Goal: Transaction & Acquisition: Book appointment/travel/reservation

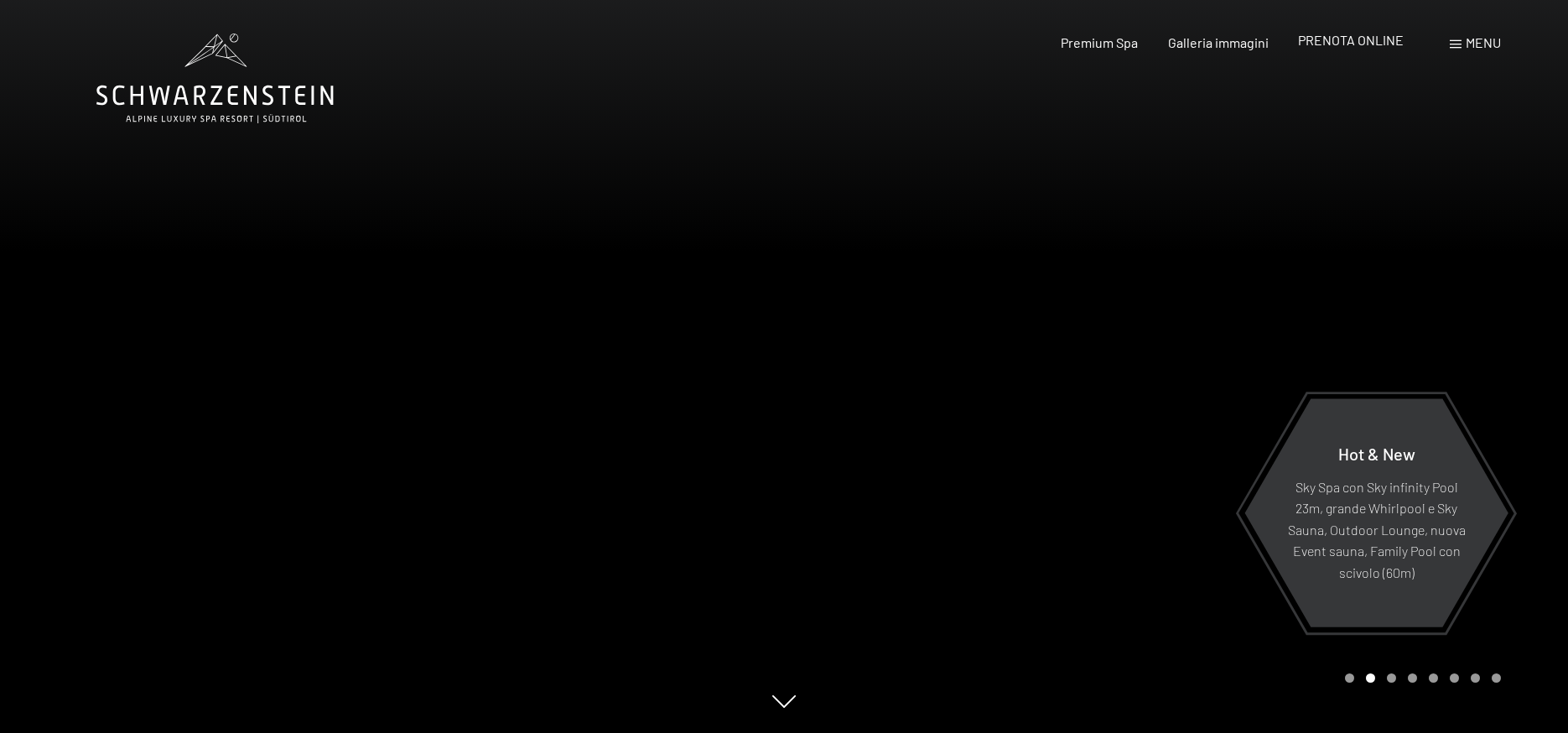
click at [1360, 41] on span "PRENOTA ONLINE" at bounding box center [1351, 39] width 105 height 16
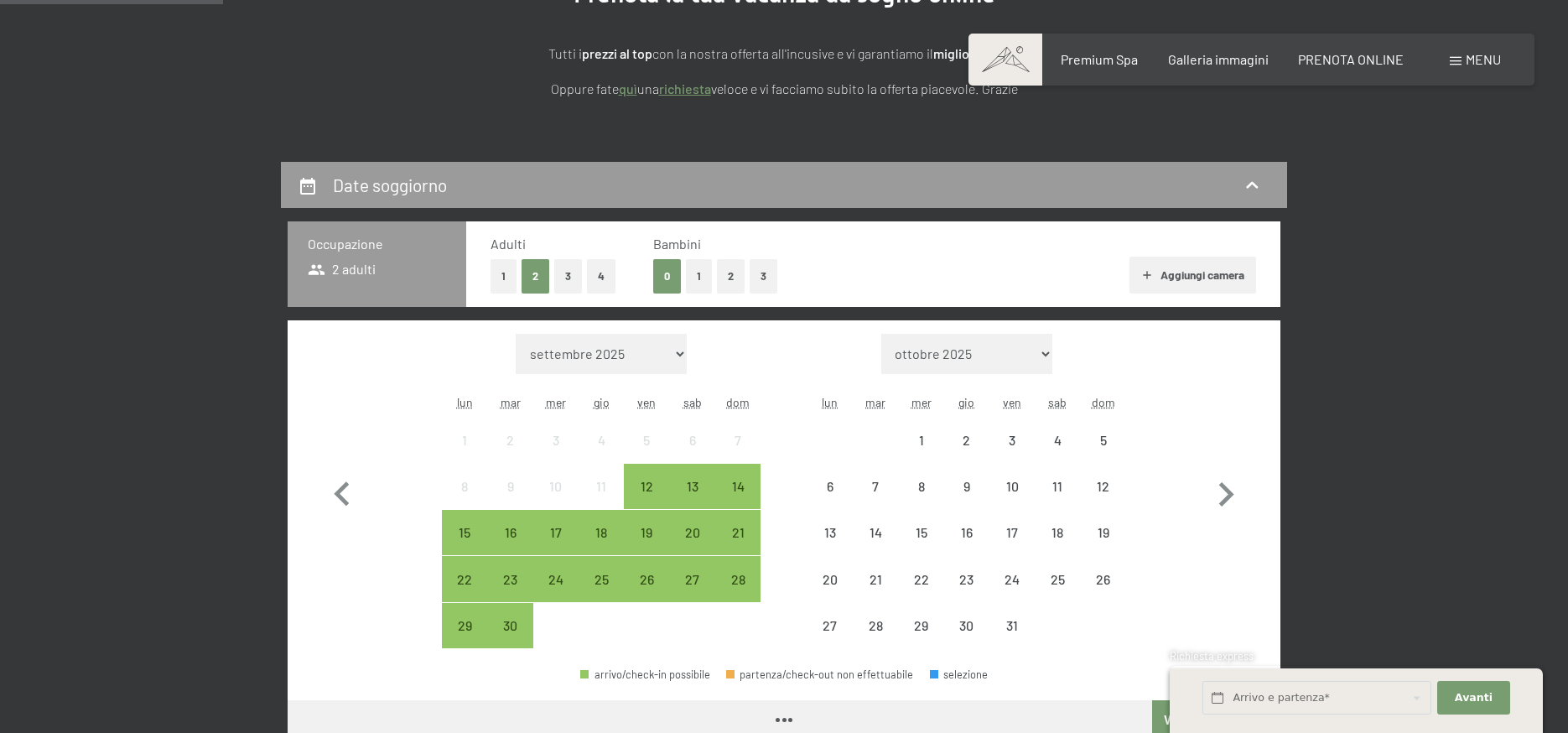
click at [507, 271] on button "1" at bounding box center [504, 276] width 26 height 35
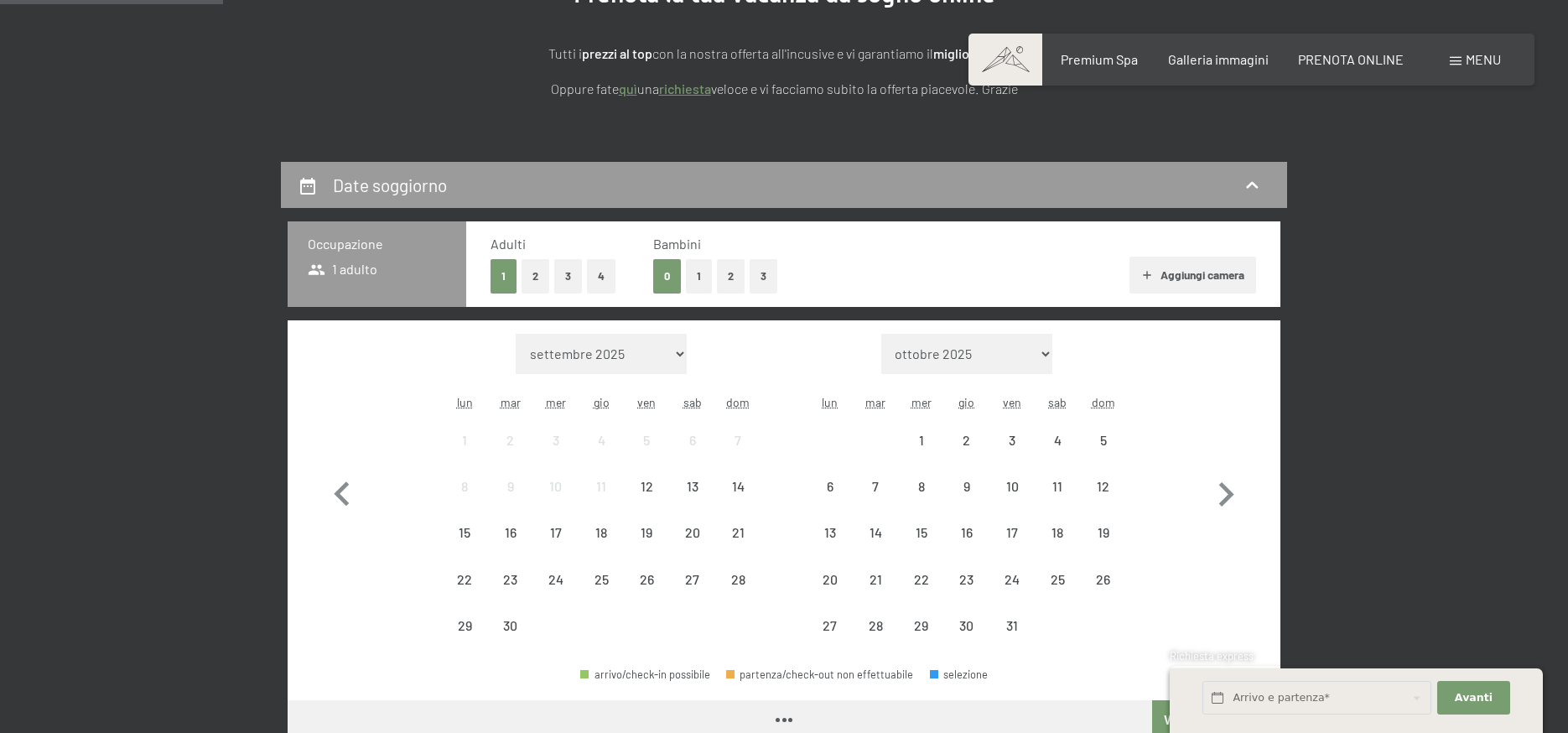
click at [728, 277] on button "2" at bounding box center [731, 276] width 28 height 35
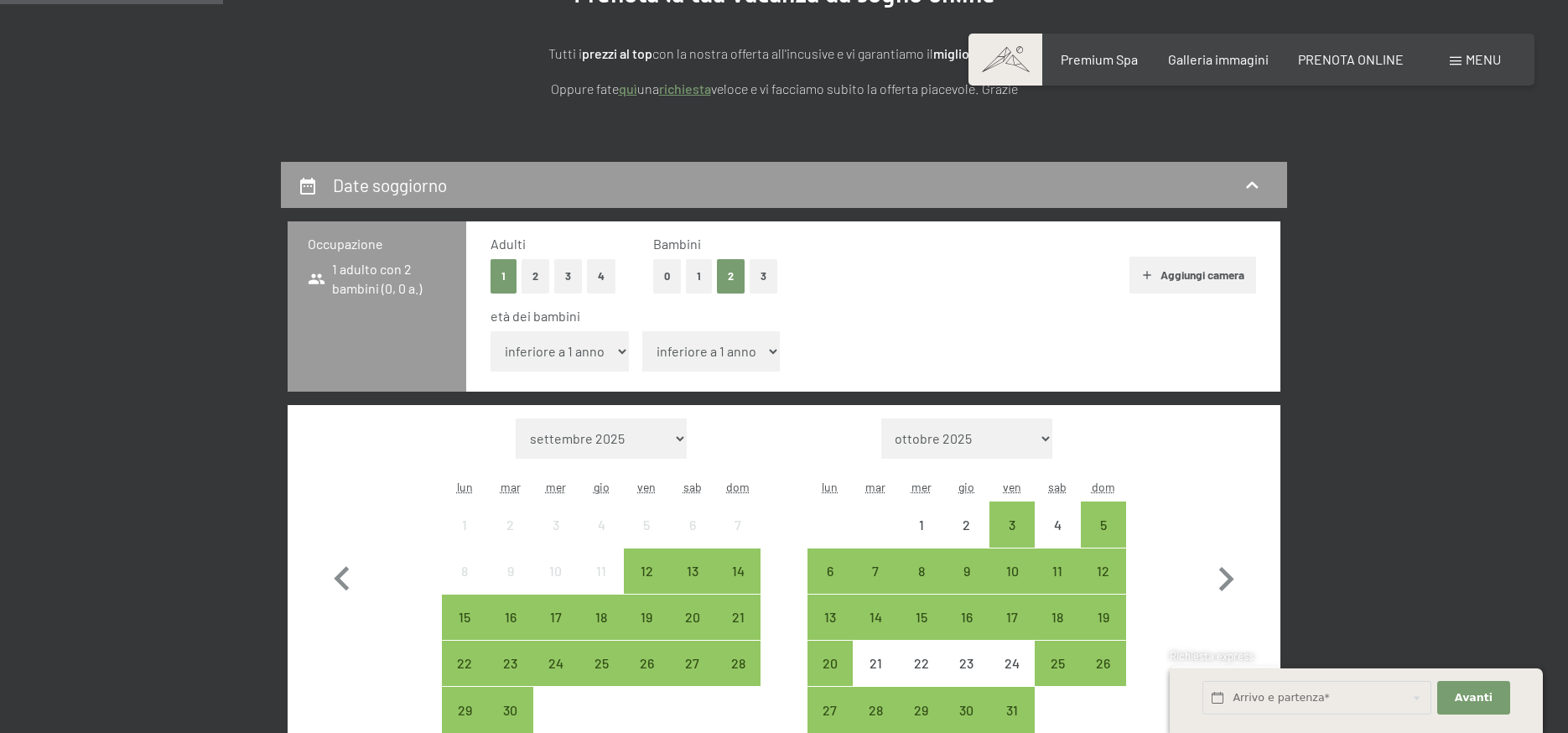
click at [600, 346] on select "inferiore a 1 anno 1 anno 2 anni 3 anni 4 anni 5 anni 6 anni 7 anni 8 anni 9 an…" at bounding box center [560, 351] width 138 height 40
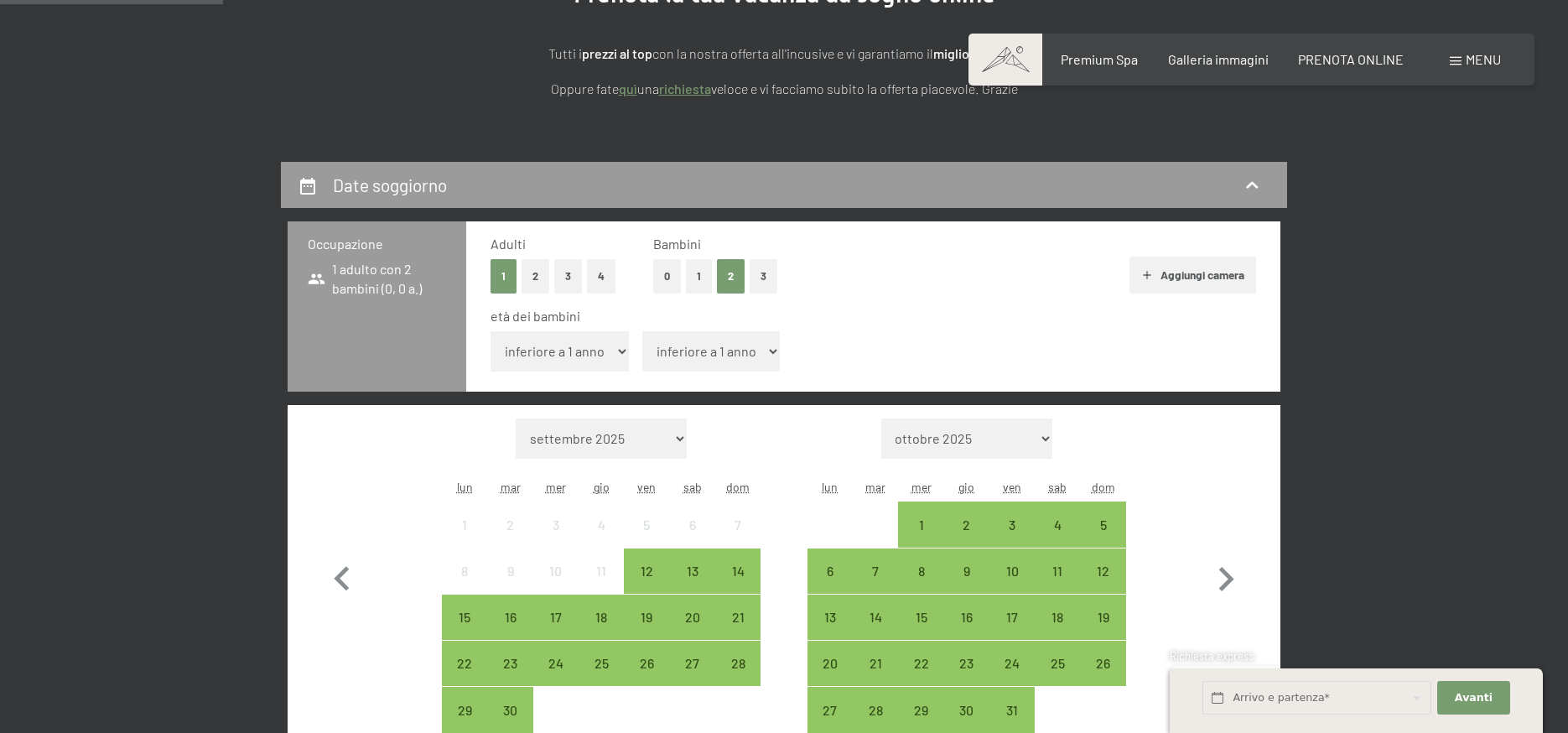
select select "7"
click at [491, 331] on select "inferiore a 1 anno 1 anno 2 anni 3 anni 4 anni 5 anni 6 anni 7 anni 8 anni 9 an…" at bounding box center [560, 351] width 138 height 40
click at [706, 359] on select "inferiore a 1 anno 1 anno 2 anni 3 anni 4 anni 5 anni 6 anni 7 anni 8 anni 9 an…" at bounding box center [712, 351] width 138 height 40
select select "5"
click at [643, 331] on select "inferiore a 1 anno 1 anno 2 anni 3 anni 4 anni 5 anni 6 anni 7 anni 8 anni 9 an…" at bounding box center [712, 351] width 138 height 40
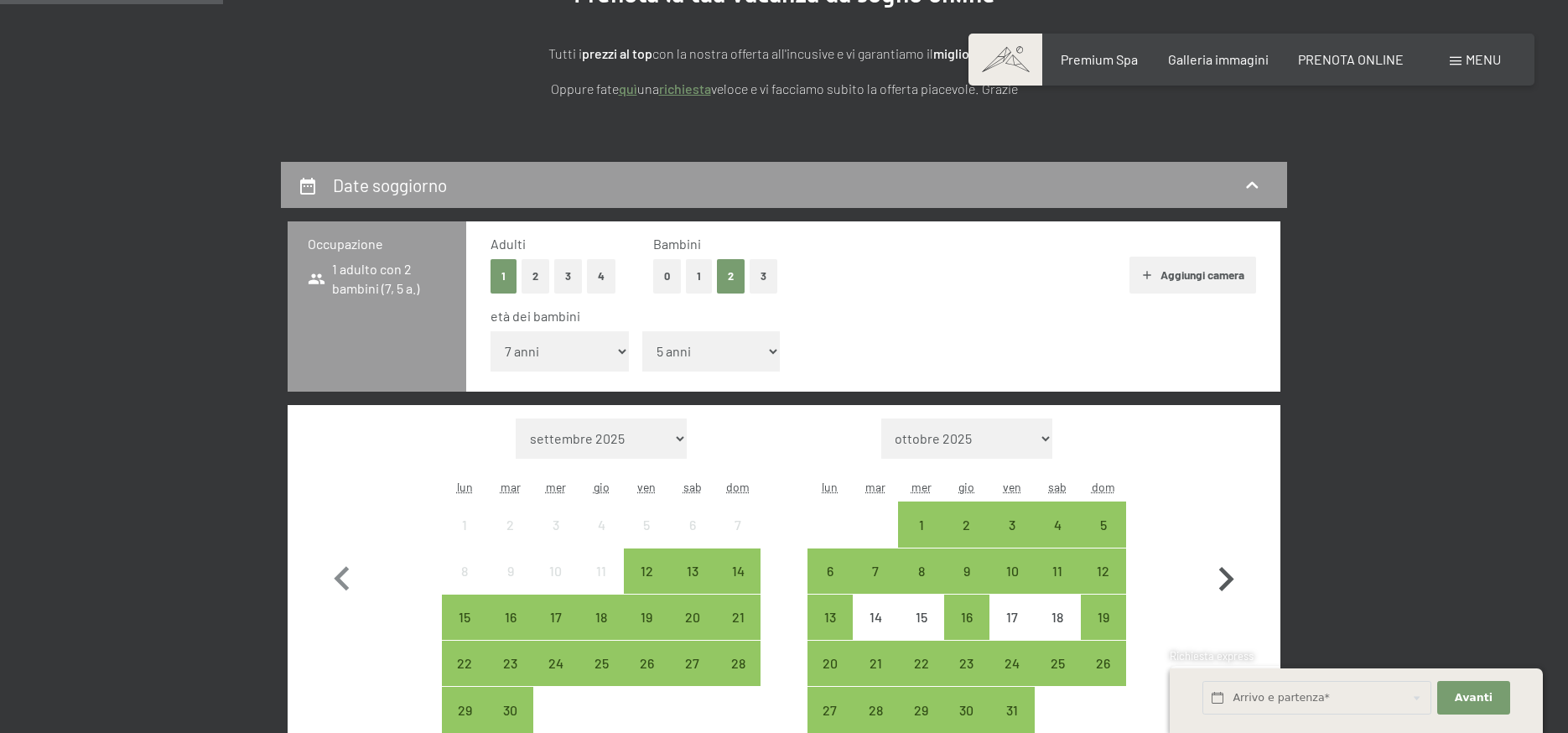
click at [1219, 567] on icon "button" at bounding box center [1226, 579] width 49 height 48
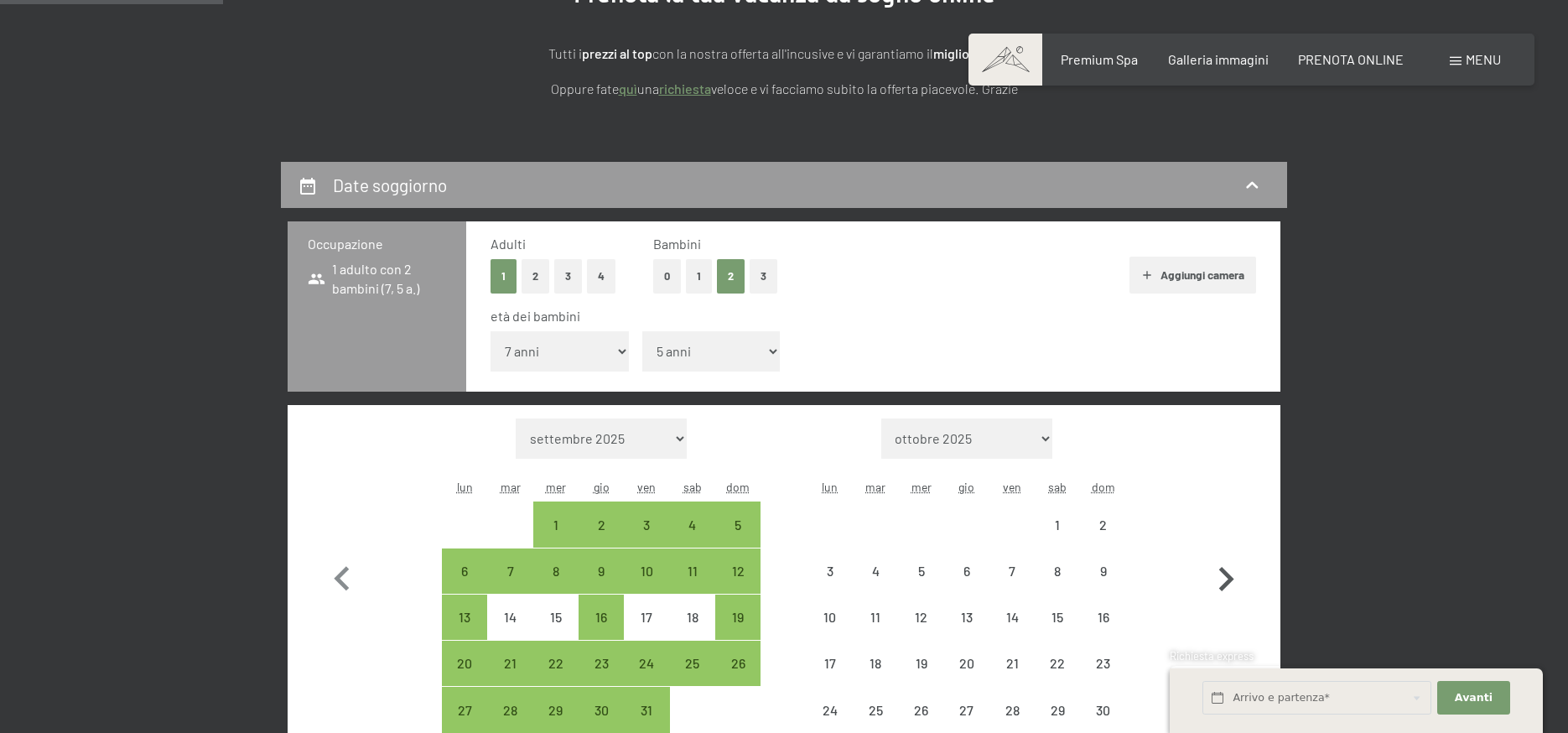
select select "2025-10-01"
select select "2025-11-01"
click at [1219, 567] on icon "button" at bounding box center [1226, 579] width 49 height 48
select select "2025-11-01"
select select "2025-12-01"
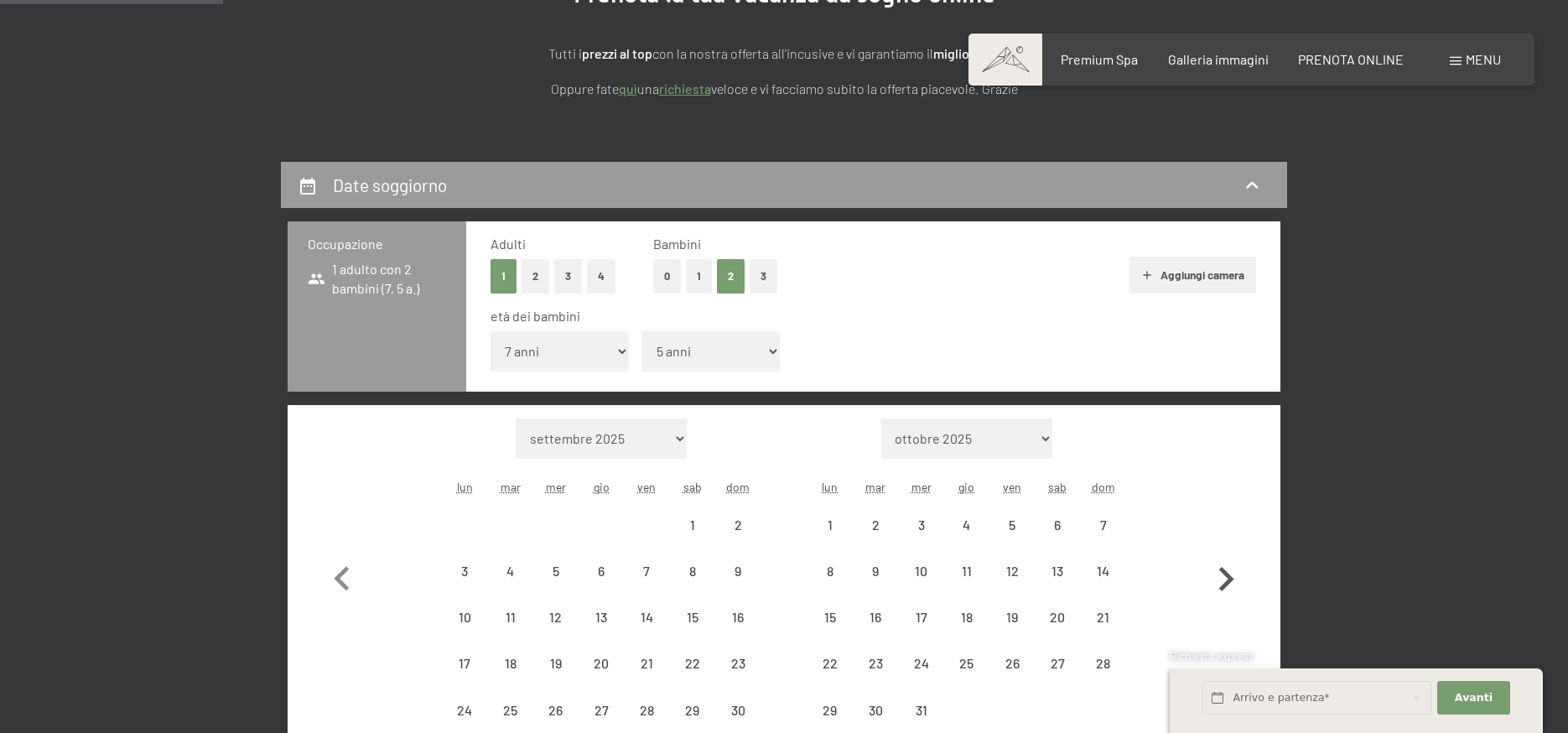
click at [1219, 567] on icon "button" at bounding box center [1226, 579] width 49 height 48
select select "2025-12-01"
select select "2026-01-01"
click at [1219, 567] on icon "button" at bounding box center [1226, 579] width 49 height 48
select select "2026-01-01"
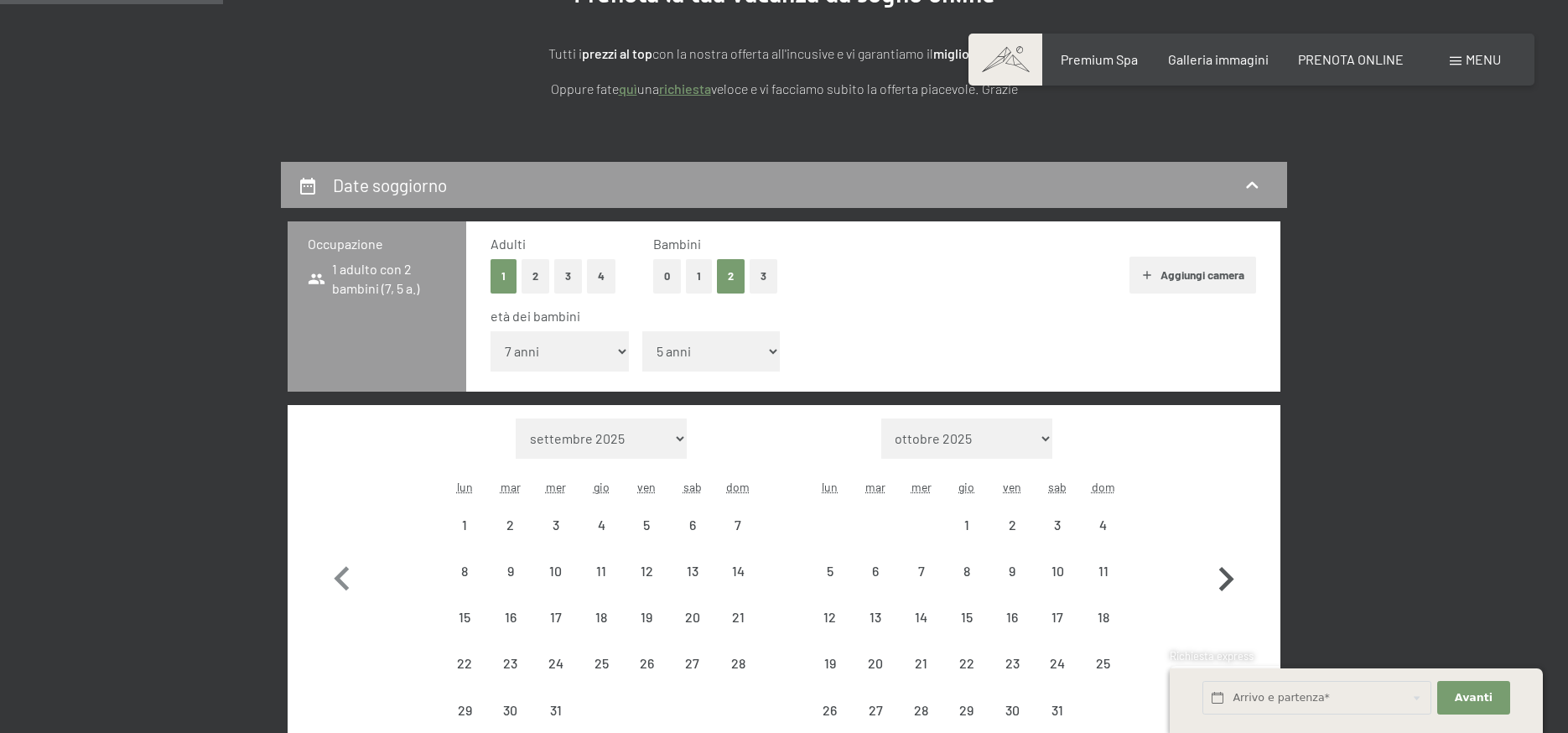
select select "2026-02-01"
select select "2026-01-01"
select select "2026-02-01"
click at [1219, 567] on icon "button" at bounding box center [1226, 579] width 49 height 48
select select "2026-02-01"
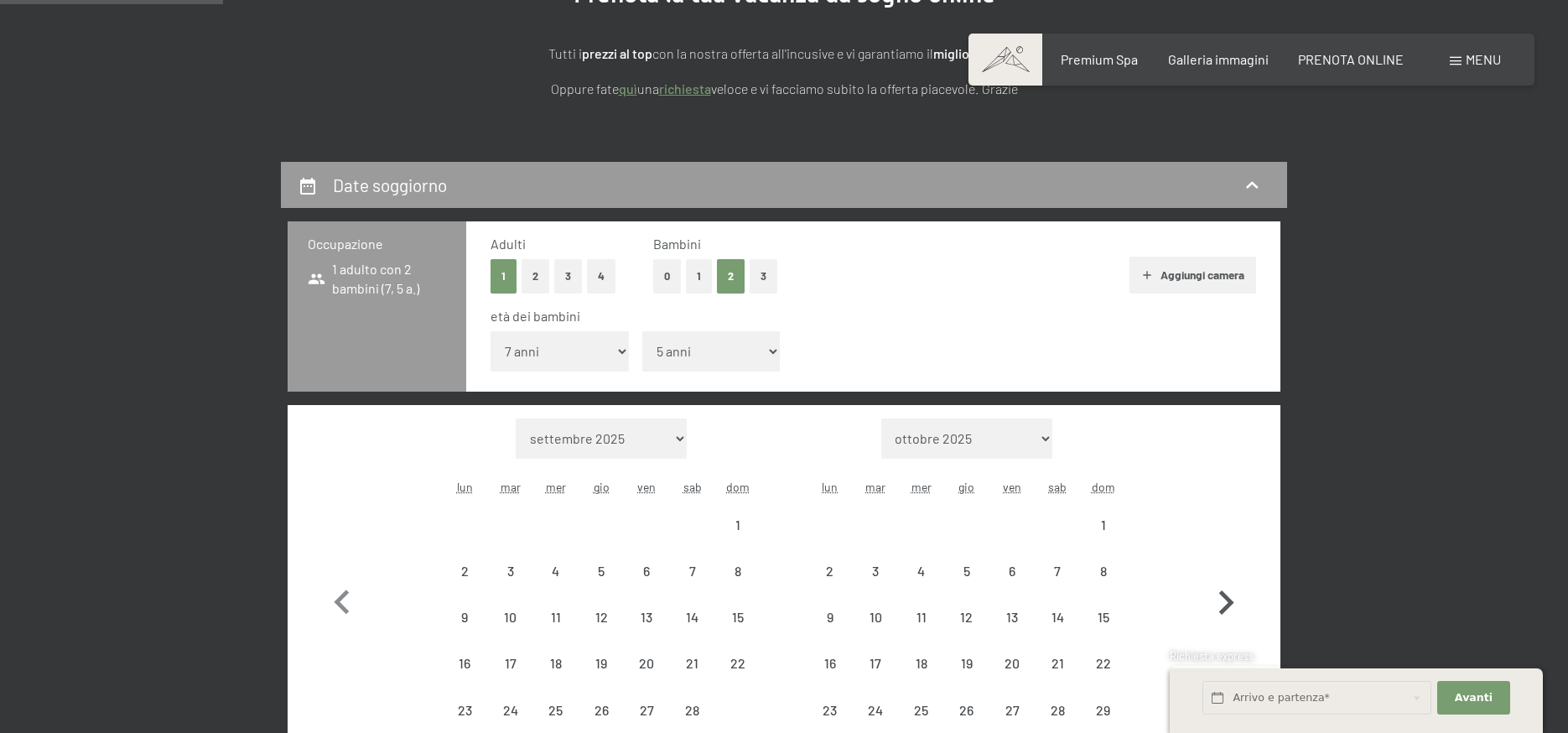
select select "2026-03-01"
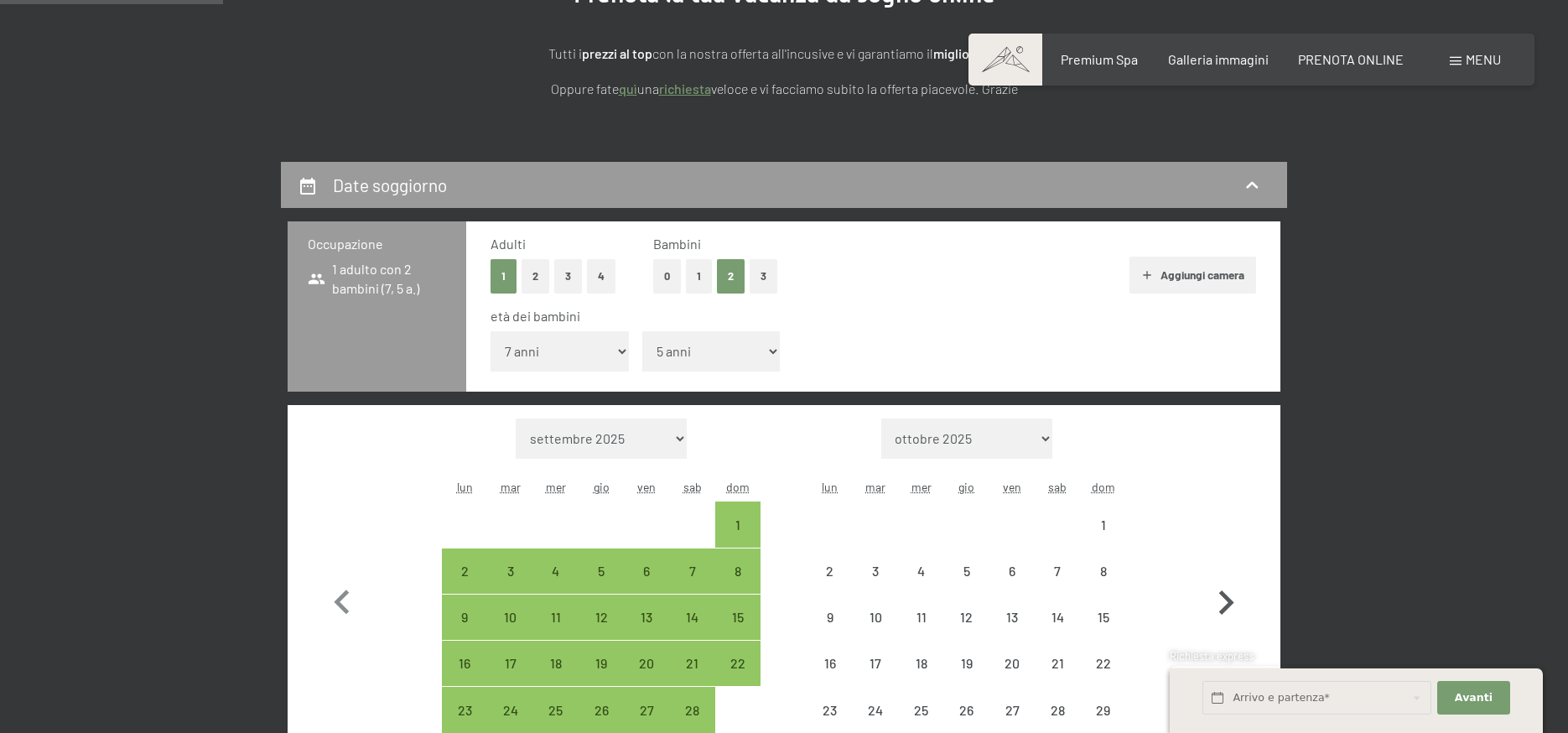
select select "2026-02-01"
select select "2026-03-01"
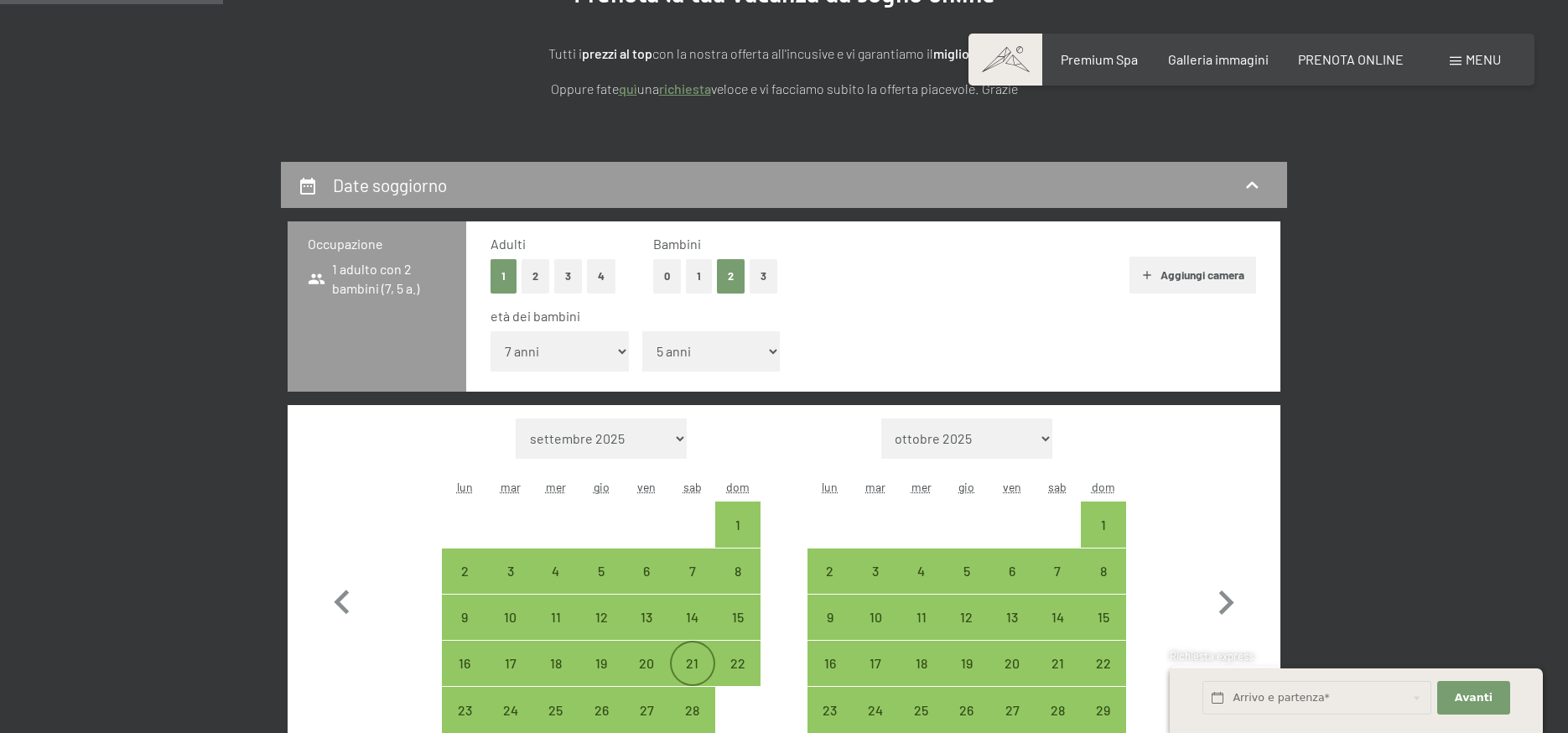
click at [686, 653] on div "21" at bounding box center [692, 663] width 42 height 42
select select "2026-02-01"
select select "2026-03-01"
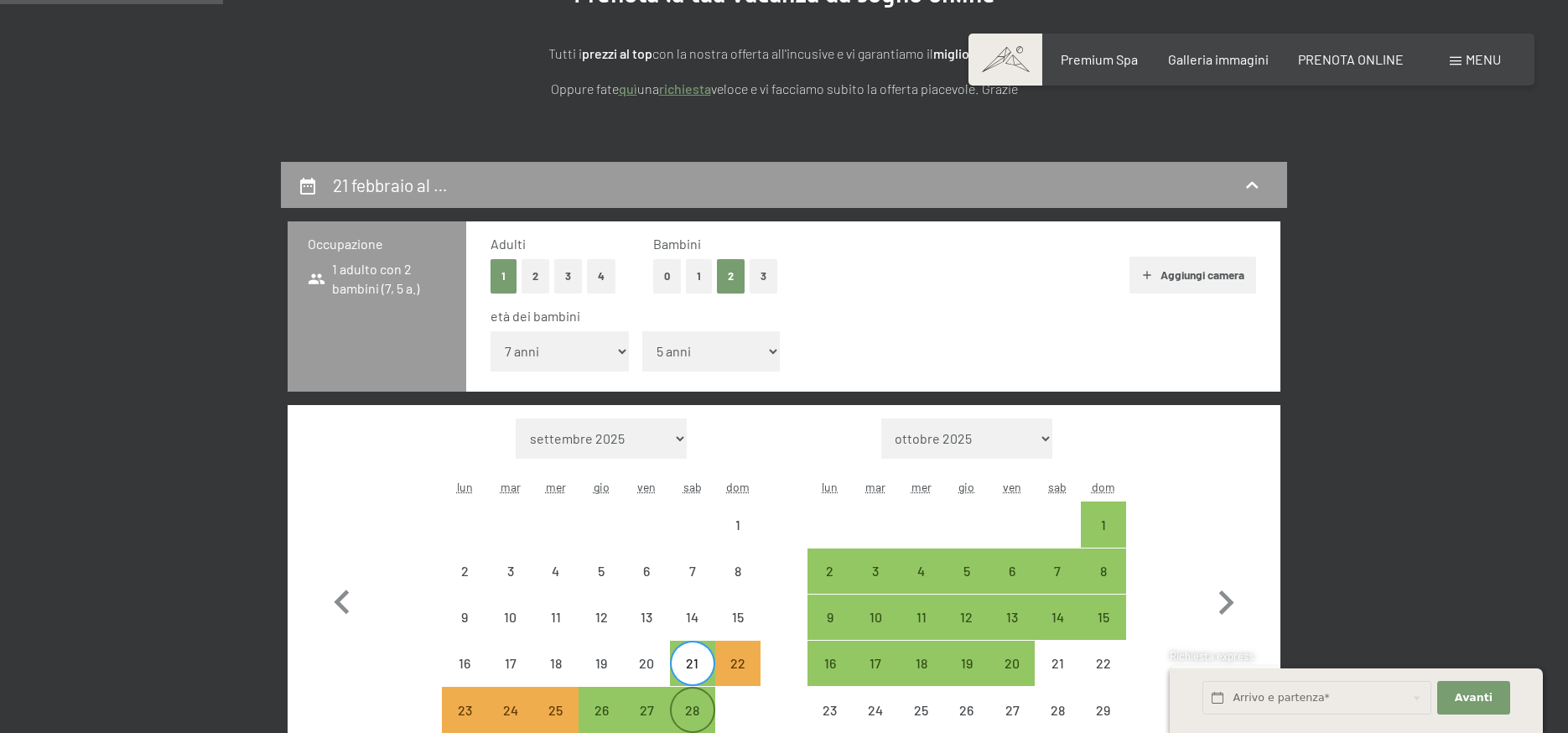
click at [696, 711] on div "28" at bounding box center [692, 724] width 42 height 42
select select "2026-02-01"
select select "2026-03-01"
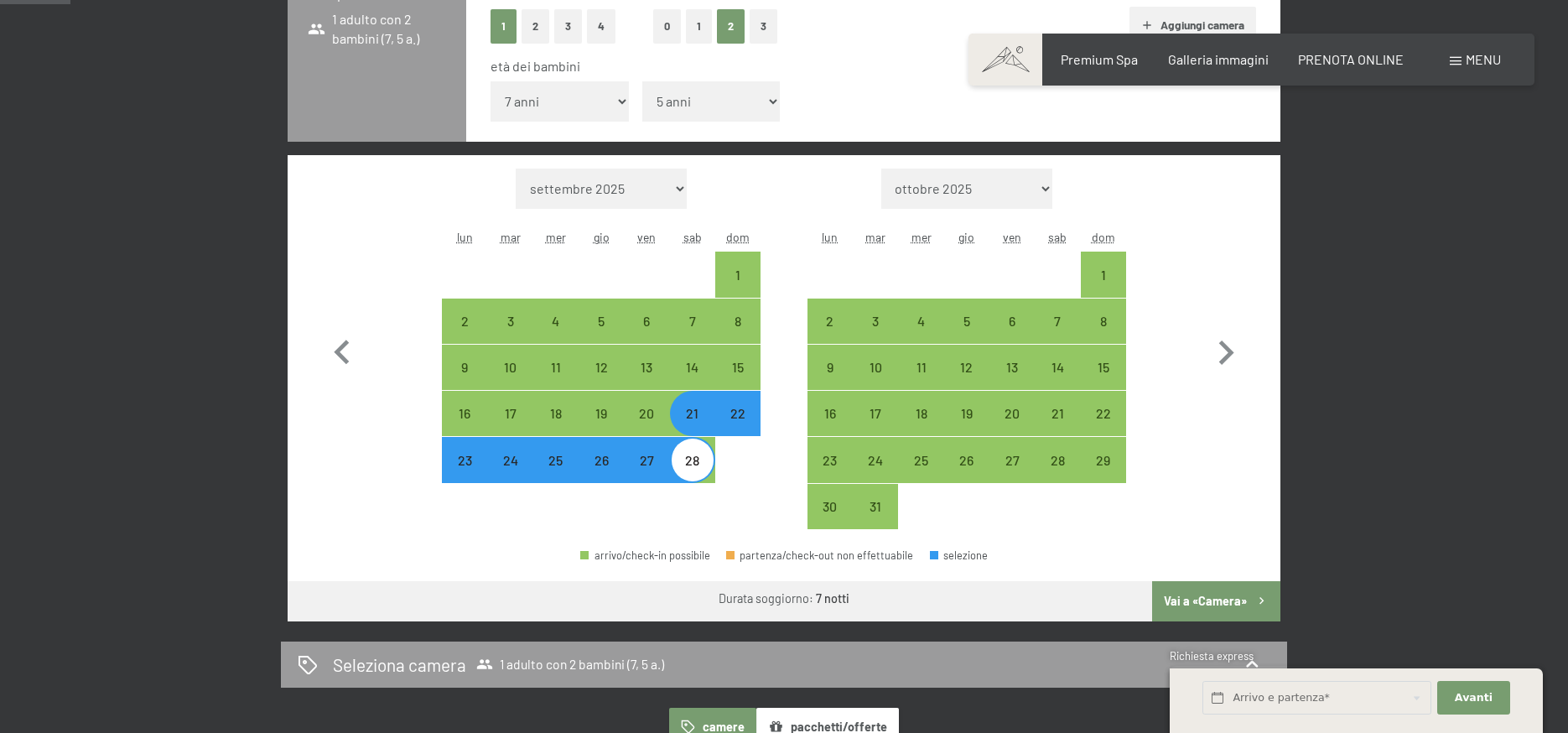
scroll to position [587, 0]
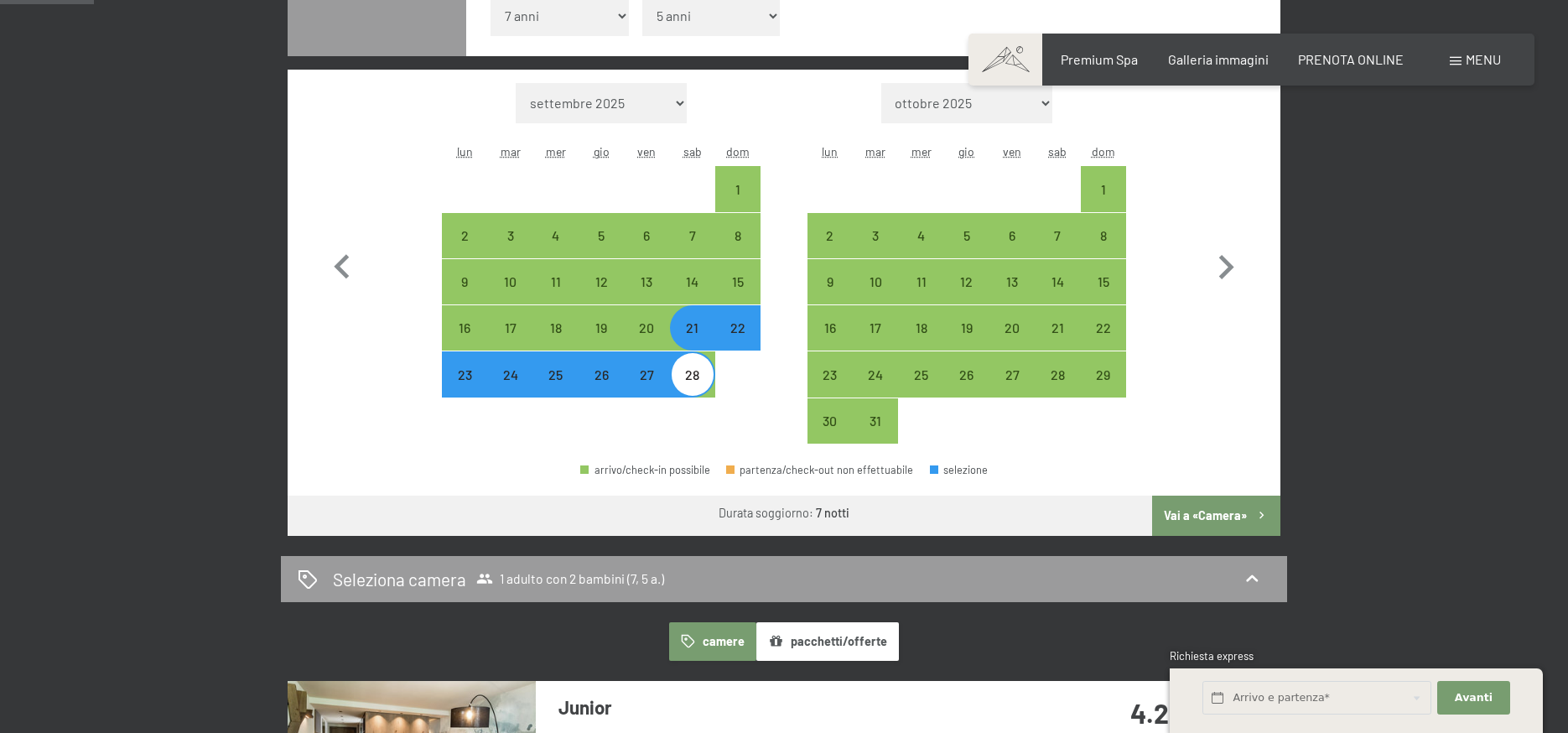
click at [1223, 511] on button "Vai a «Camera»" at bounding box center [1216, 515] width 129 height 40
select select "2026-02-01"
select select "2026-03-01"
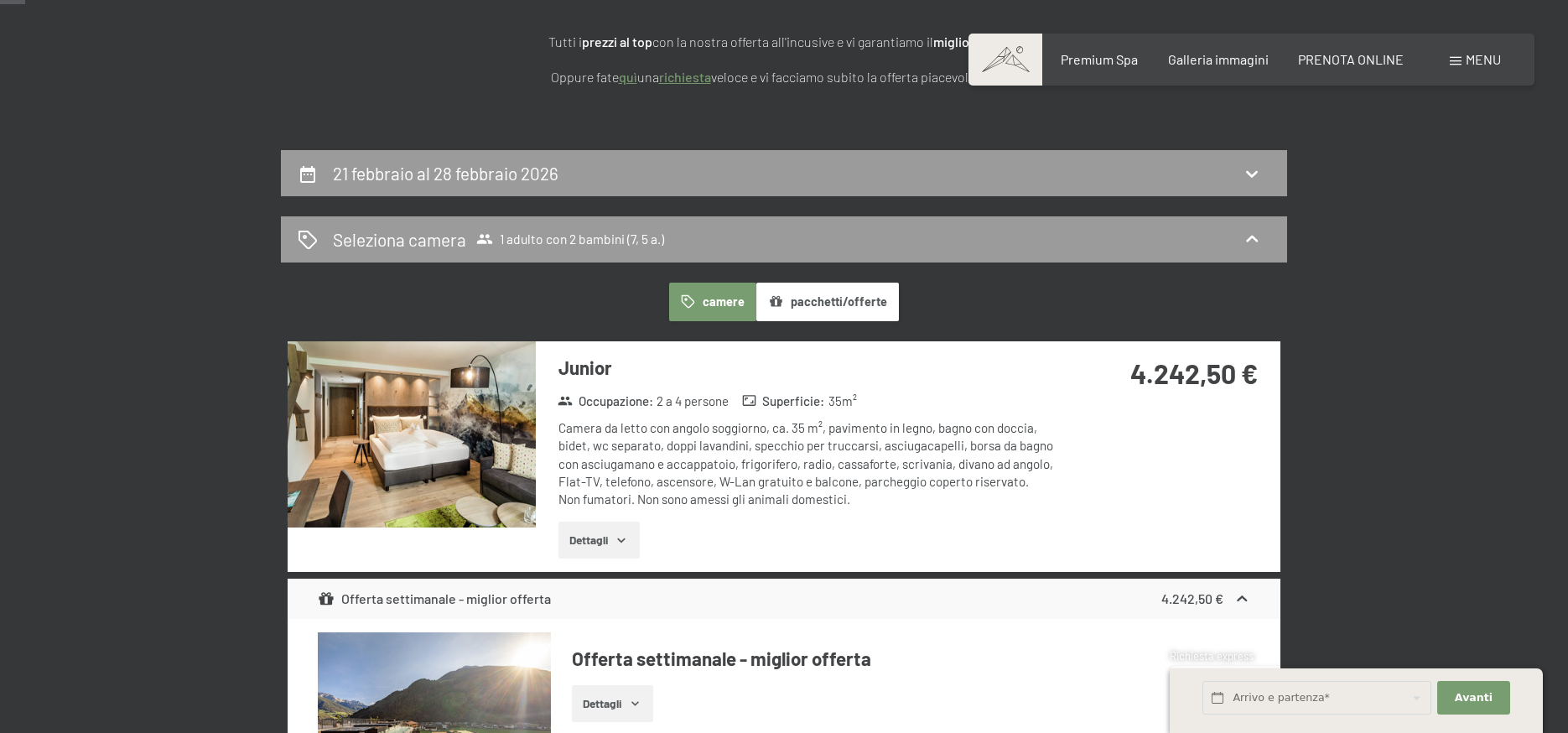
scroll to position [78, 0]
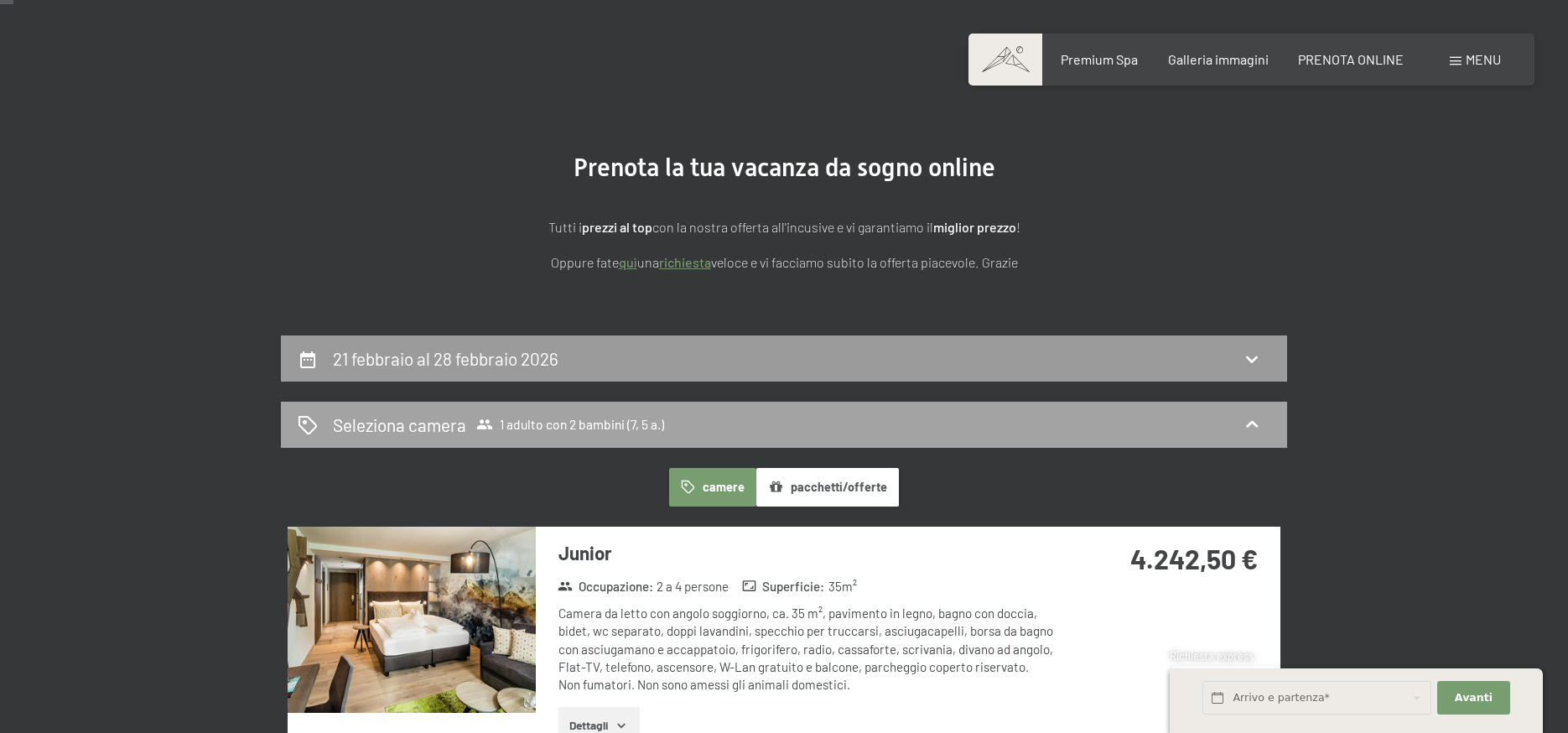
click at [531, 423] on span "1 adulto con 2 bambini (7, 5 a.)" at bounding box center [570, 424] width 187 height 17
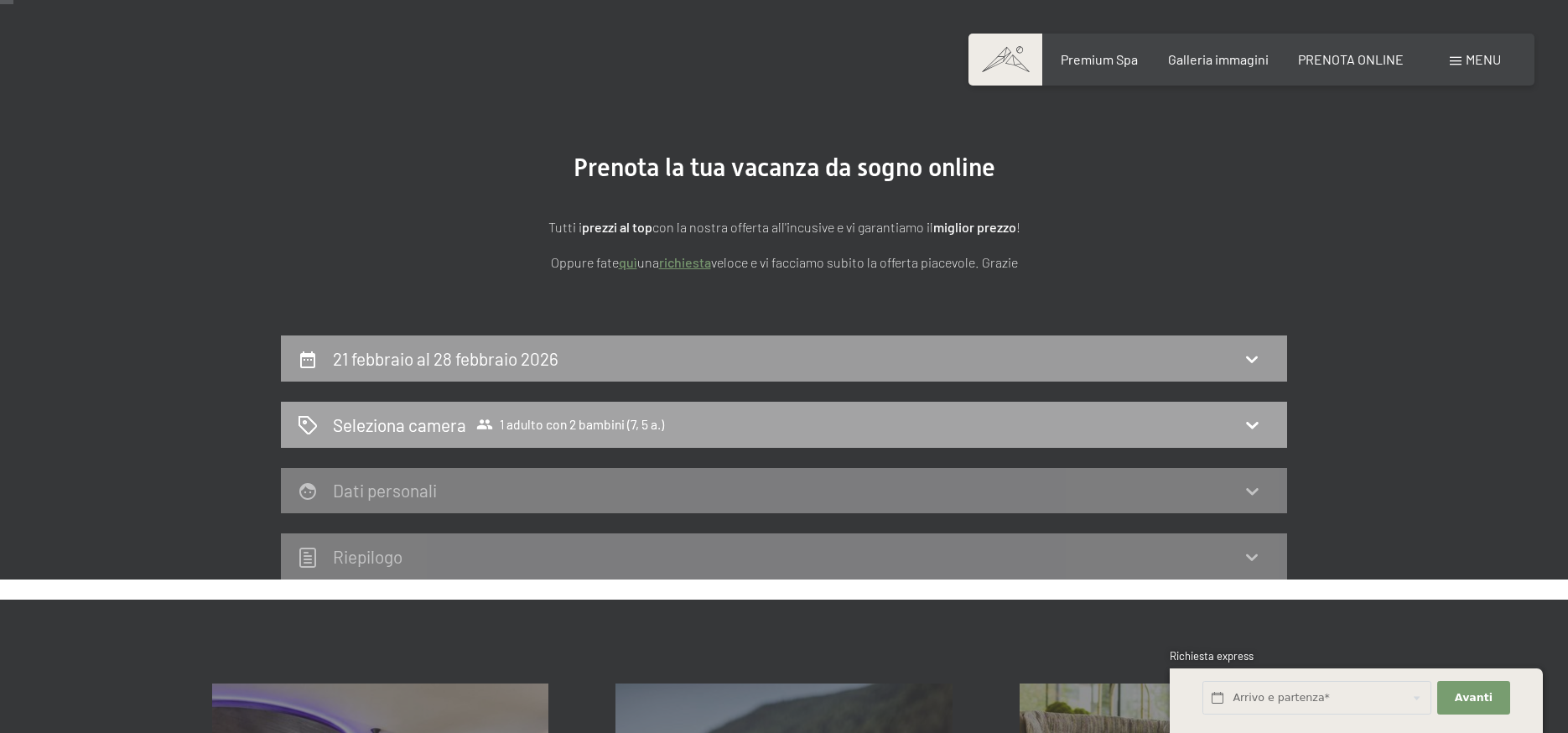
click at [420, 417] on h2 "Seleziona camera" at bounding box center [399, 424] width 133 height 24
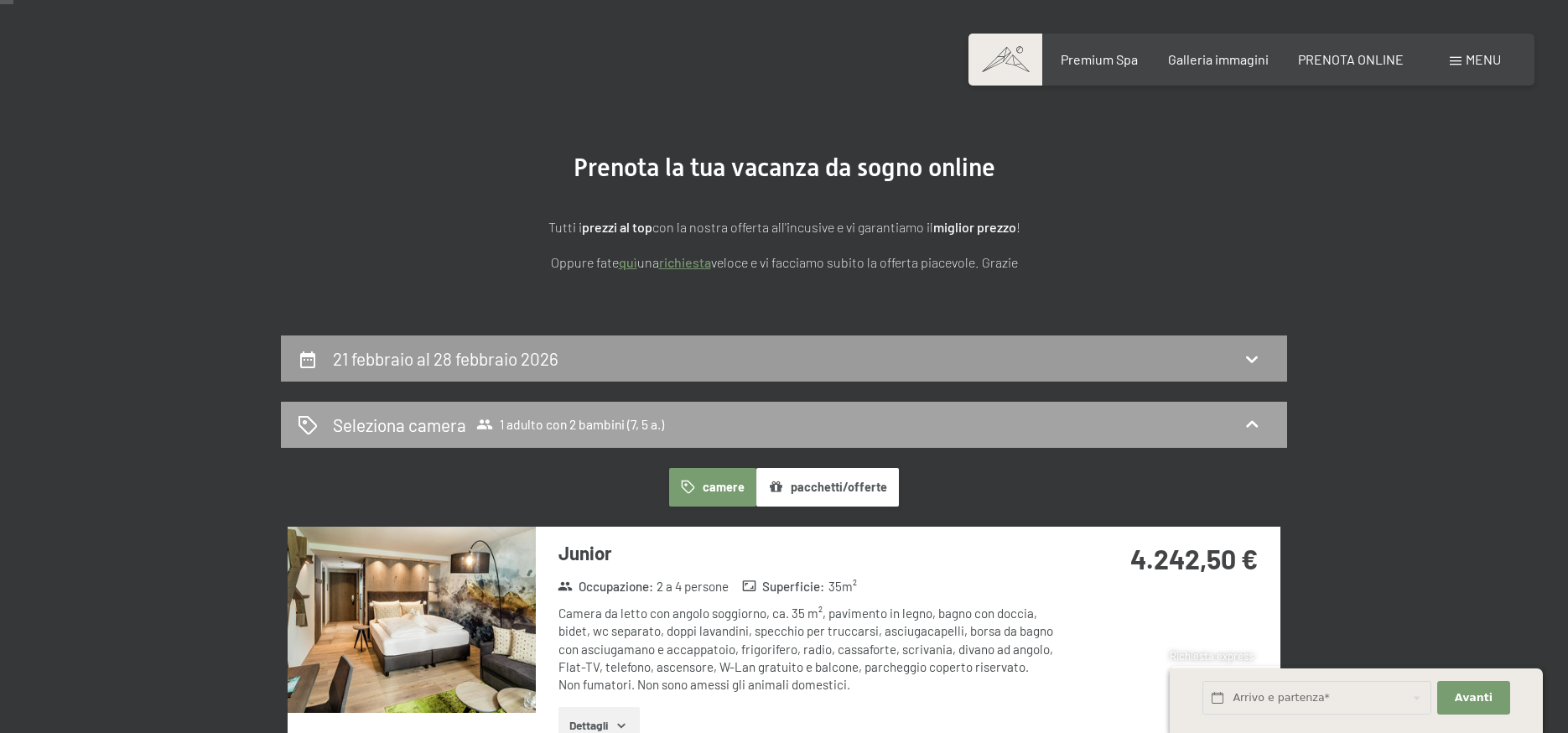
click at [1247, 420] on icon at bounding box center [1253, 424] width 21 height 21
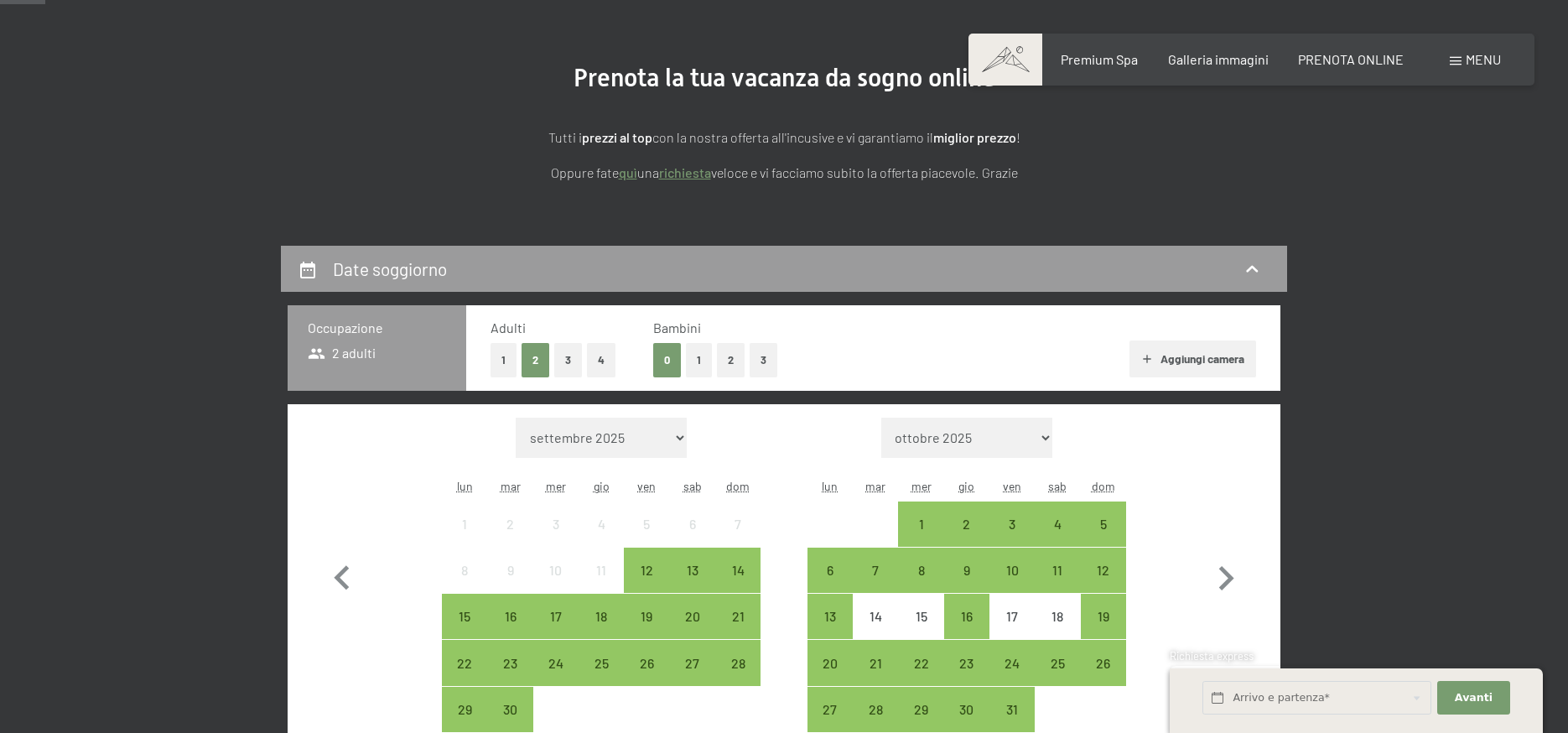
click at [563, 355] on button "3" at bounding box center [568, 360] width 28 height 35
click at [725, 359] on button "2" at bounding box center [731, 360] width 28 height 35
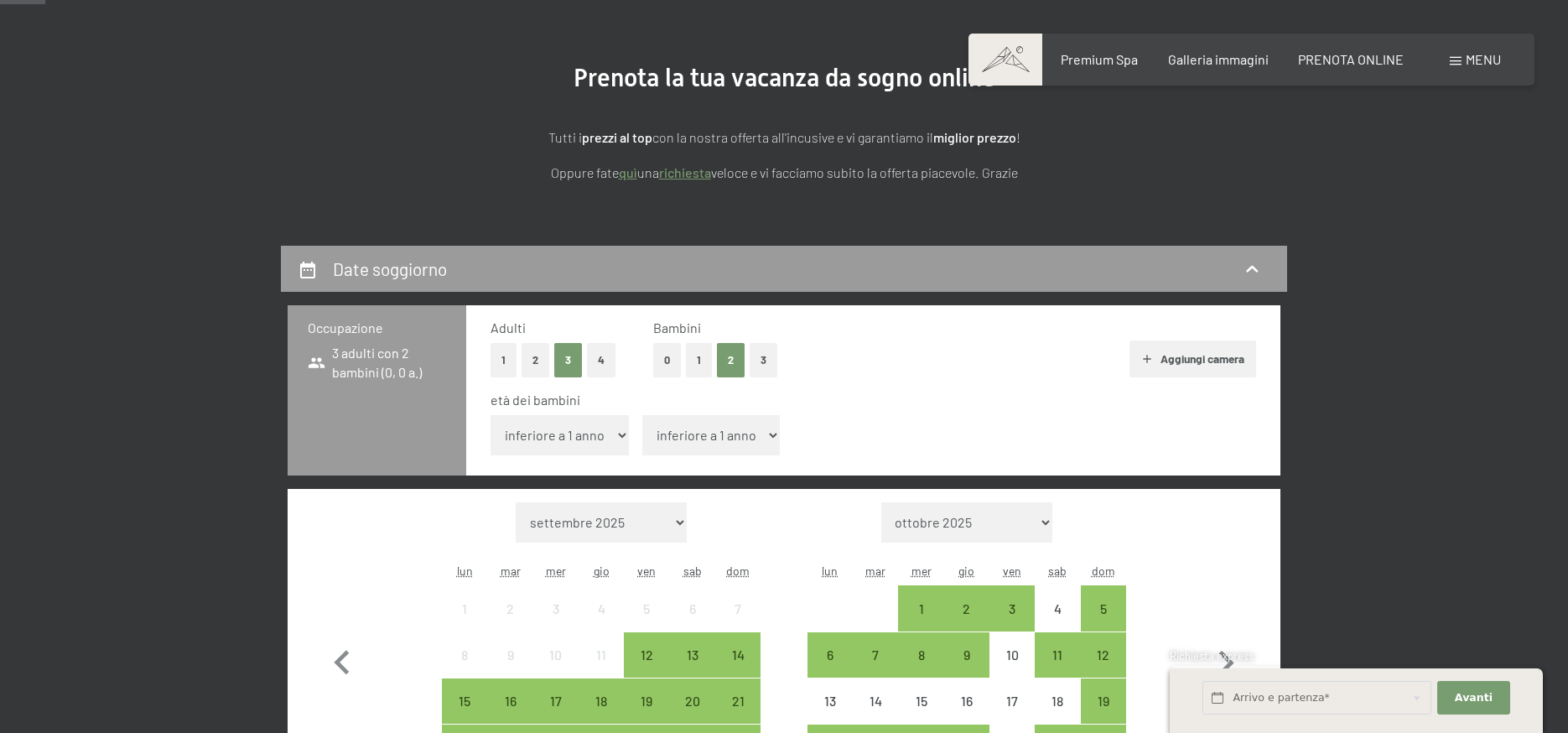
click at [590, 433] on select "inferiore a 1 anno 1 anno 2 anni 3 anni 4 anni 5 anni 6 anni 7 anni 8 anni 9 an…" at bounding box center [560, 435] width 138 height 40
select select "7"
click at [491, 415] on select "inferiore a 1 anno 1 anno 2 anni 3 anni 4 anni 5 anni 6 anni 7 anni 8 anni 9 an…" at bounding box center [560, 435] width 138 height 40
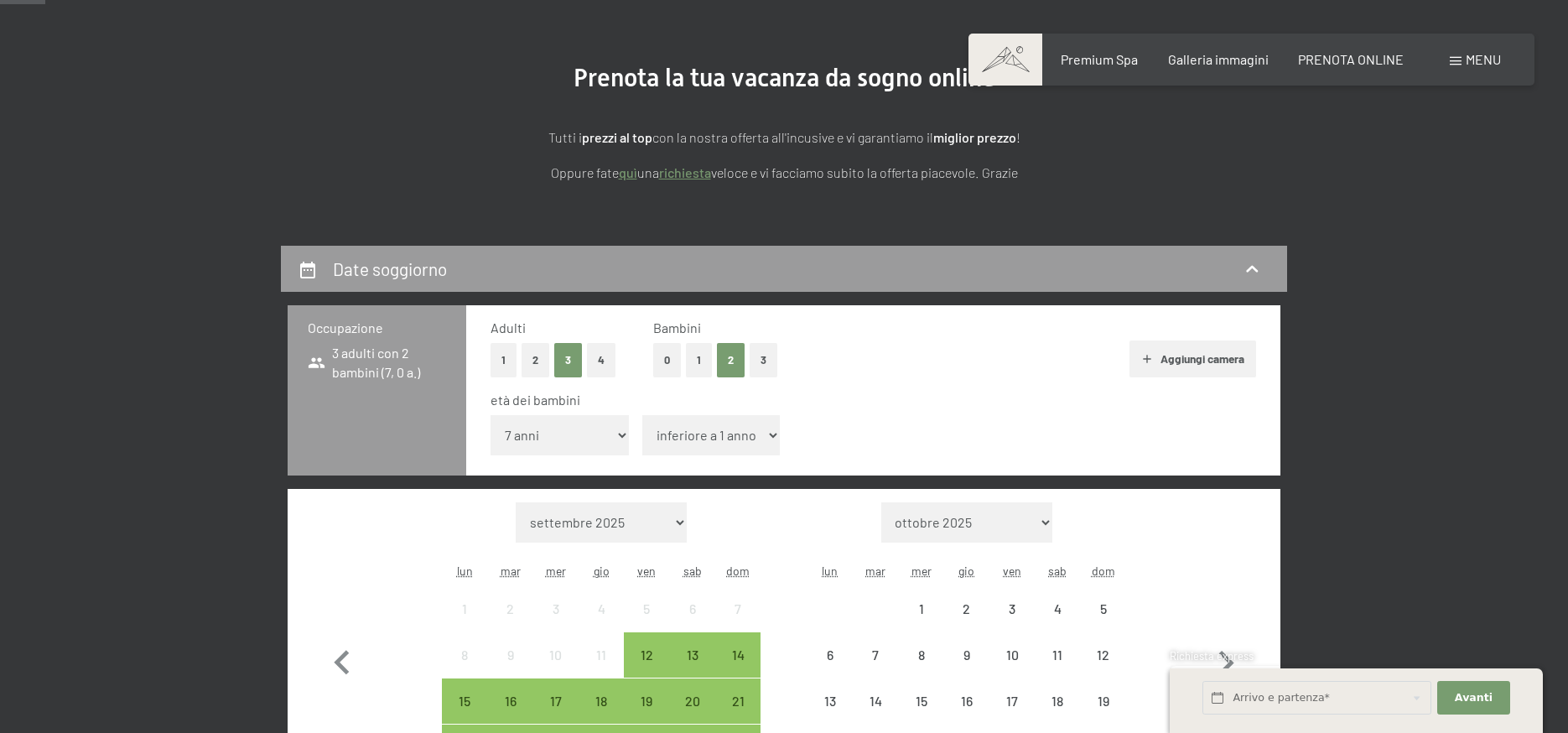
click at [701, 439] on select "inferiore a 1 anno 1 anno 2 anni 3 anni 4 anni 5 anni 6 anni 7 anni 8 anni 9 an…" at bounding box center [712, 435] width 138 height 40
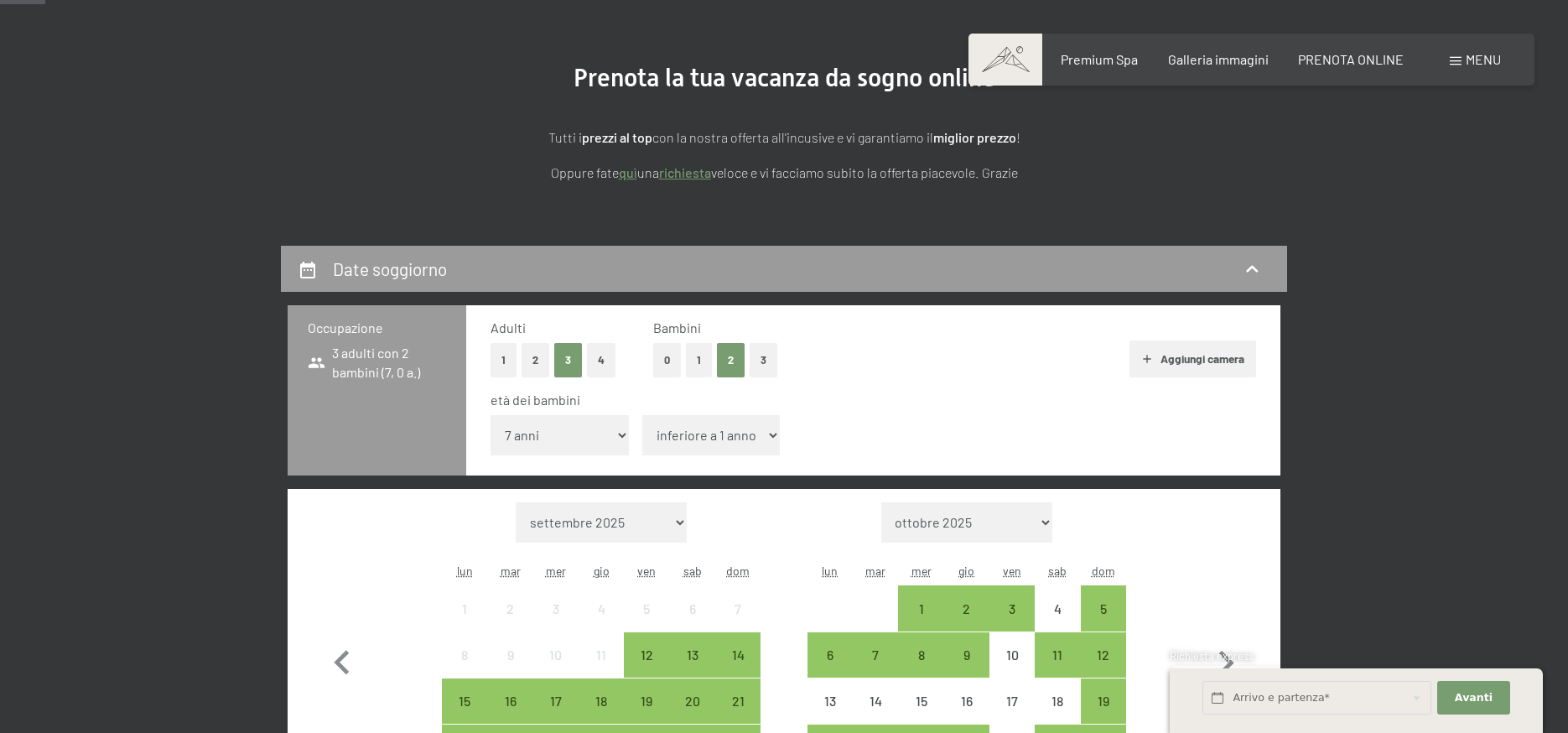
select select "5"
click at [643, 415] on select "inferiore a 1 anno 1 anno 2 anni 3 anni 4 anni 5 anni 6 anni 7 anni 8 anni 9 an…" at bounding box center [712, 435] width 138 height 40
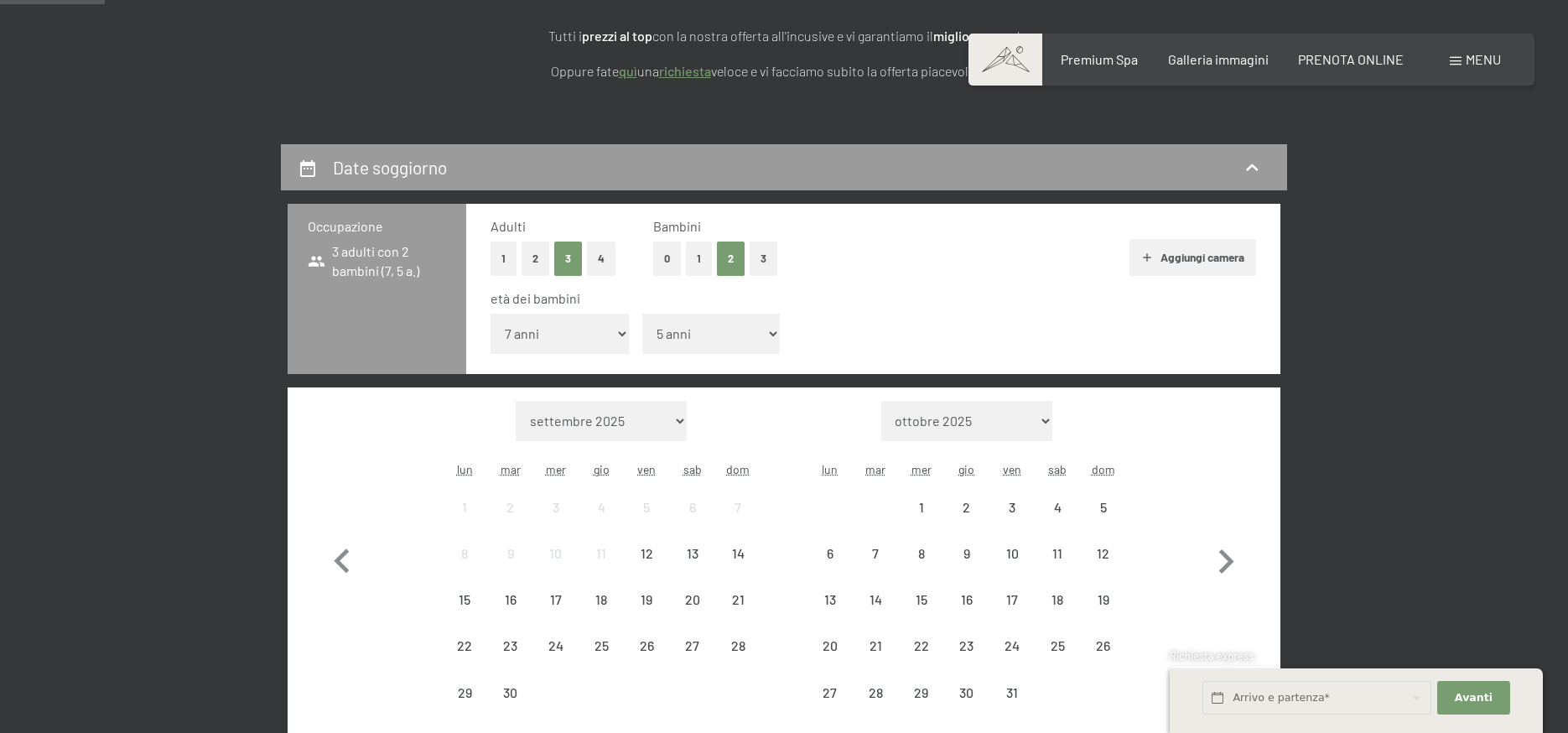
scroll to position [420, 0]
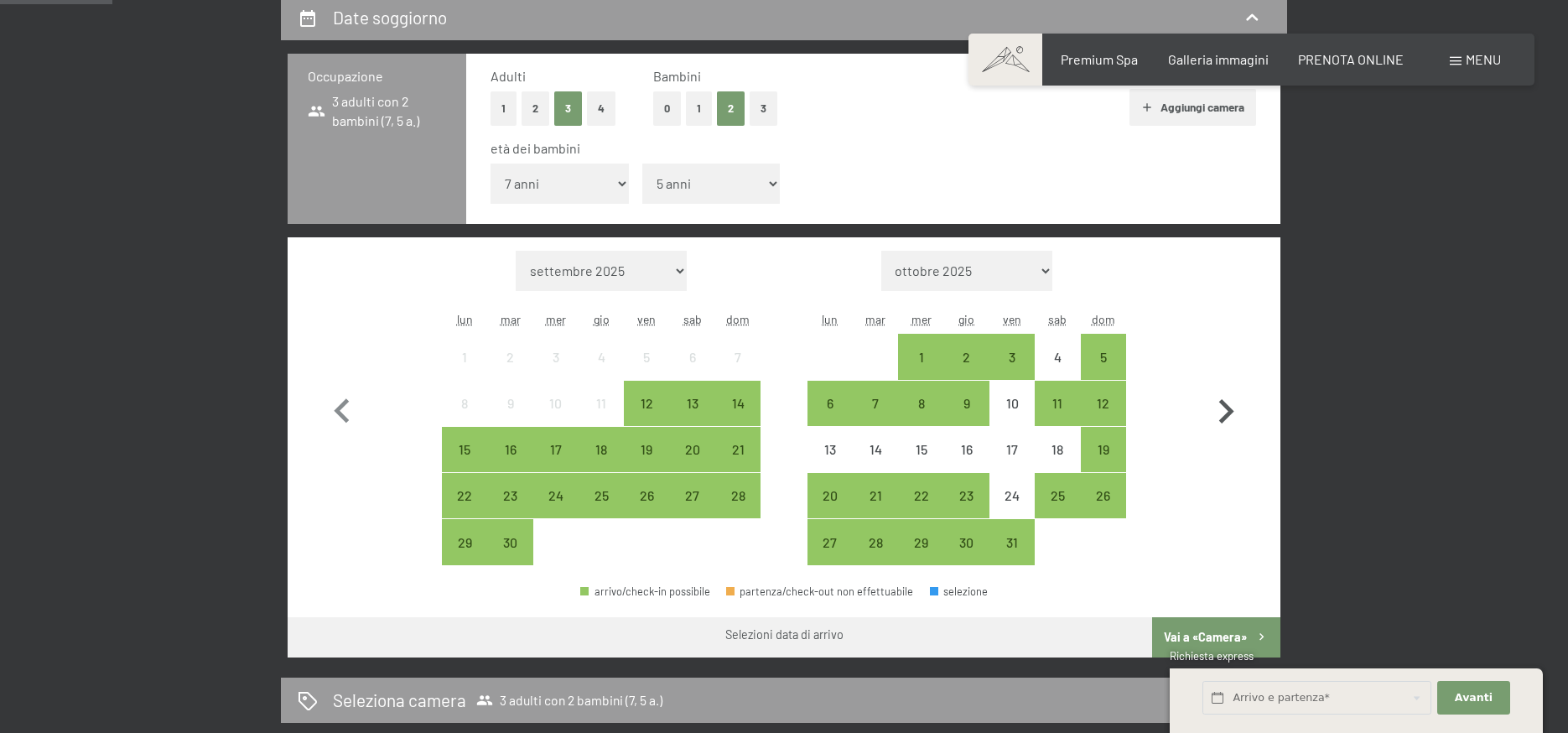
click at [1228, 413] on icon "button" at bounding box center [1227, 411] width 15 height 24
select select "2025-10-01"
select select "2025-11-01"
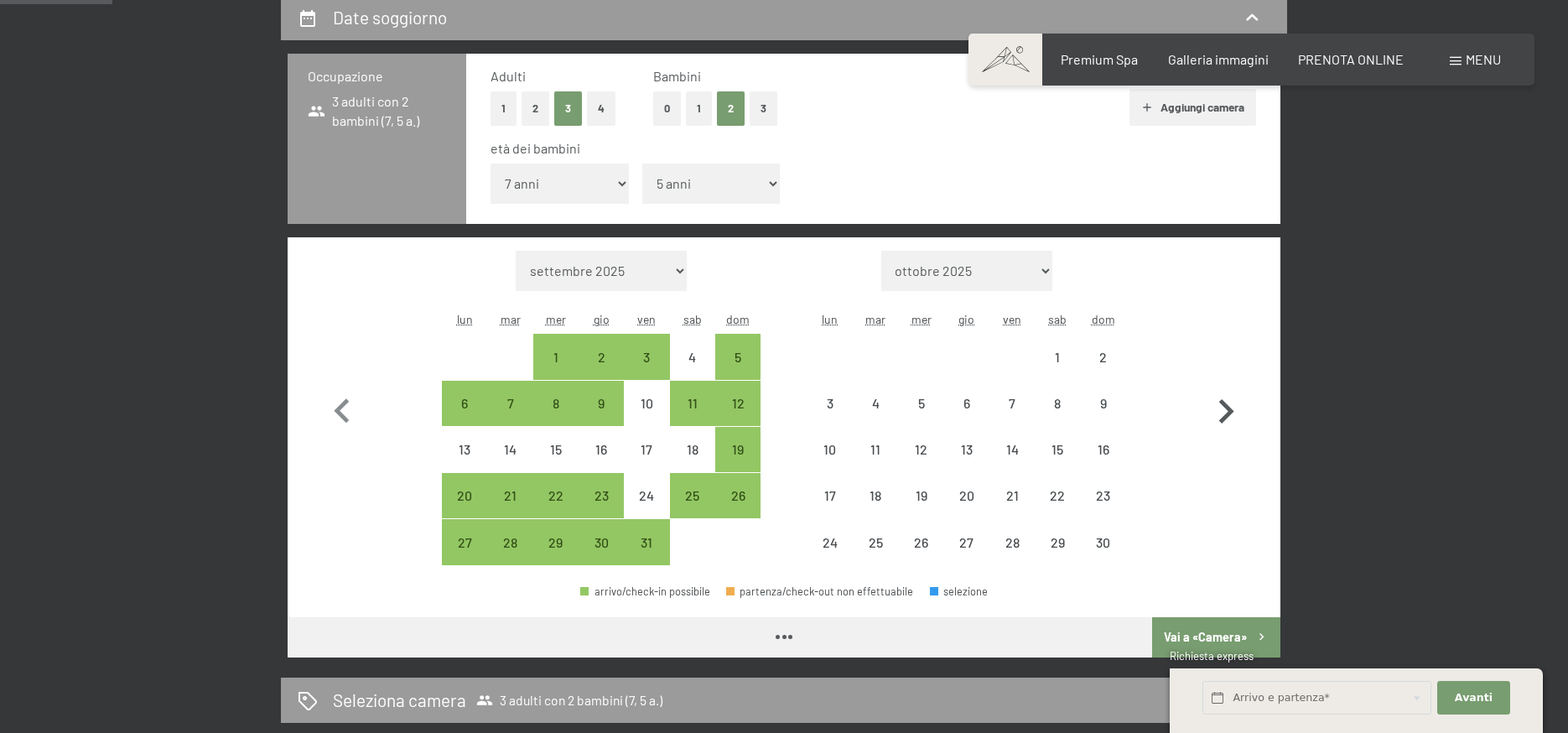
click at [1228, 413] on icon "button" at bounding box center [1227, 411] width 15 height 24
select select "2025-11-01"
select select "2025-12-01"
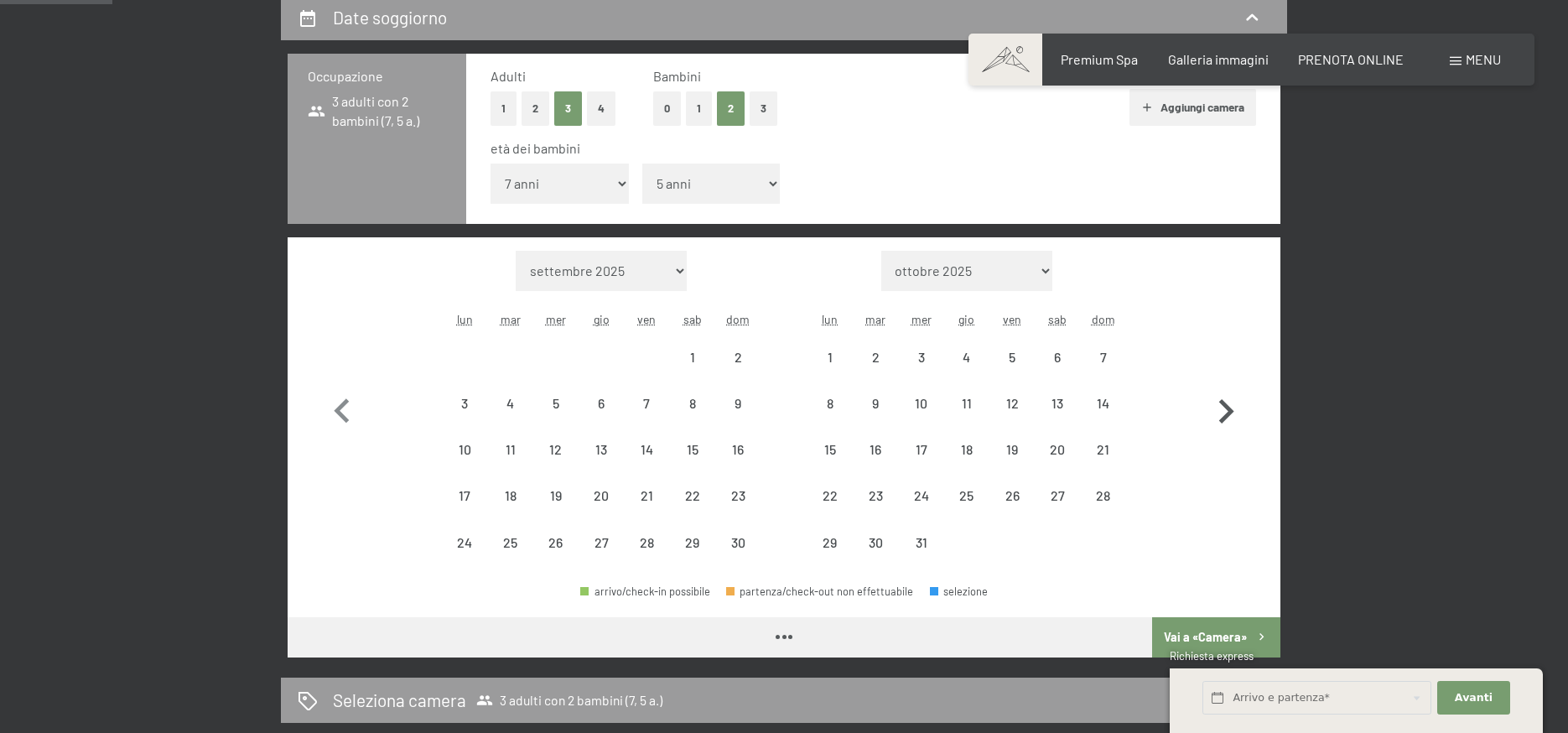
click at [1228, 413] on icon "button" at bounding box center [1227, 411] width 15 height 24
select select "2025-12-01"
select select "2026-01-01"
click at [1228, 413] on icon "button" at bounding box center [1227, 411] width 15 height 24
select select "2026-01-01"
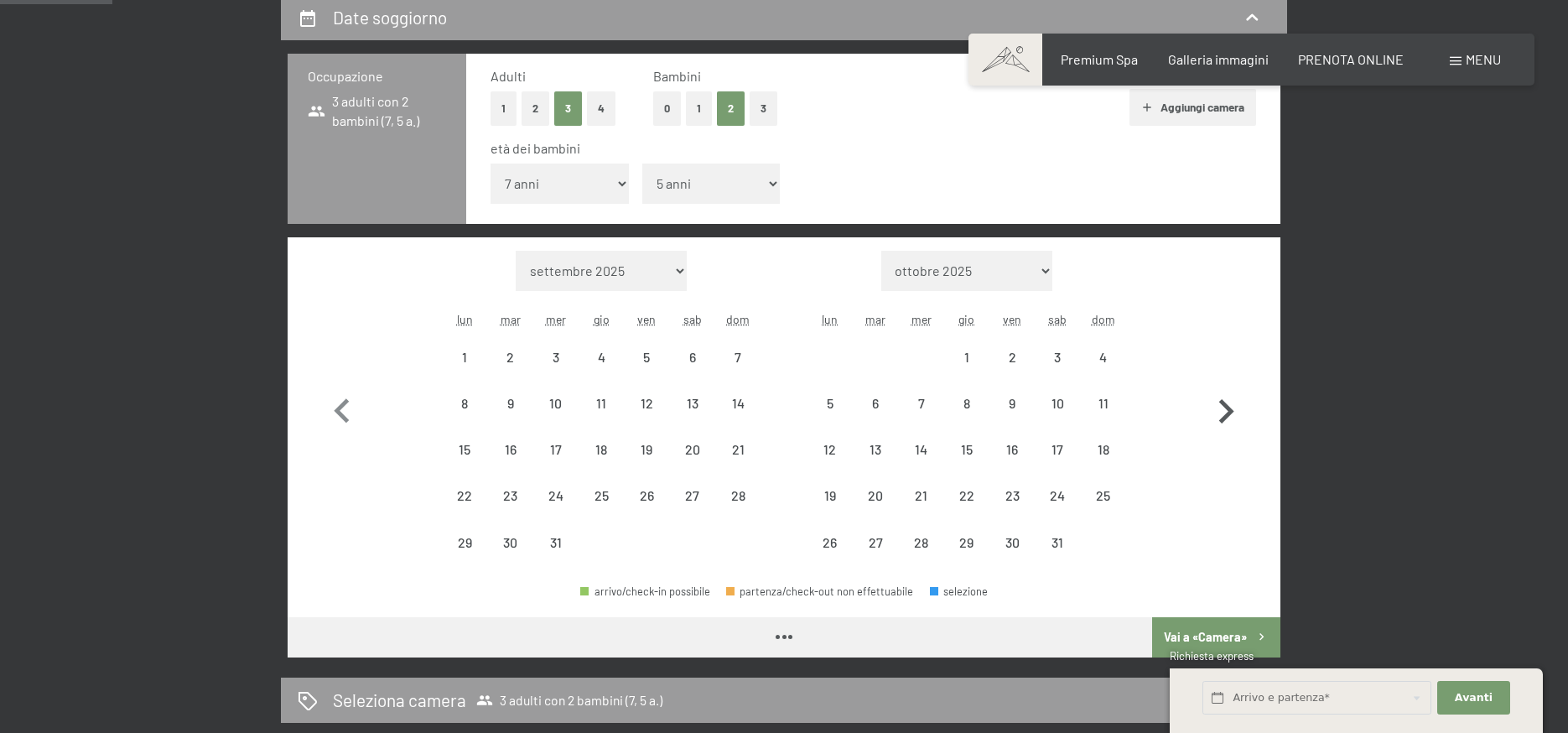
select select "2026-02-01"
select select "2026-01-01"
select select "2026-02-01"
click at [1228, 413] on icon "button" at bounding box center [1227, 411] width 15 height 24
select select "2026-02-01"
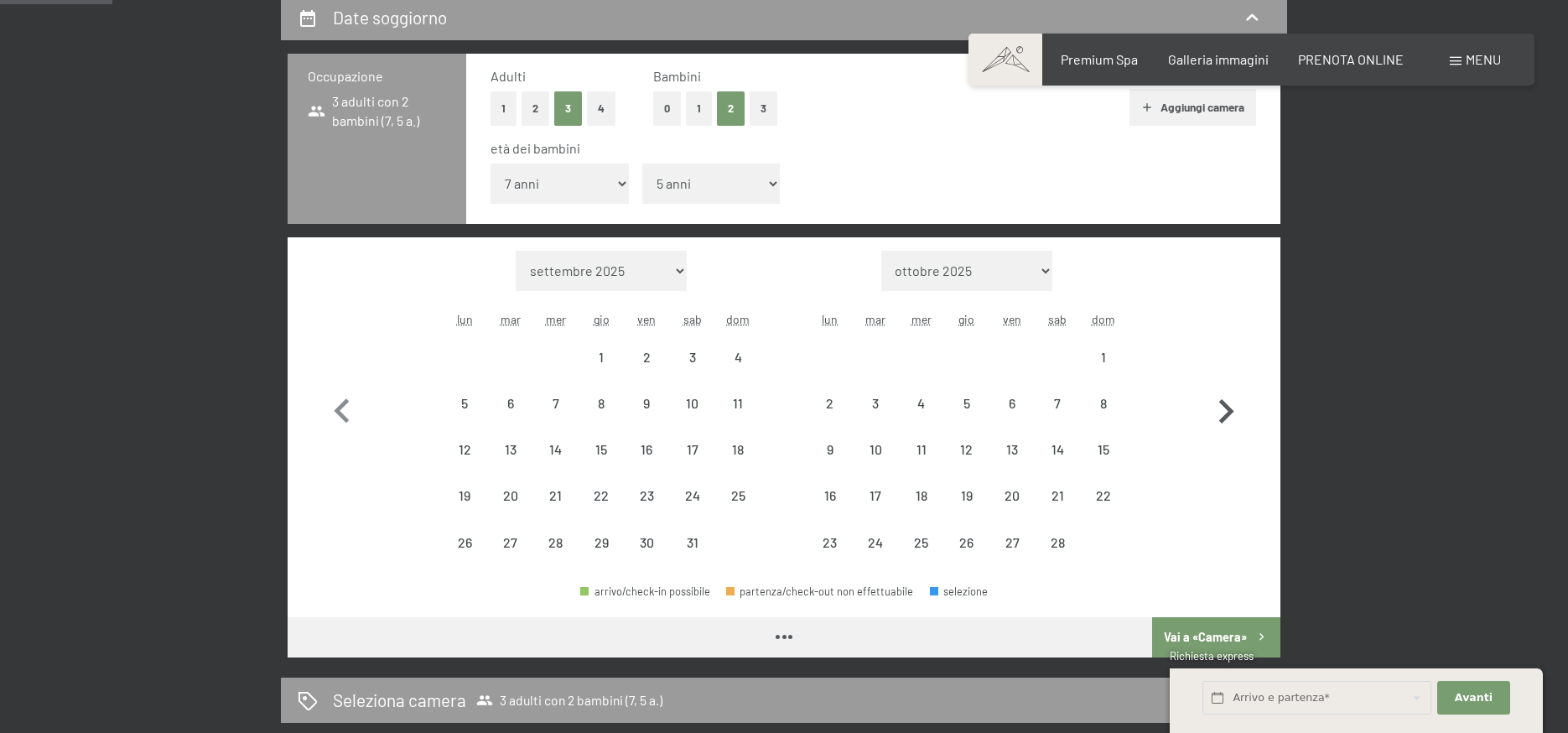
select select "2026-03-01"
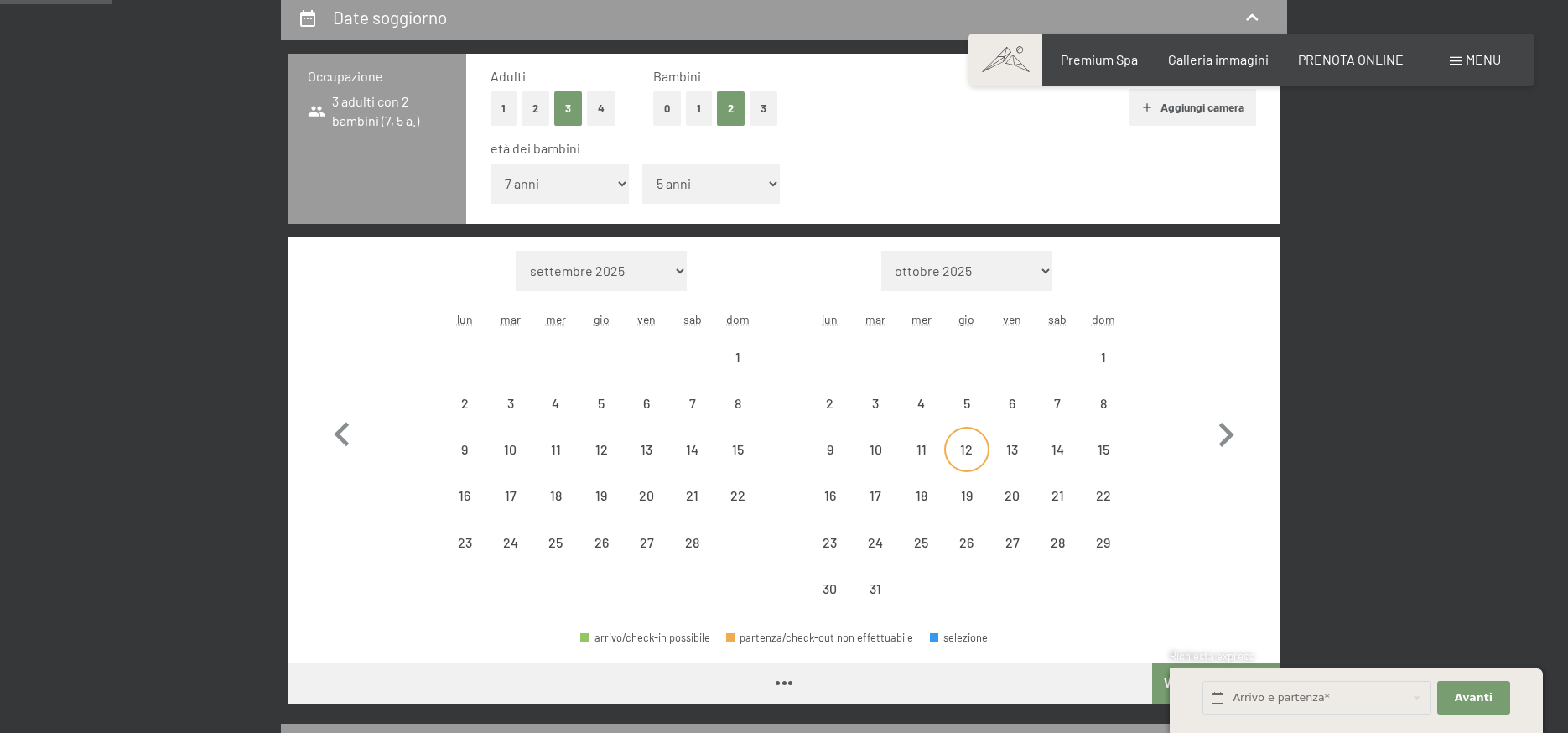
select select "2026-02-01"
select select "2026-03-01"
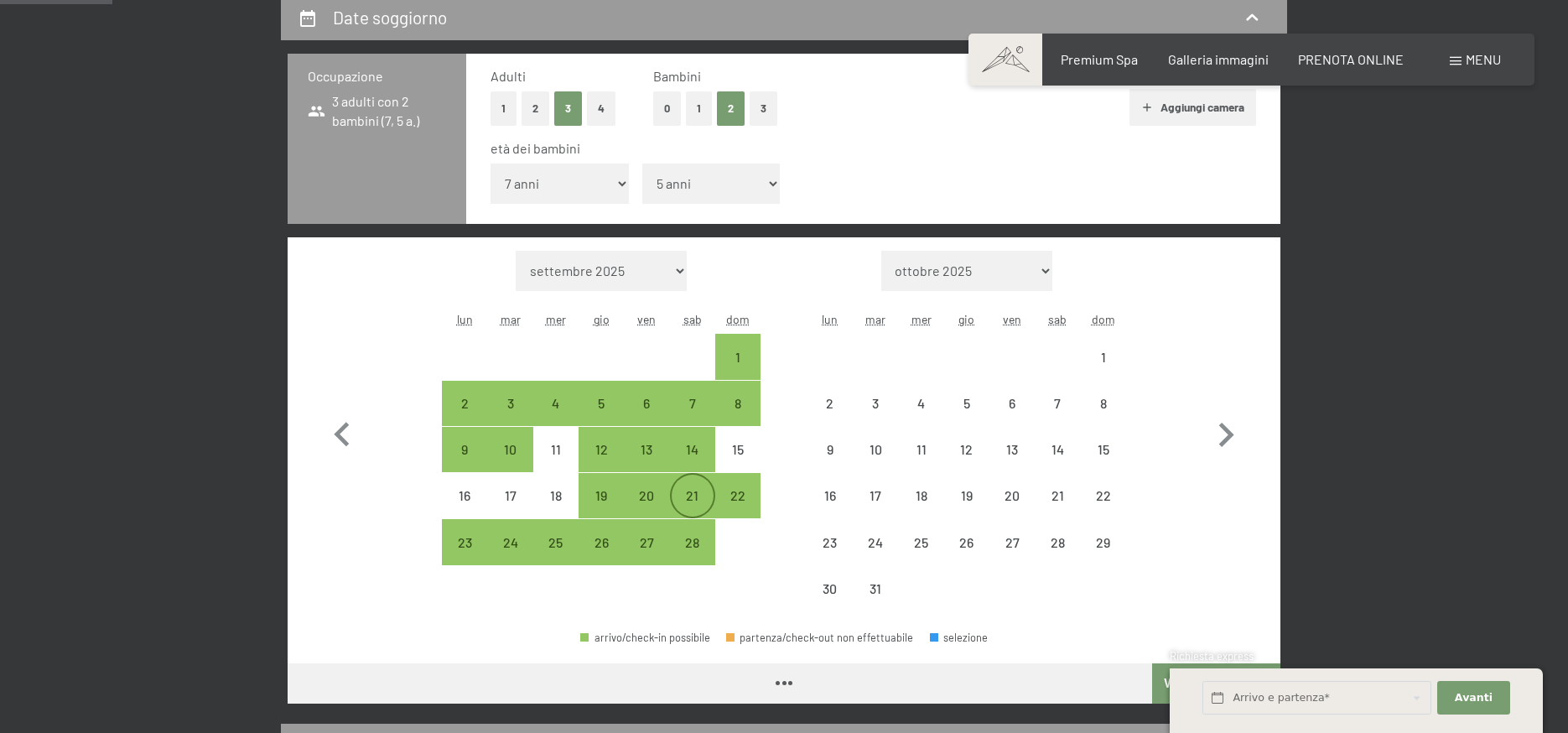
select select "2026-02-01"
select select "2026-03-01"
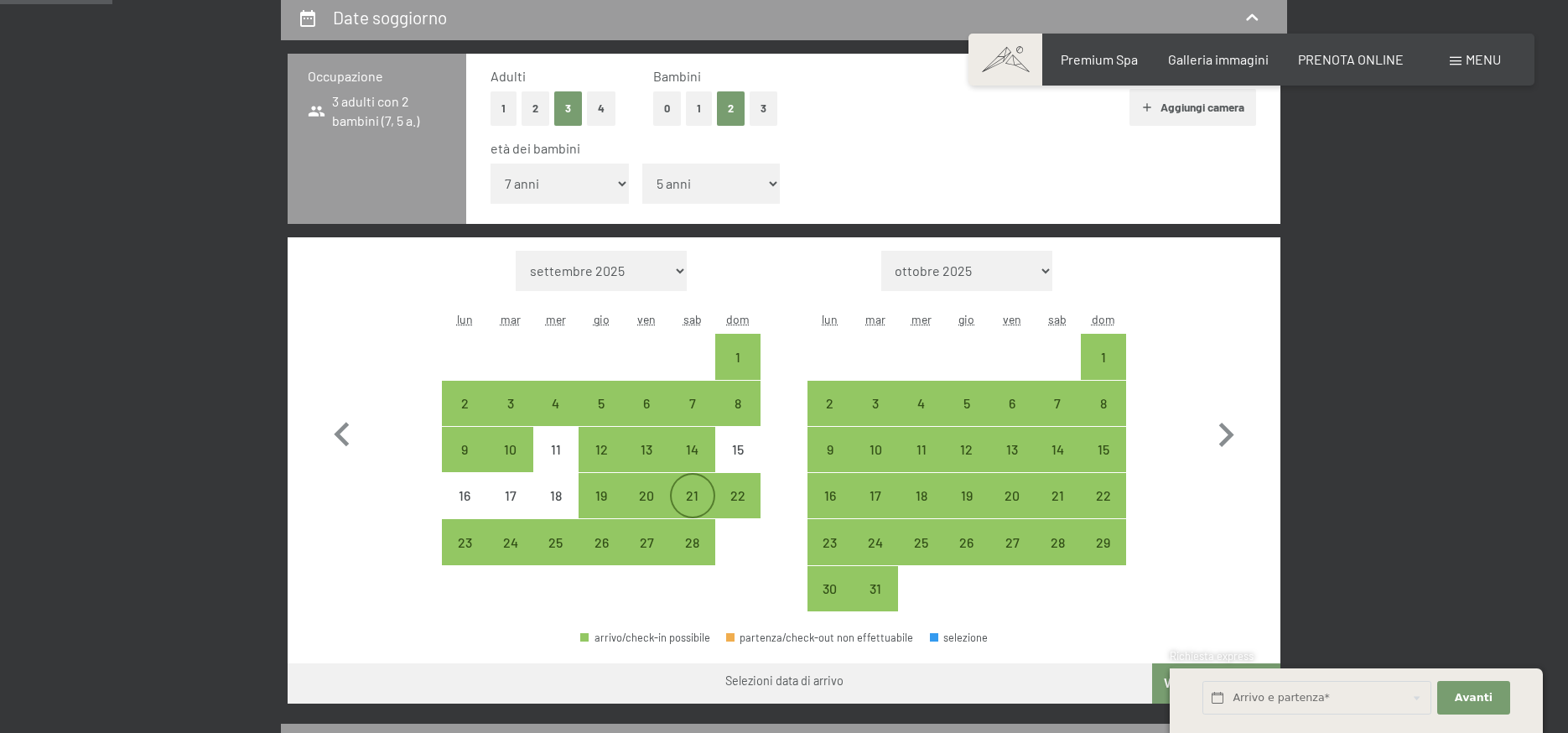
click at [691, 496] on div "21" at bounding box center [692, 509] width 42 height 42
select select "2026-02-01"
select select "2026-03-01"
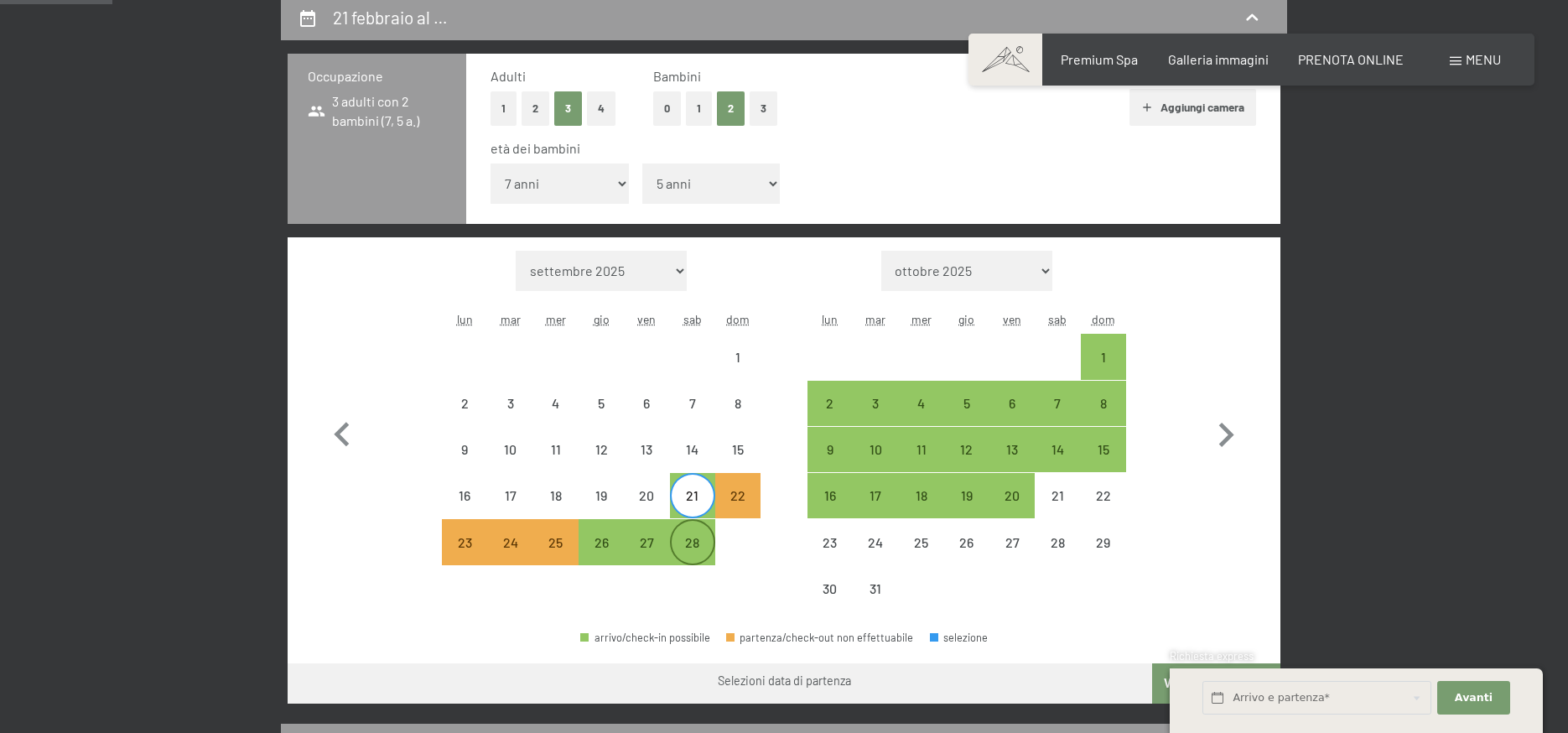
click at [685, 540] on div "28" at bounding box center [692, 557] width 42 height 42
select select "2026-02-01"
select select "2026-03-01"
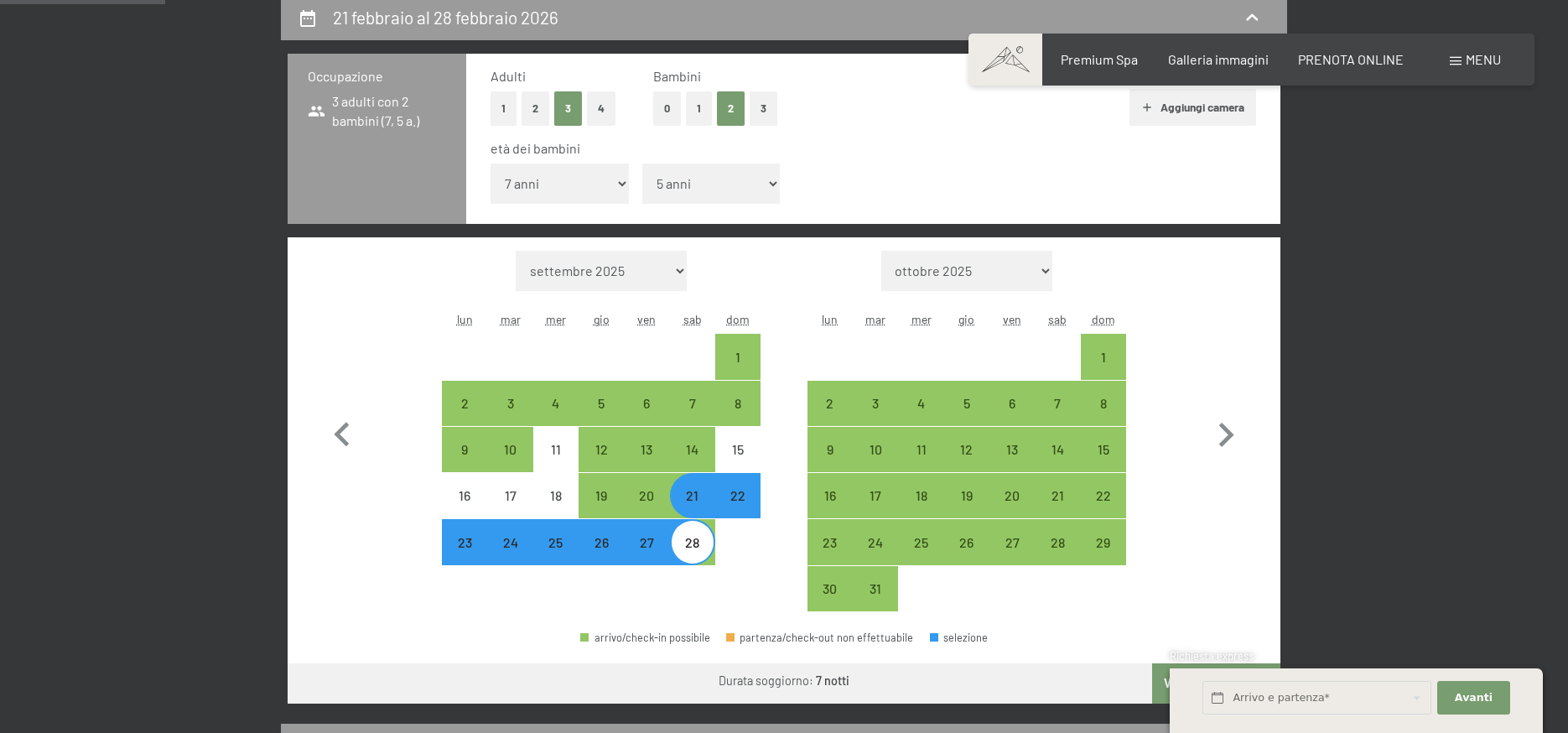
scroll to position [503, 0]
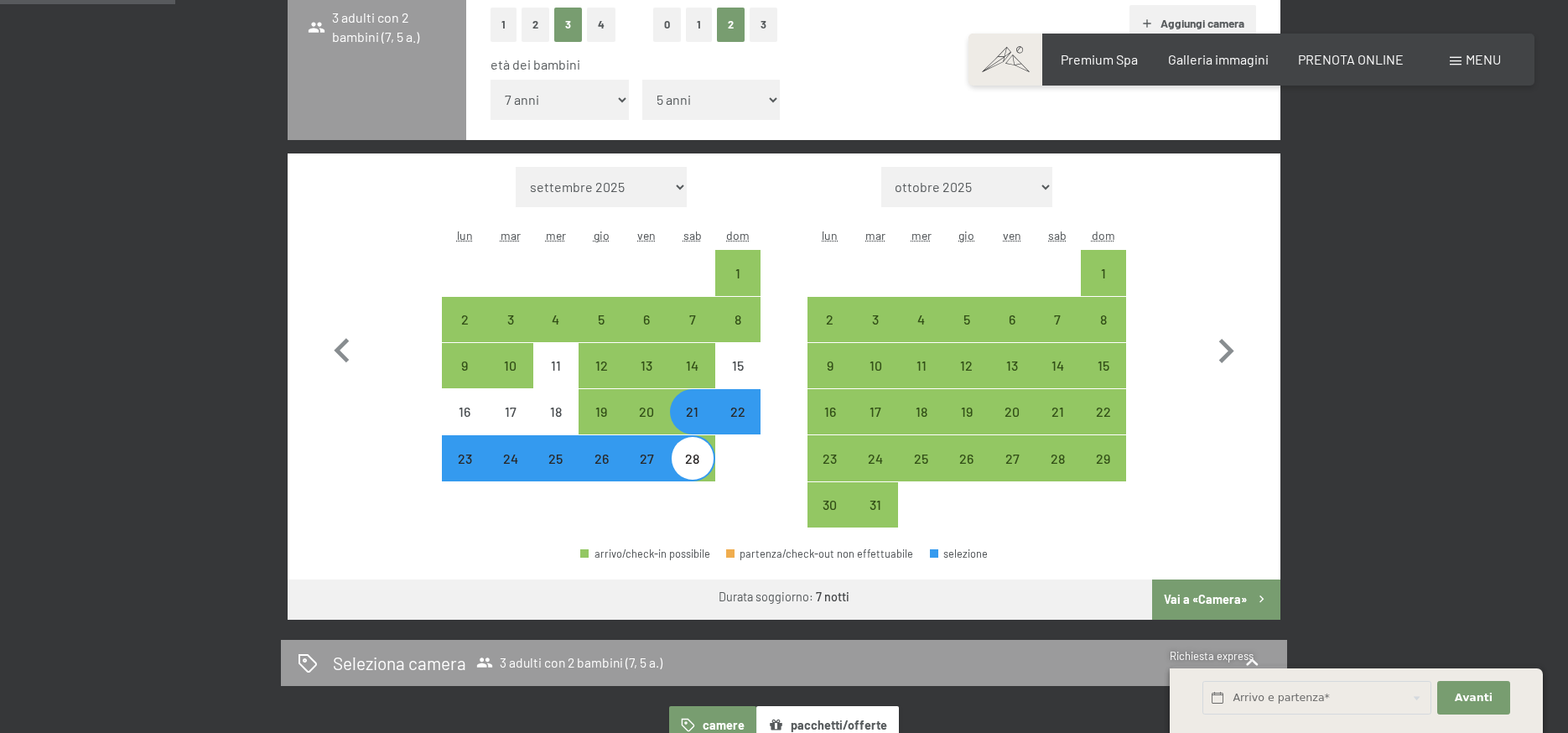
click at [1208, 601] on button "Vai a «Camera»" at bounding box center [1216, 599] width 129 height 40
select select "2026-02-01"
select select "2026-03-01"
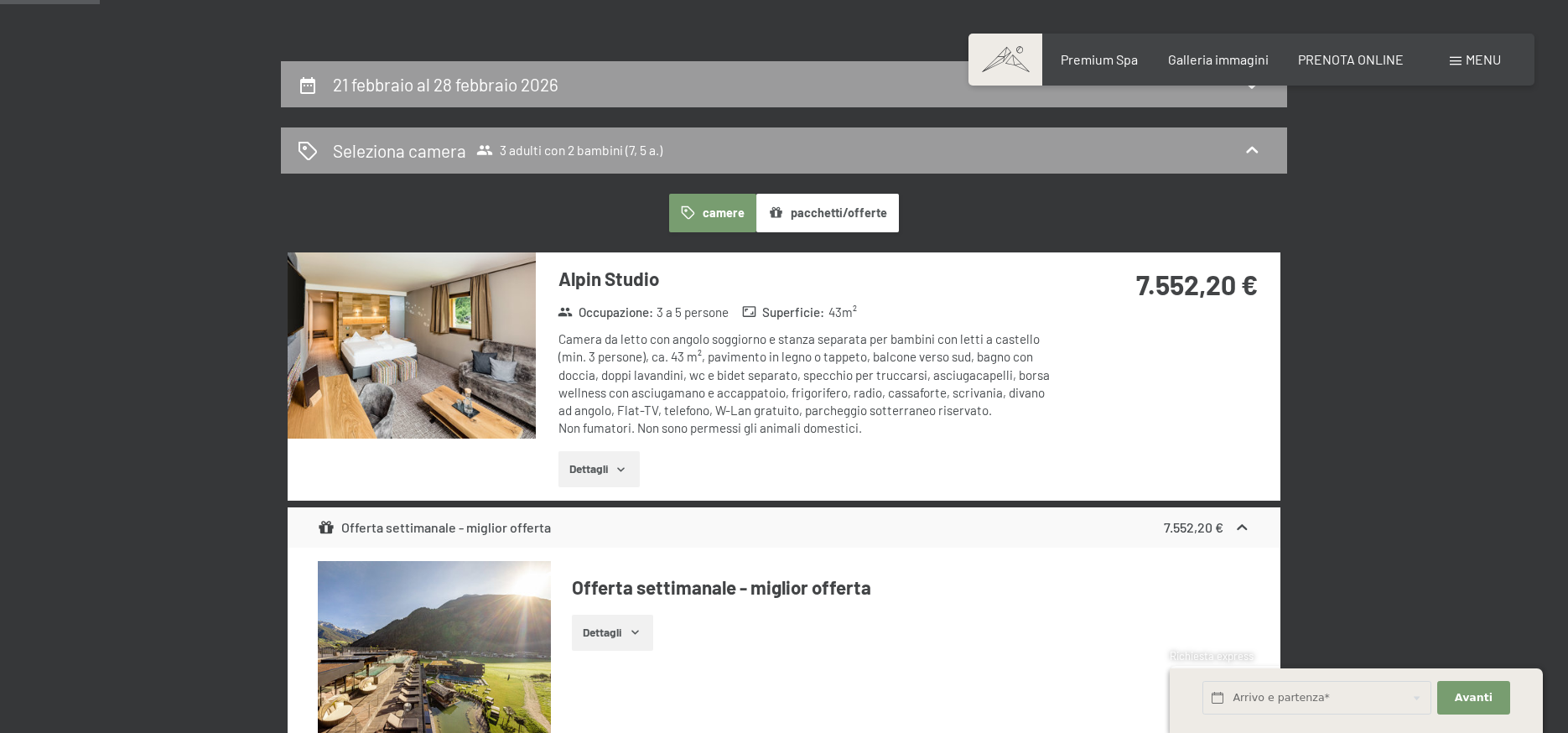
scroll to position [245, 0]
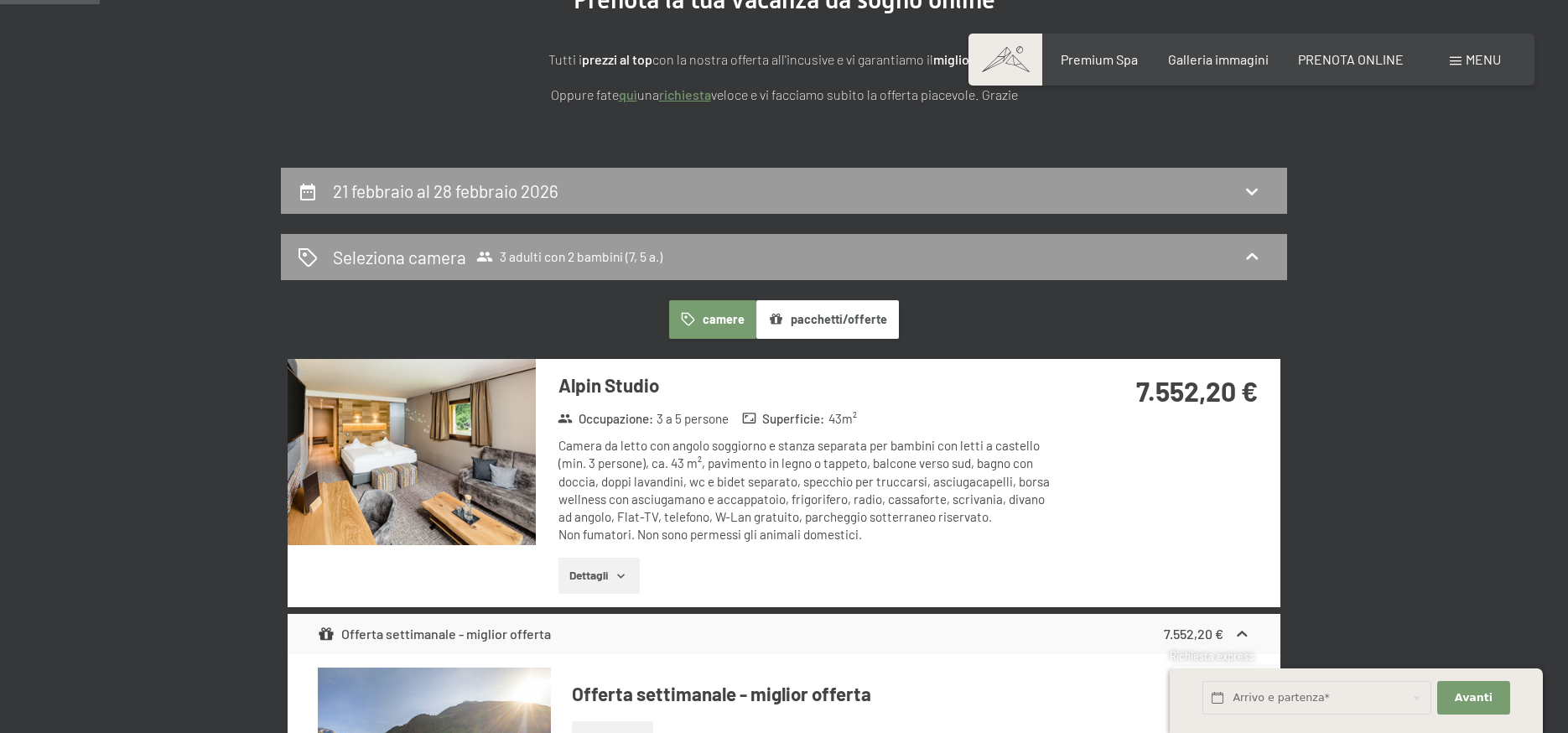
click at [735, 317] on button "camere" at bounding box center [713, 319] width 88 height 38
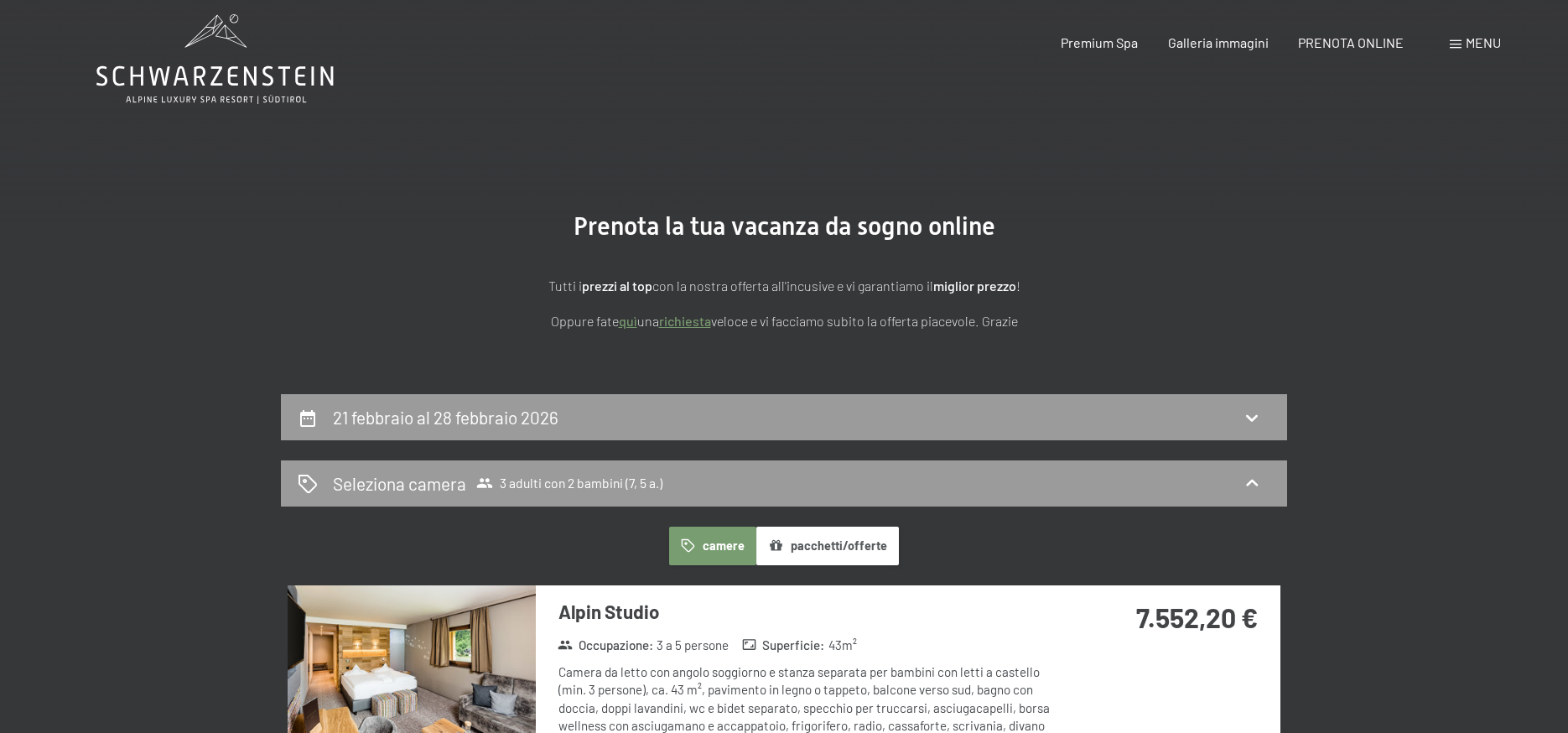
scroll to position [0, 0]
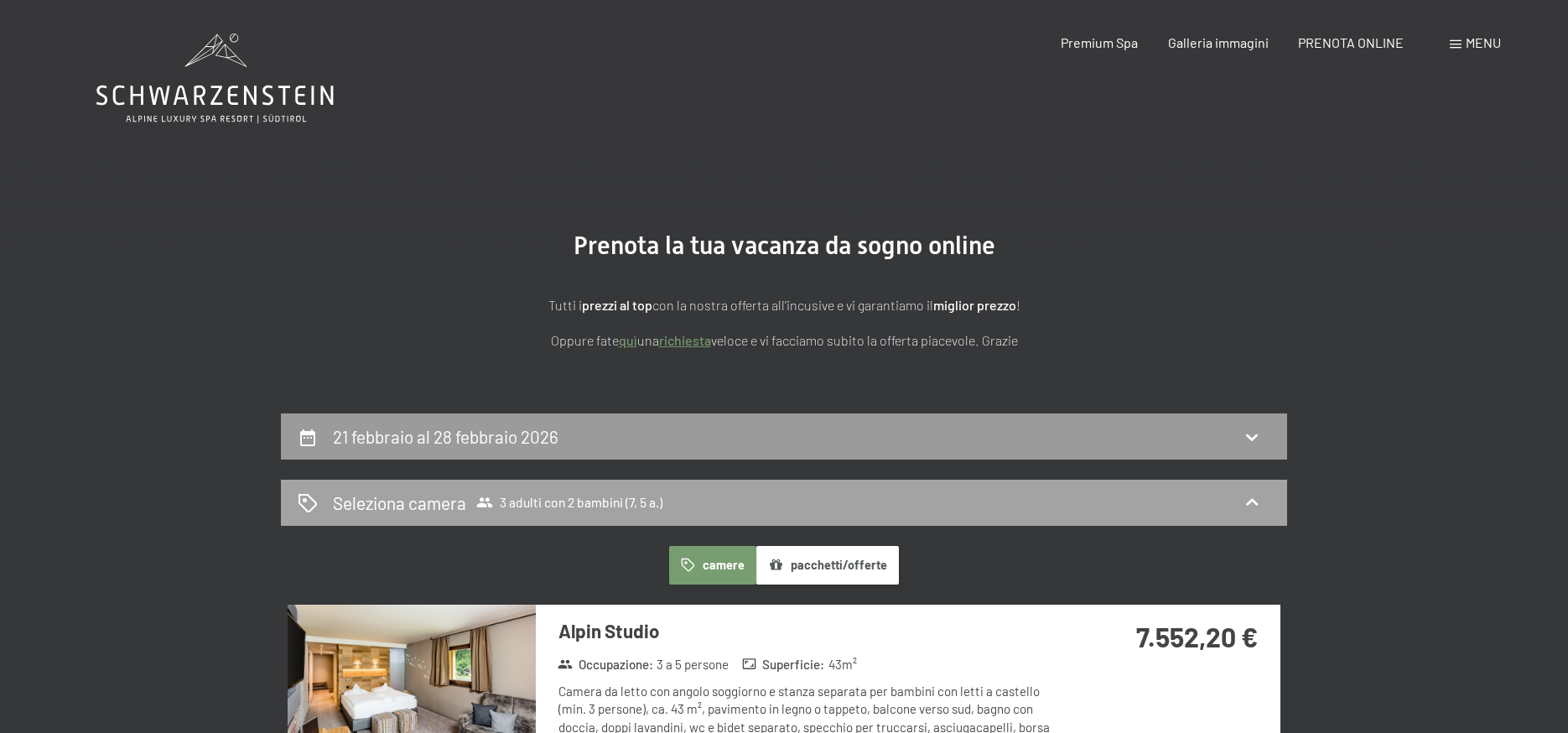
click at [362, 497] on h2 "Seleziona camera" at bounding box center [399, 503] width 133 height 24
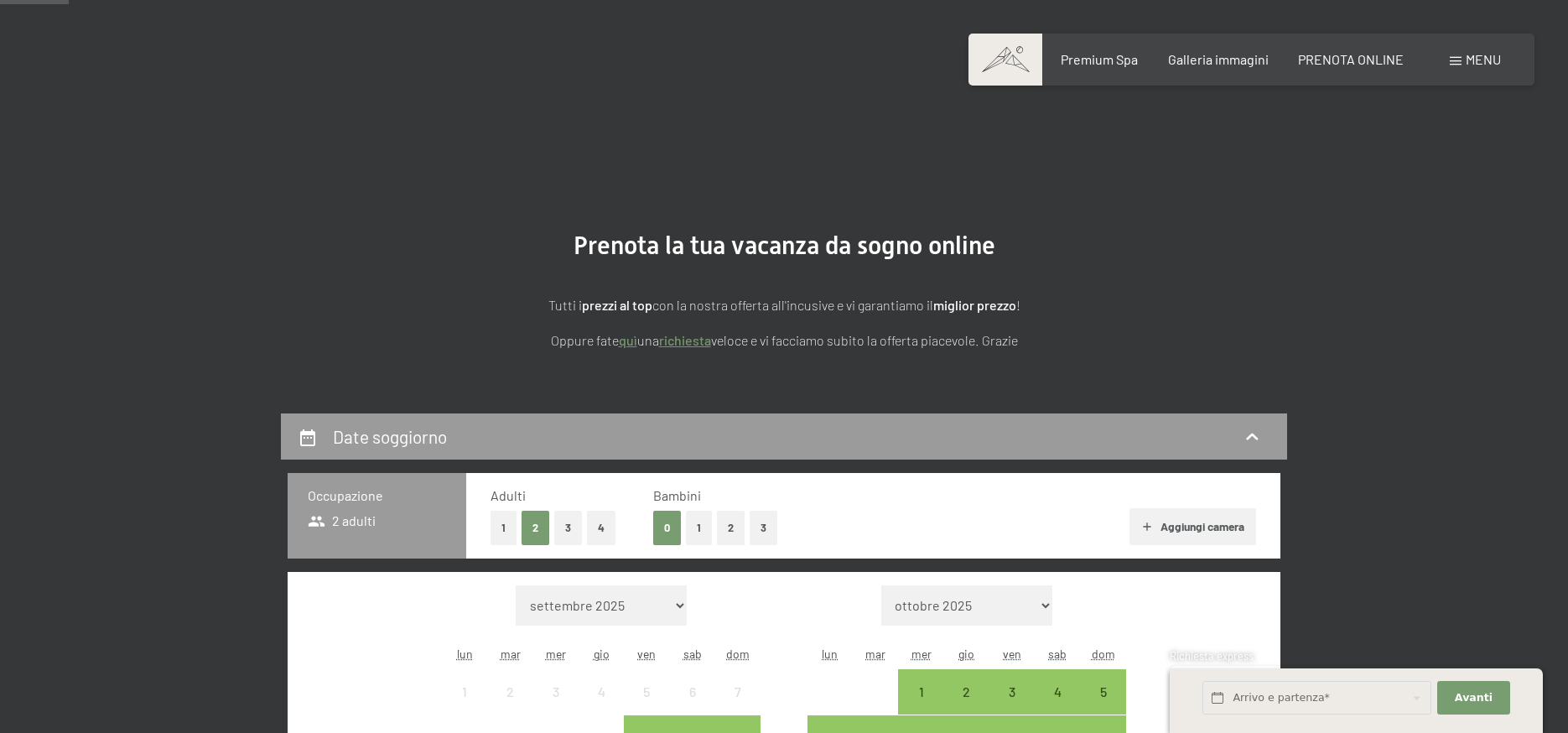
click at [1225, 508] on button "Aggiungi camera" at bounding box center [1193, 527] width 127 height 37
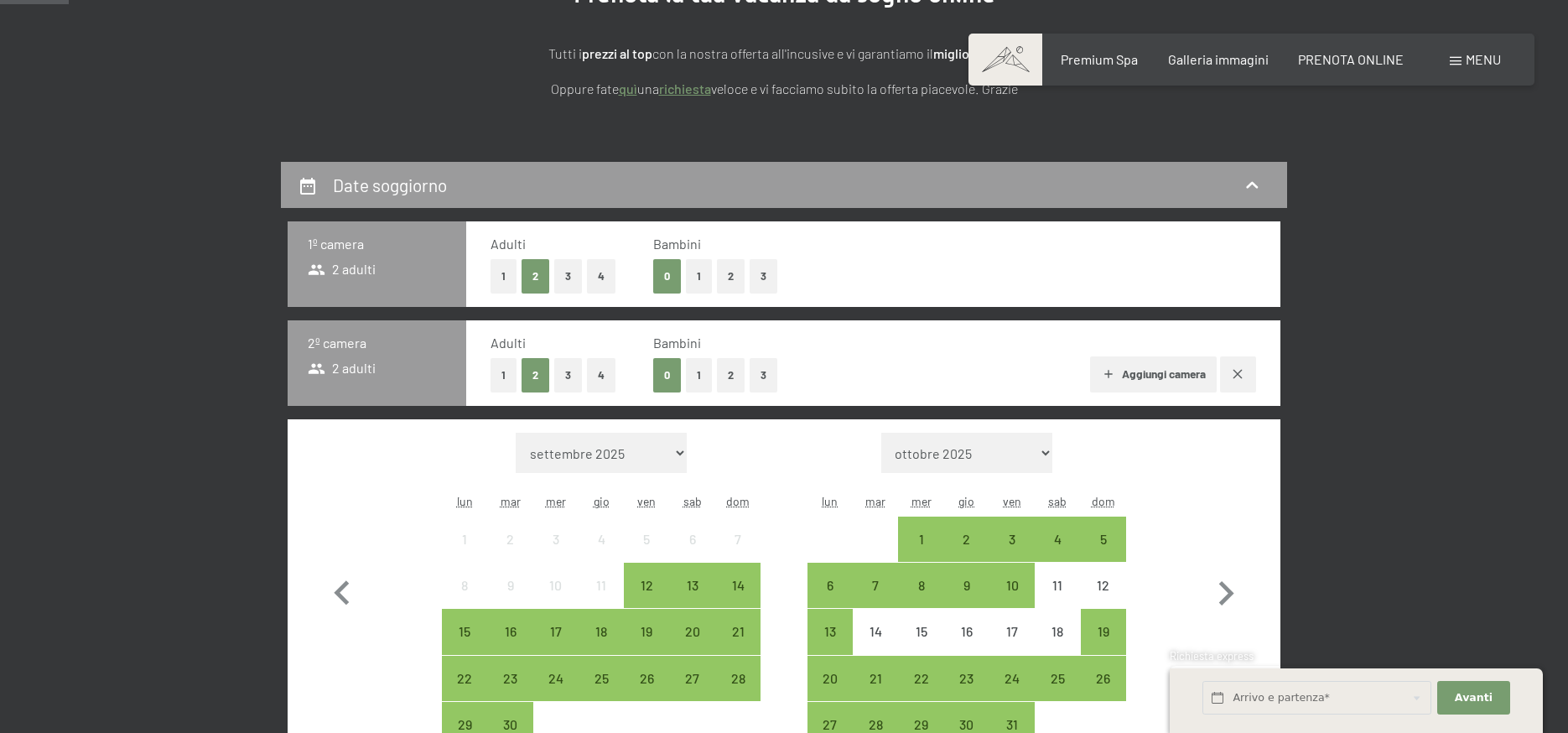
click at [504, 377] on button "1" at bounding box center [504, 375] width 26 height 35
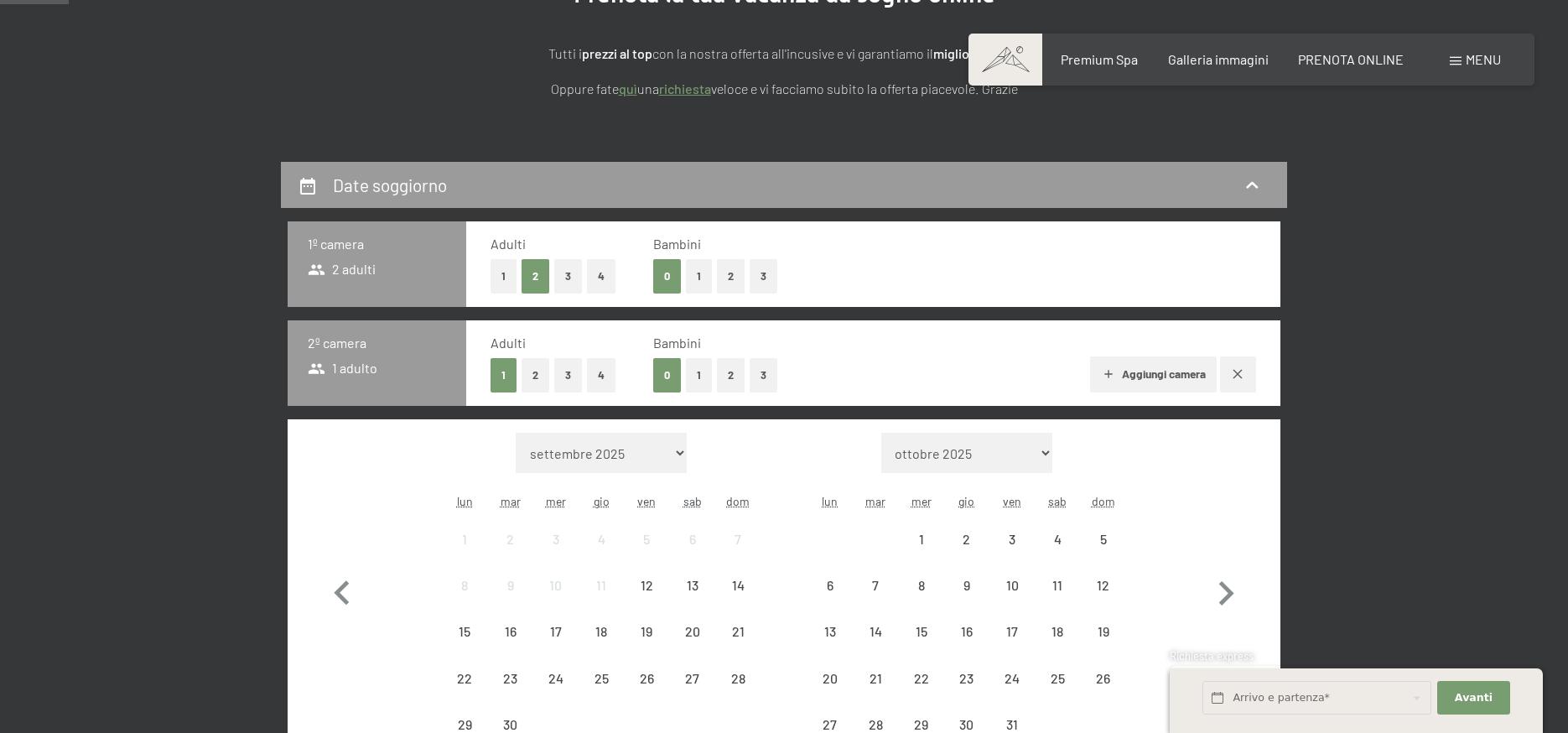
click at [731, 378] on button "2" at bounding box center [731, 375] width 28 height 35
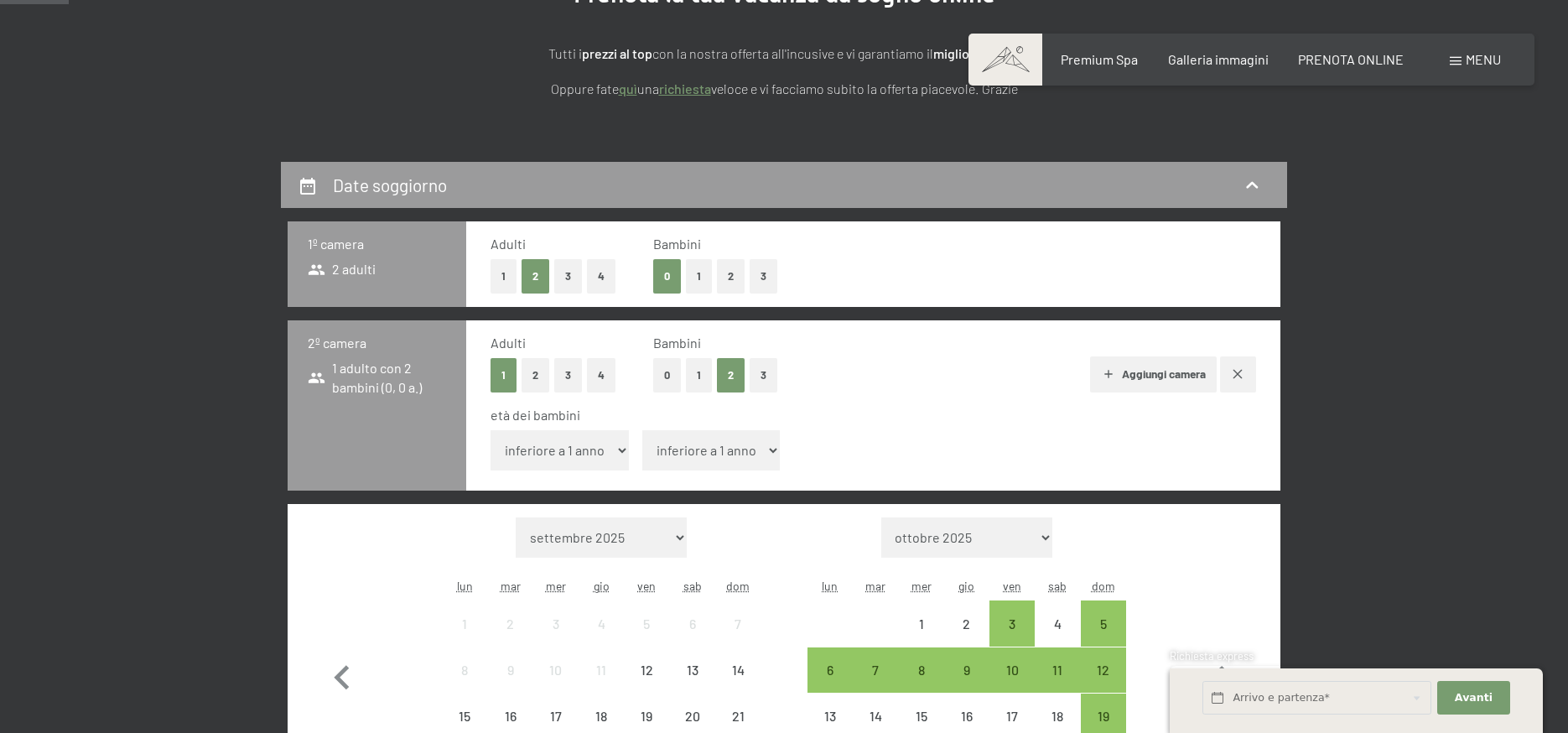
click at [592, 447] on select "inferiore a 1 anno 1 anno 2 anni 3 anni 4 anni 5 anni 6 anni 7 anni 8 anni 9 an…" at bounding box center [560, 449] width 138 height 40
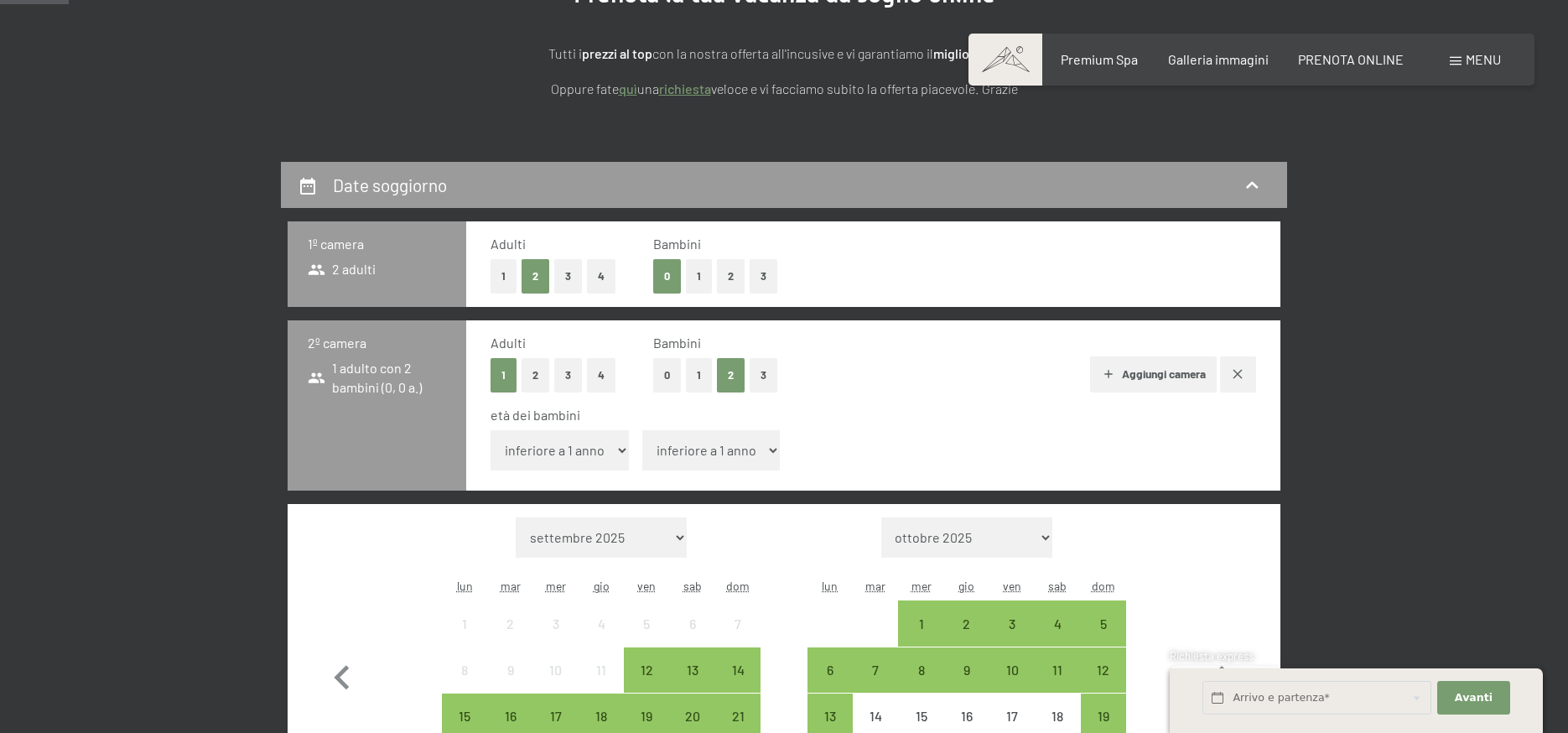
select select "7"
click at [491, 430] on select "inferiore a 1 anno 1 anno 2 anni 3 anni 4 anni 5 anni 6 anni 7 anni 8 anni 9 an…" at bounding box center [560, 449] width 138 height 40
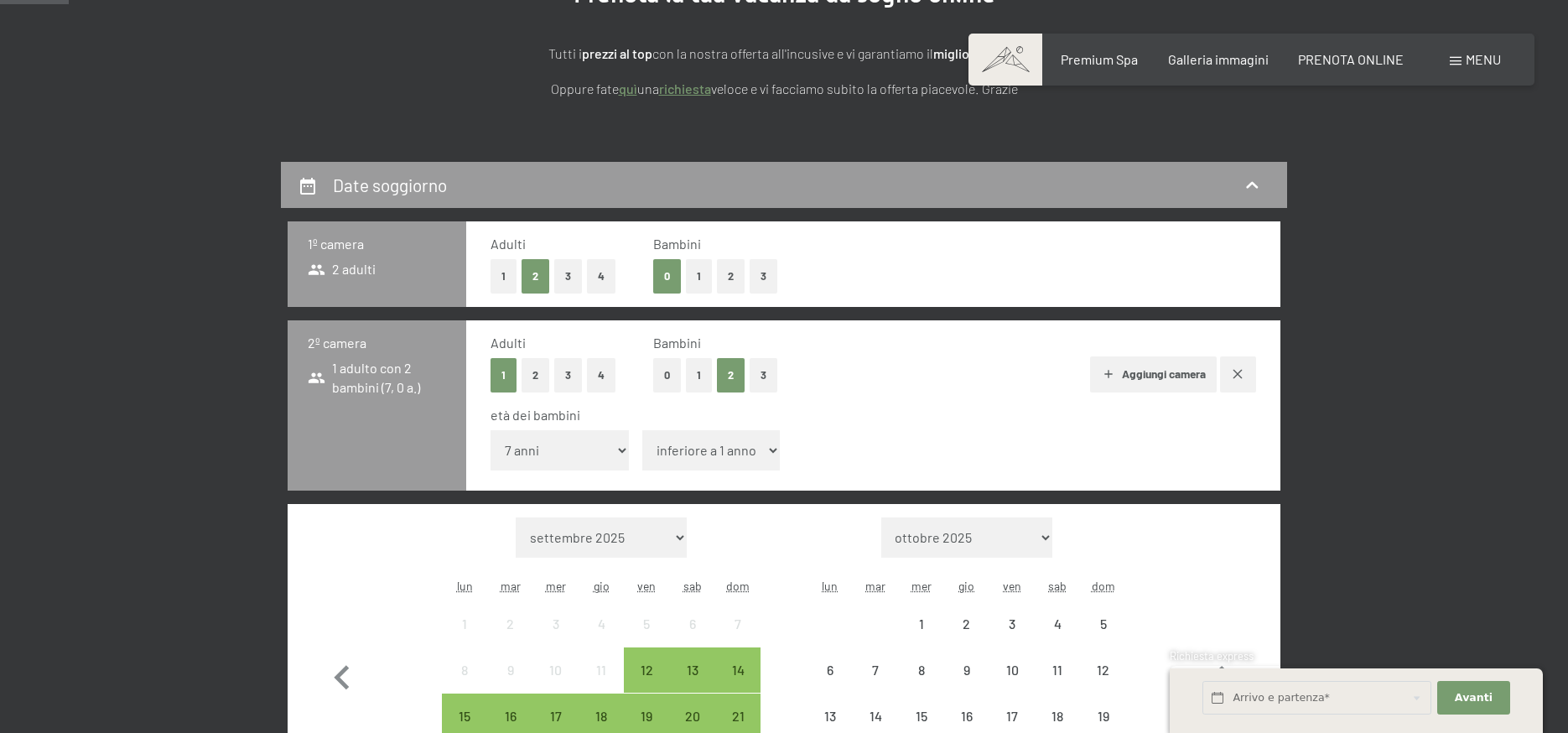
click at [711, 444] on select "inferiore a 1 anno 1 anno 2 anni 3 anni 4 anni 5 anni 6 anni 7 anni 8 anni 9 an…" at bounding box center [712, 449] width 138 height 40
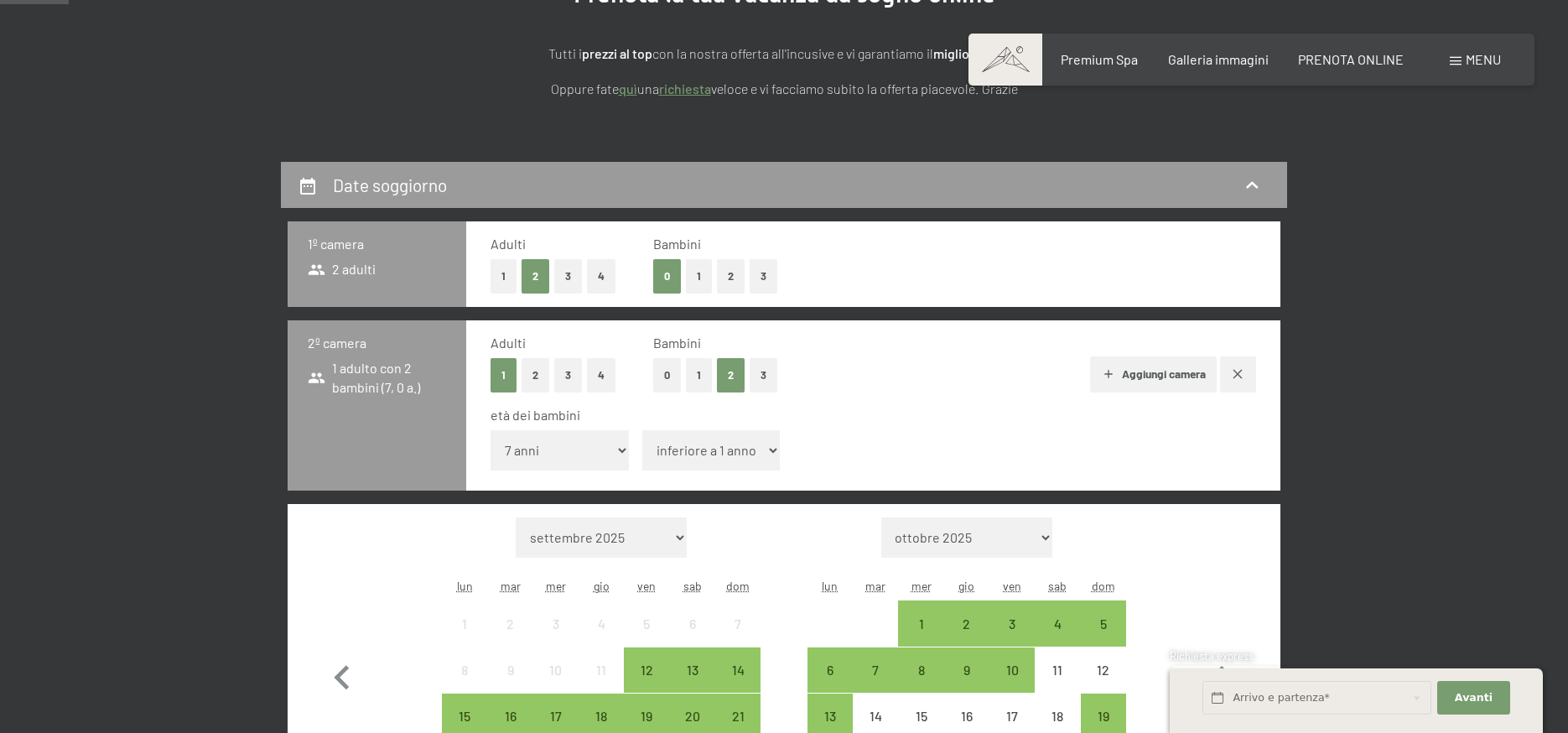
select select "5"
click at [643, 430] on select "inferiore a 1 anno 1 anno 2 anni 3 anni 4 anni 5 anni 6 anni 7 anni 8 anni 9 an…" at bounding box center [712, 449] width 138 height 40
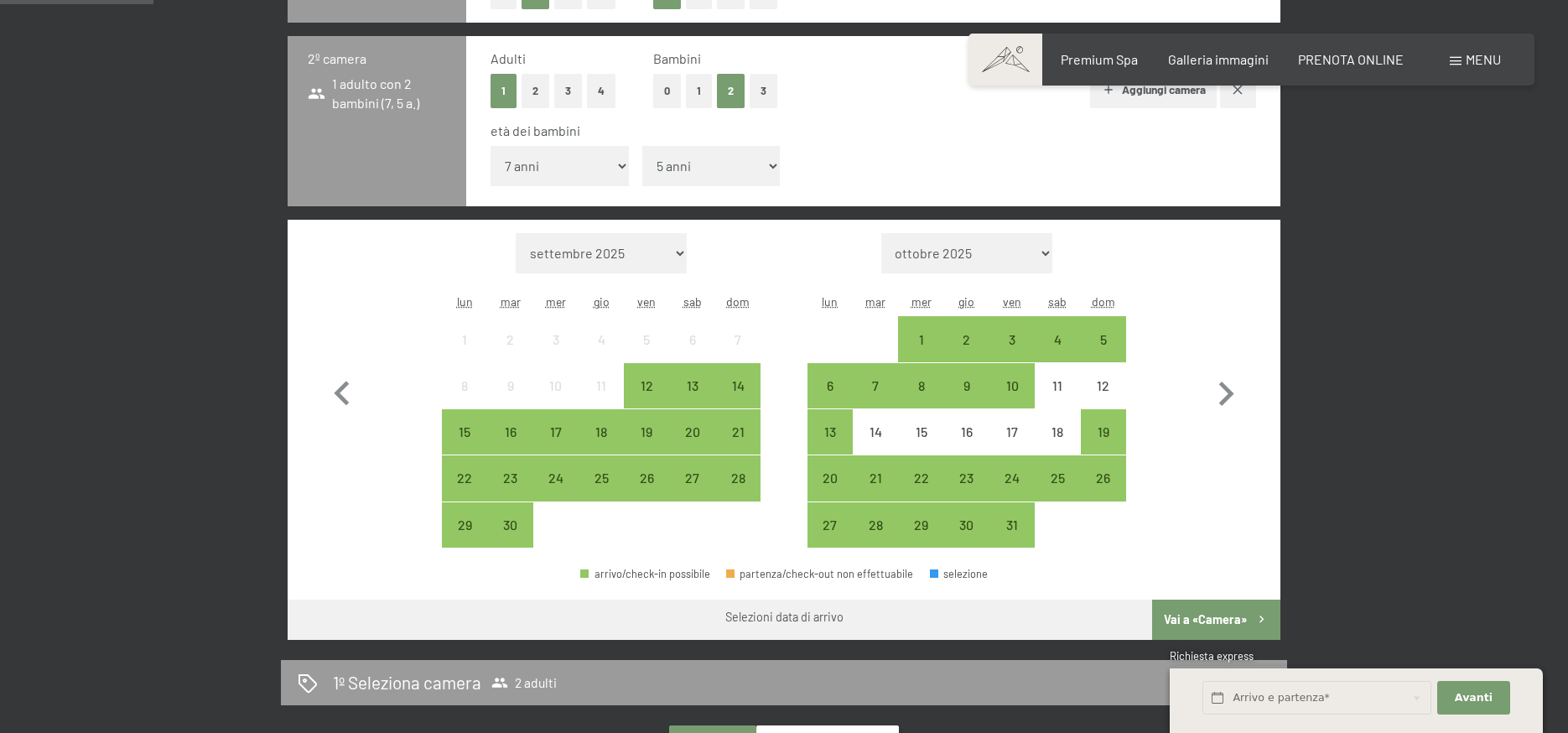
scroll to position [587, 0]
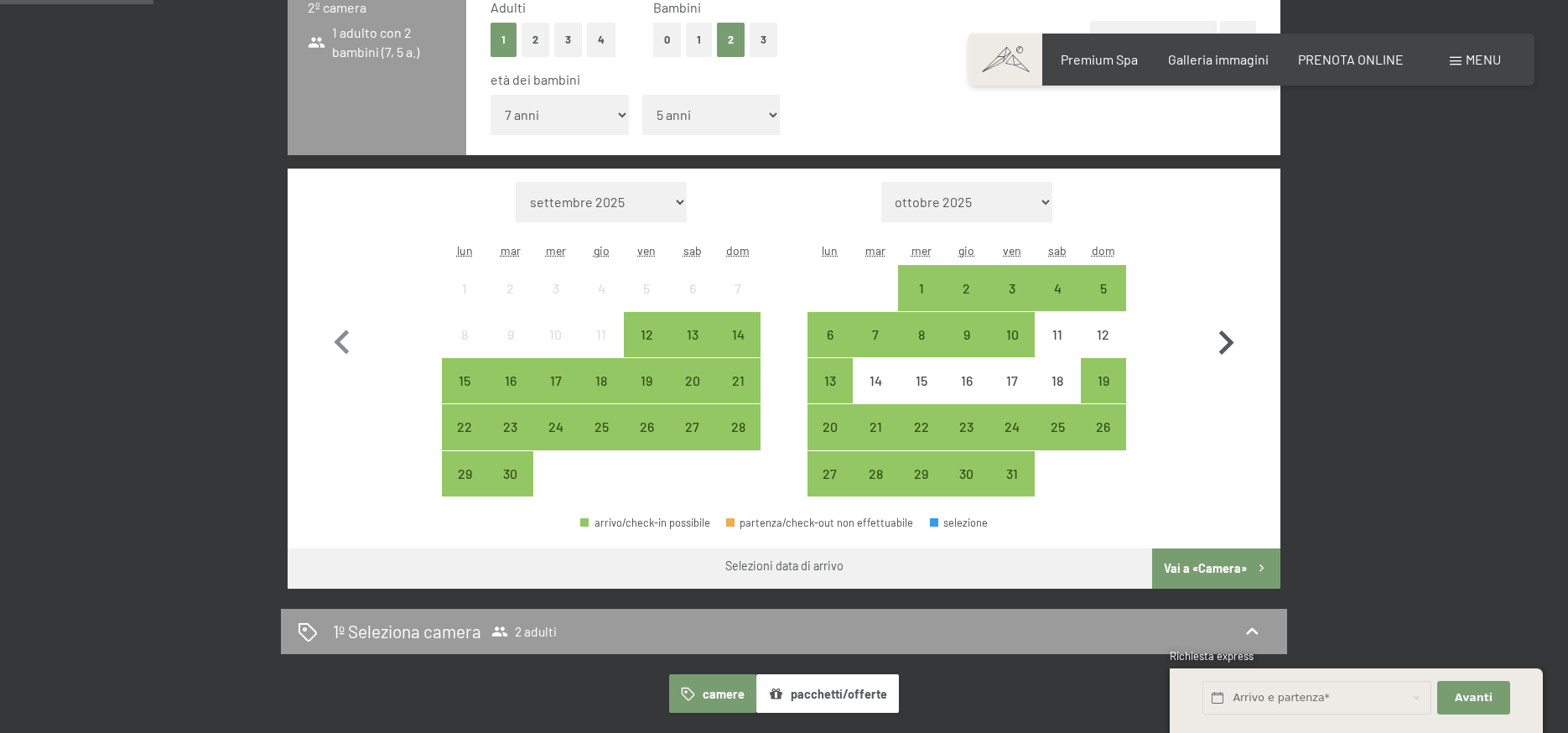
click at [1226, 338] on icon "button" at bounding box center [1227, 342] width 15 height 24
select select "2025-10-01"
select select "2025-11-01"
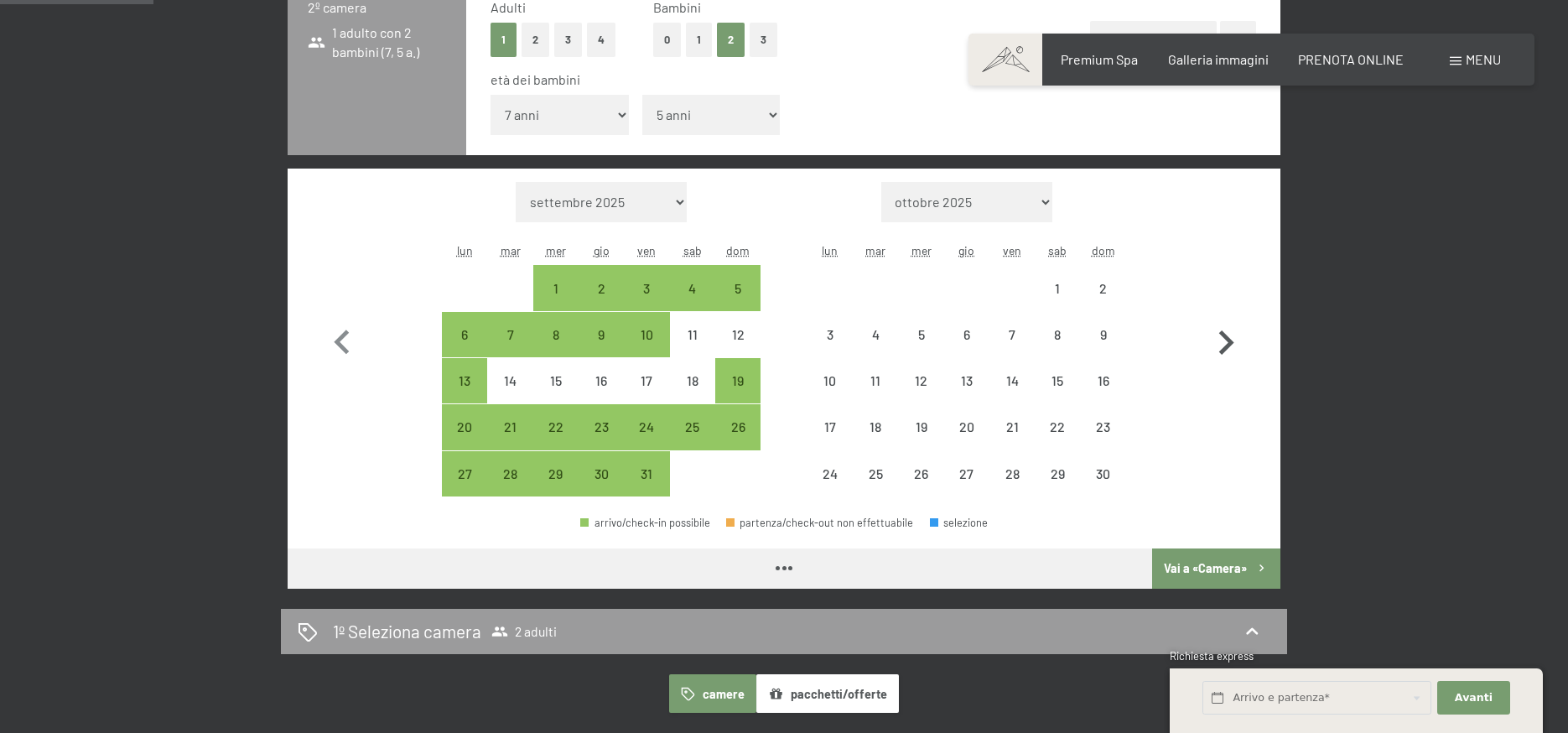
click at [1226, 338] on icon "button" at bounding box center [1227, 342] width 15 height 24
select select "2025-11-01"
select select "2025-12-01"
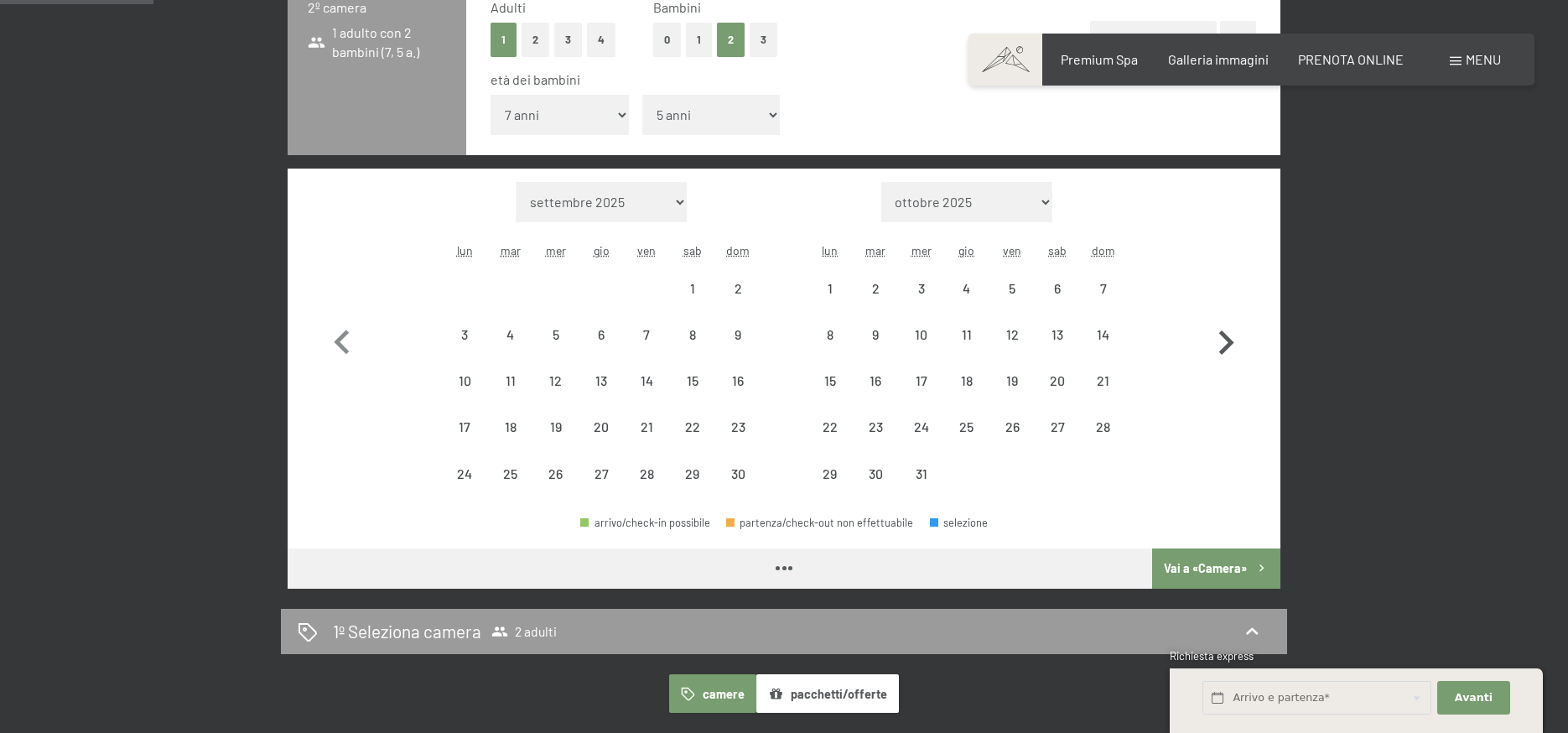
click at [1226, 338] on icon "button" at bounding box center [1227, 342] width 15 height 24
select select "2025-12-01"
select select "2026-01-01"
click at [1226, 338] on icon "button" at bounding box center [1227, 342] width 15 height 24
select select "2026-01-01"
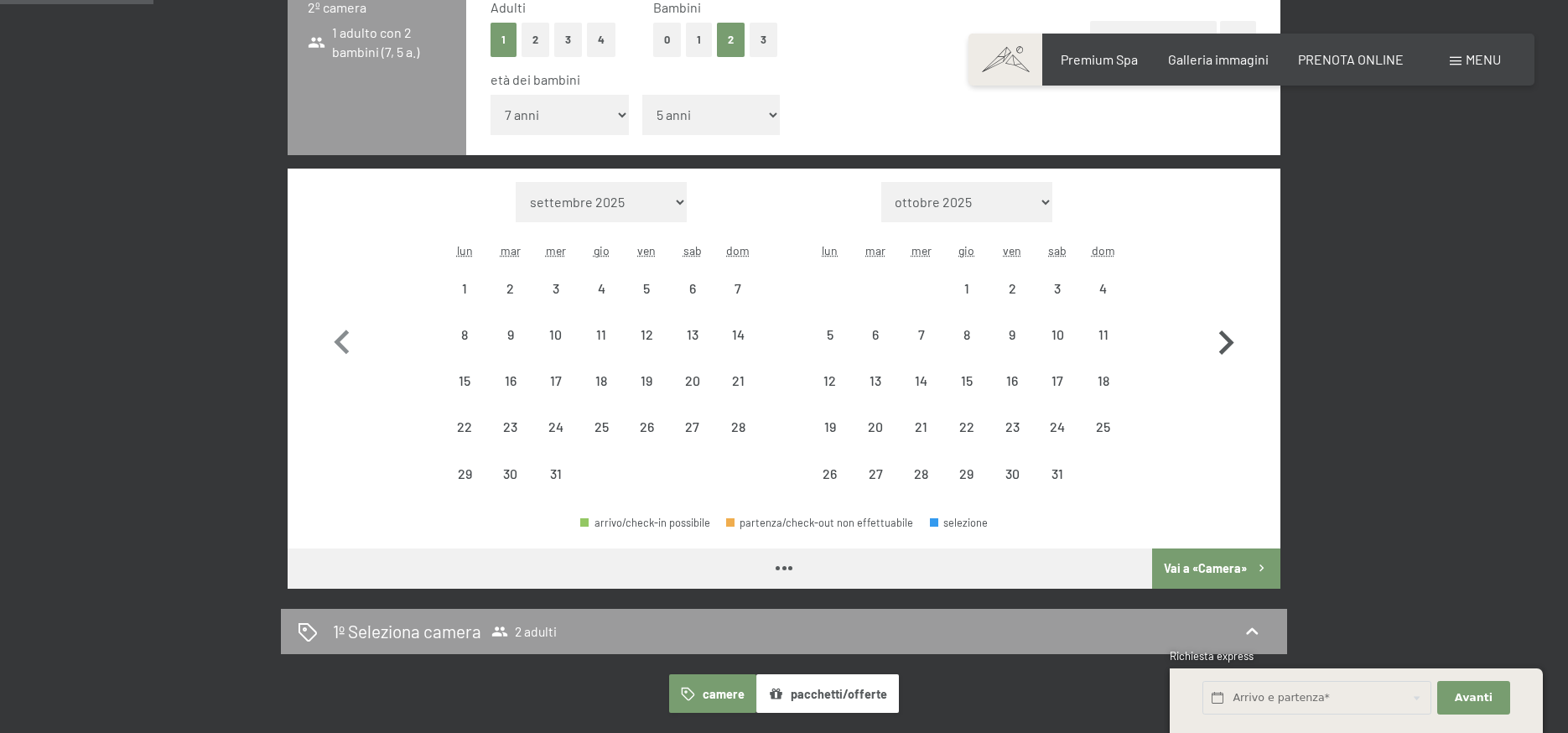
select select "2026-02-01"
select select "2026-01-01"
select select "2026-02-01"
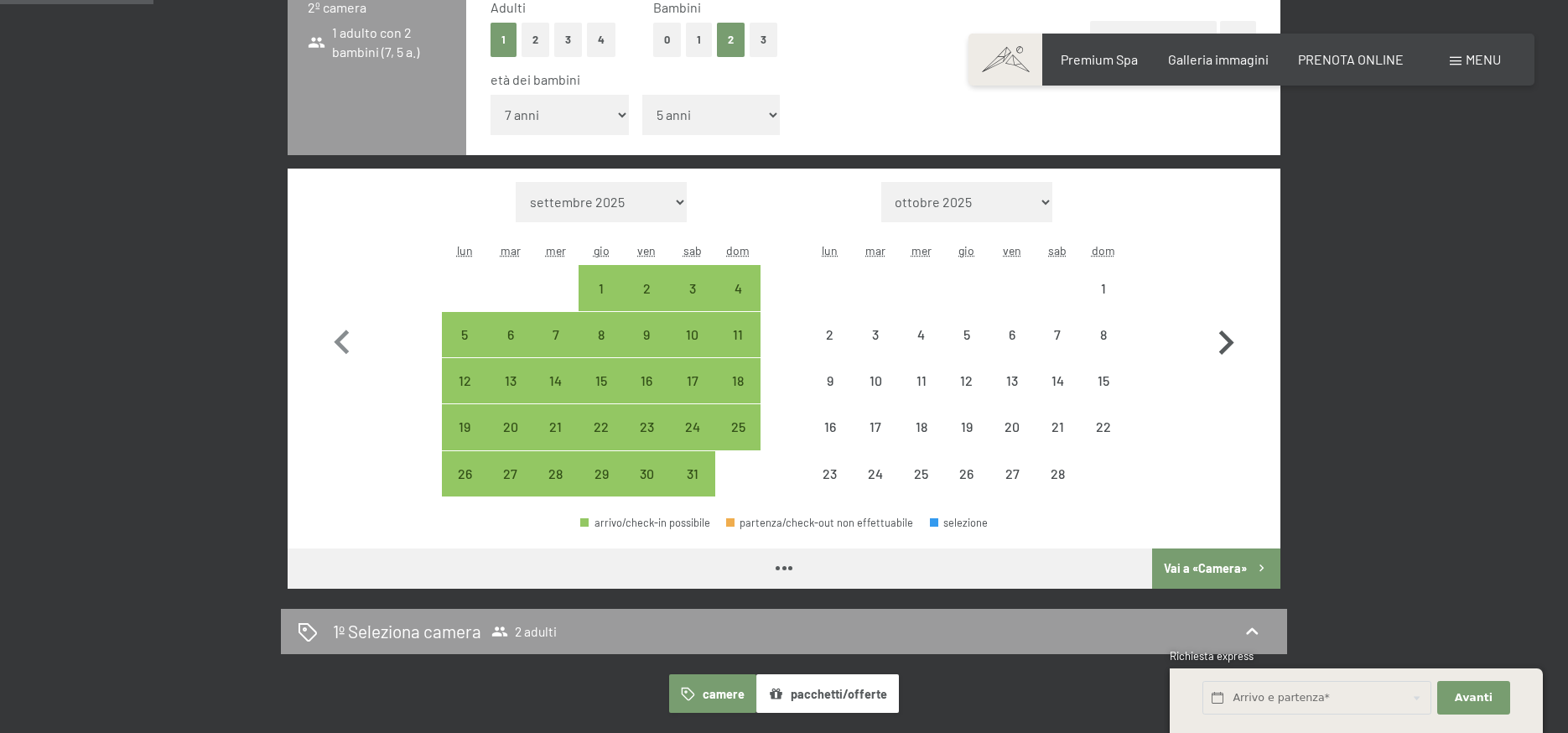
click at [1226, 338] on icon "button" at bounding box center [1227, 342] width 15 height 24
select select "2026-02-01"
select select "2026-03-01"
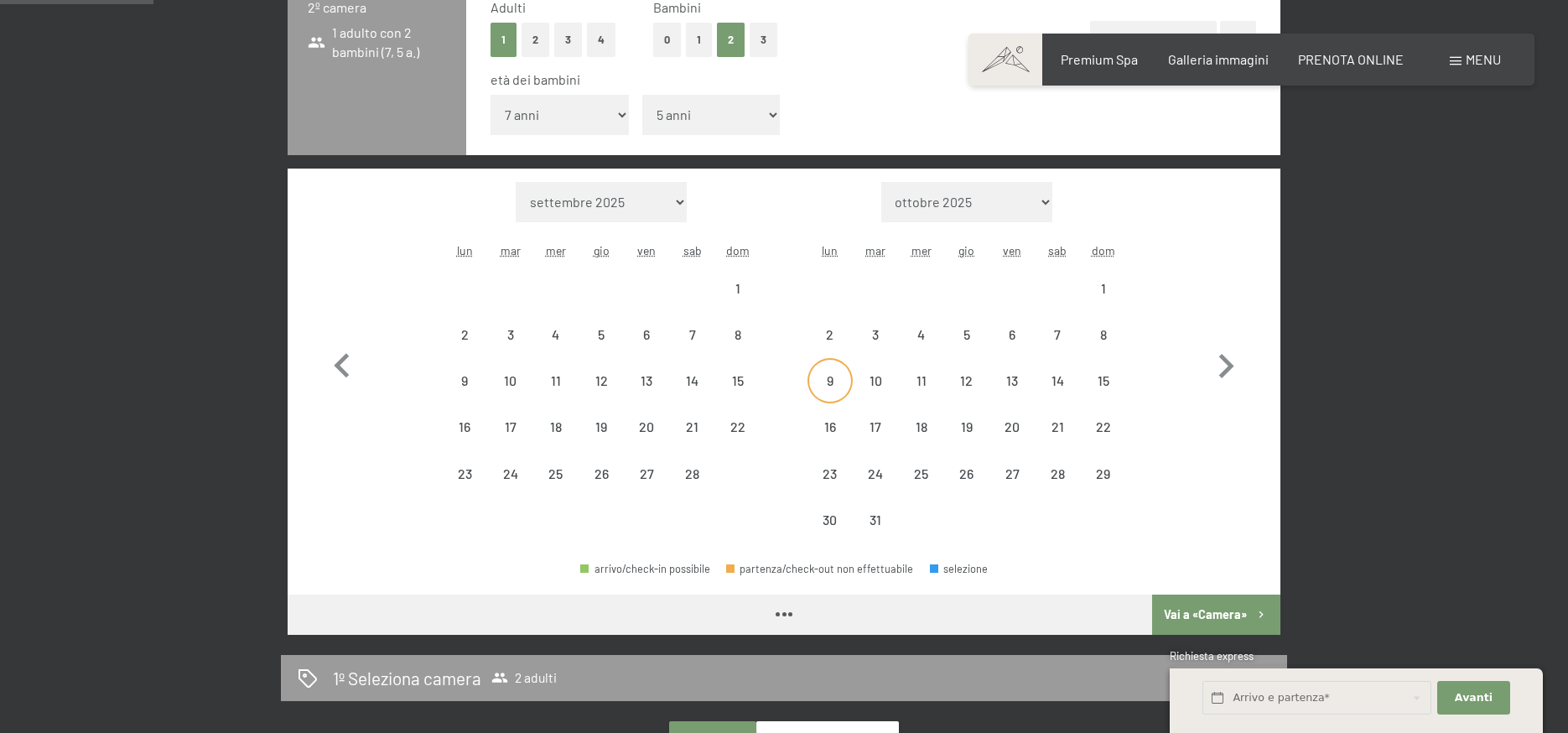
select select "2026-02-01"
select select "2026-03-01"
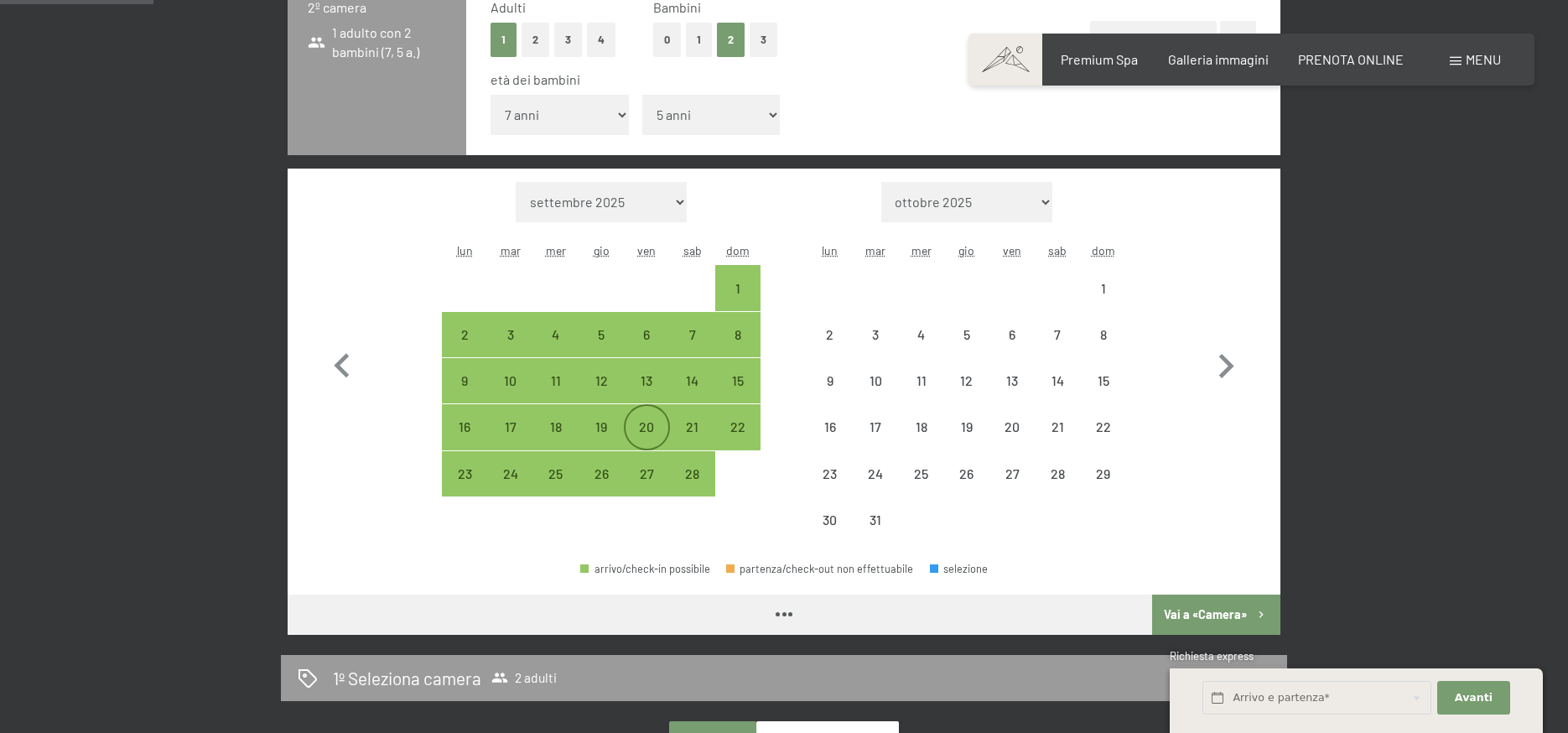
select select "2026-02-01"
select select "2026-03-01"
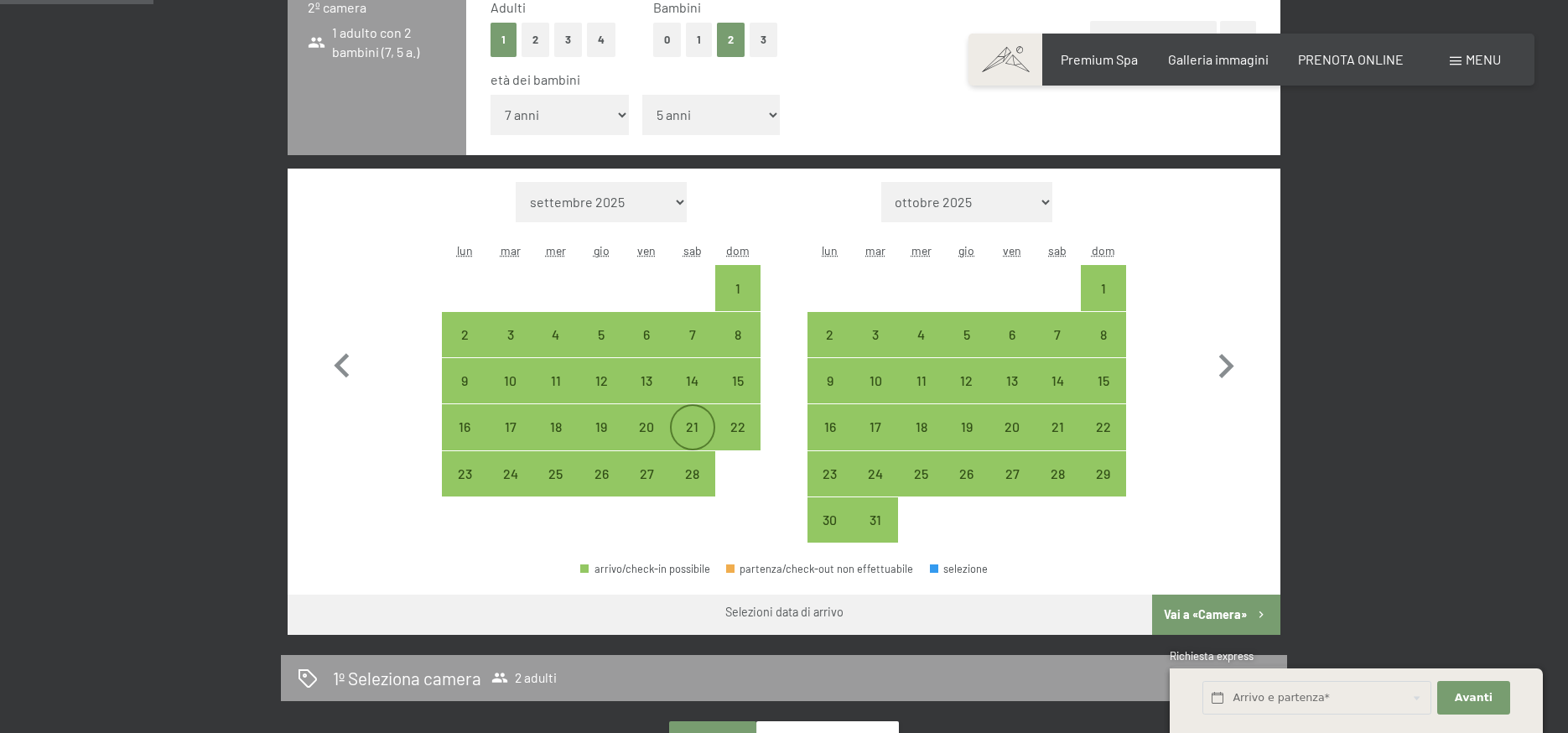
click at [694, 423] on div "21" at bounding box center [692, 440] width 42 height 42
select select "2026-02-01"
select select "2026-03-01"
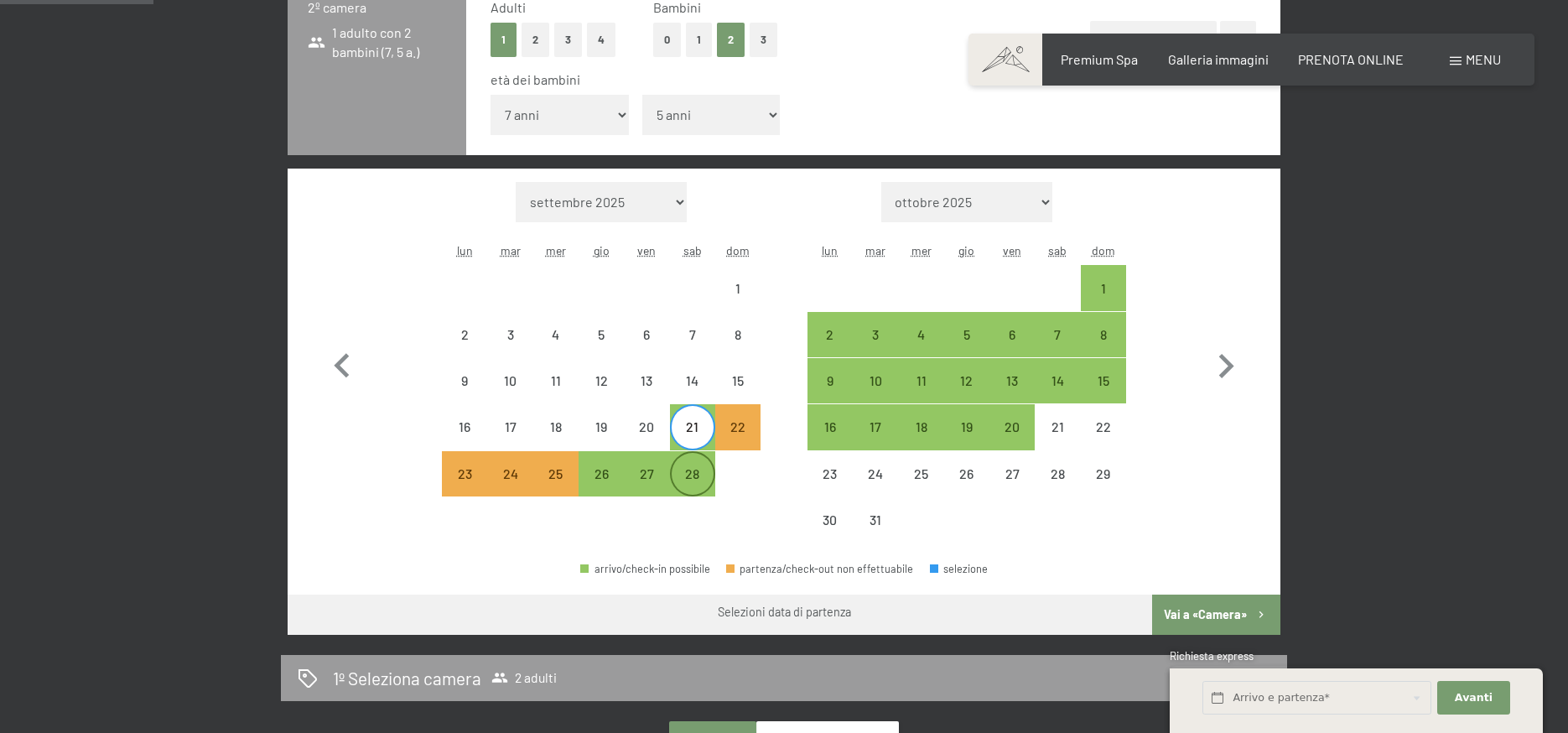
click at [686, 473] on div "28" at bounding box center [692, 488] width 42 height 42
select select "2026-02-01"
select select "2026-03-01"
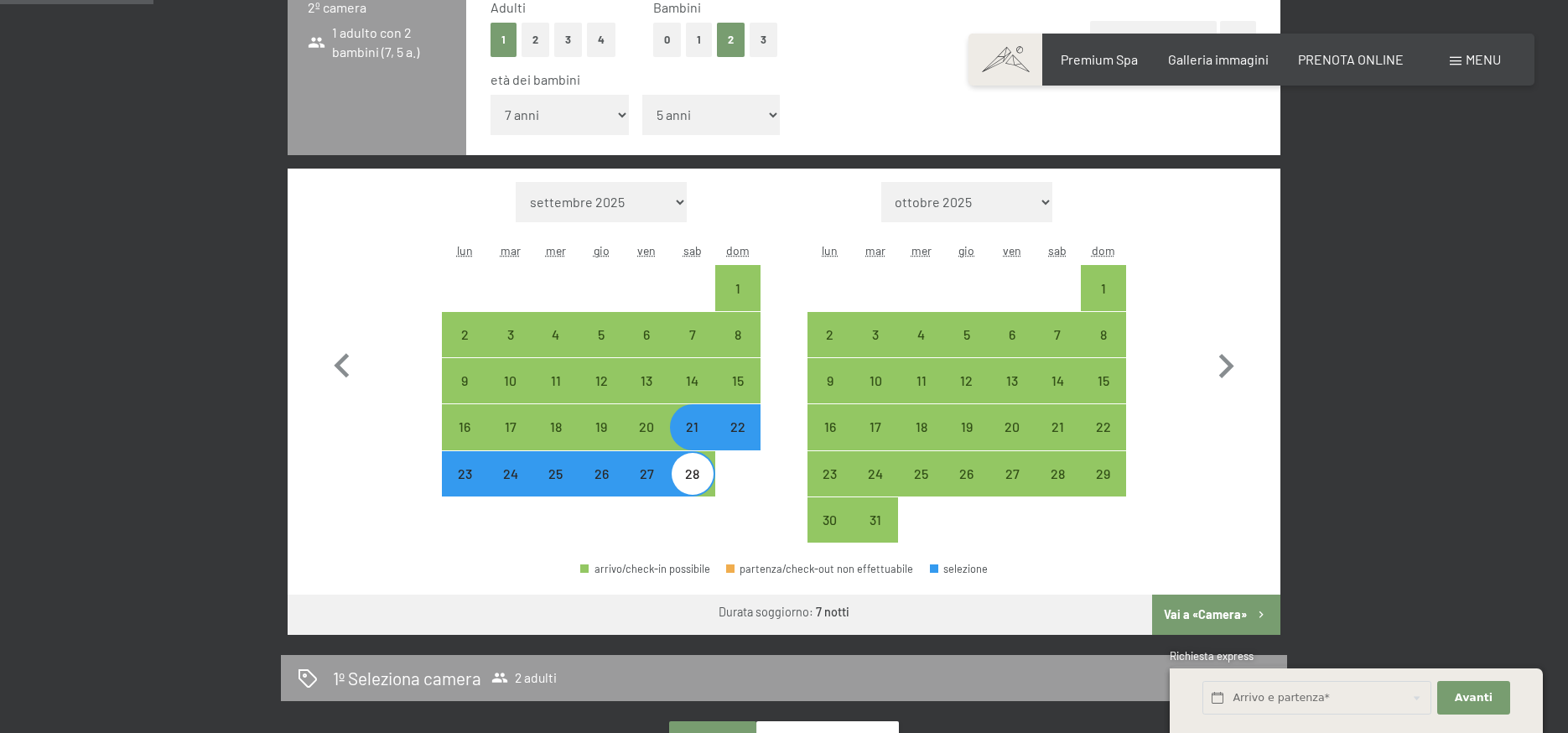
click at [1207, 609] on button "Vai a «Camera»" at bounding box center [1216, 614] width 129 height 40
select select "2026-02-01"
select select "2026-03-01"
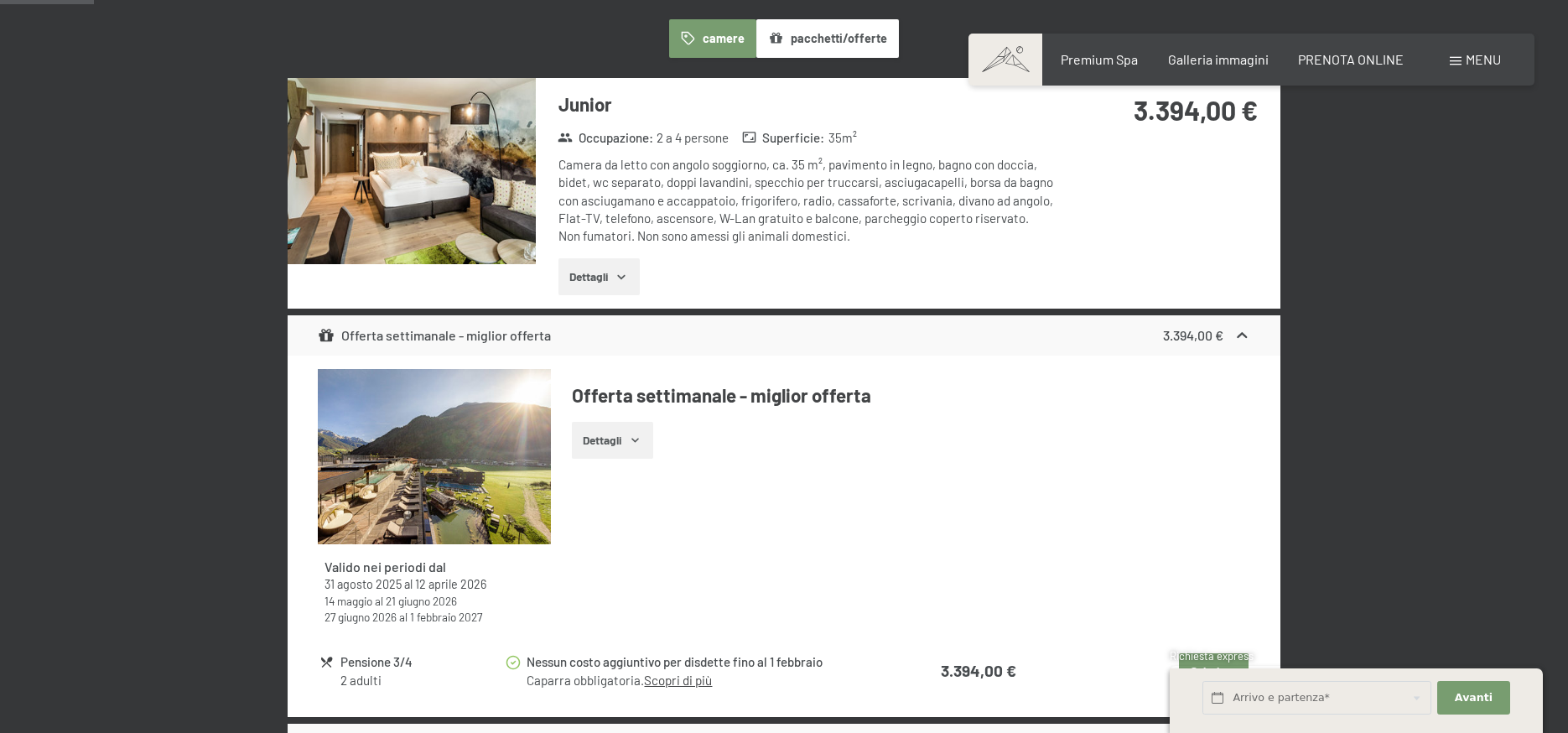
scroll to position [497, 0]
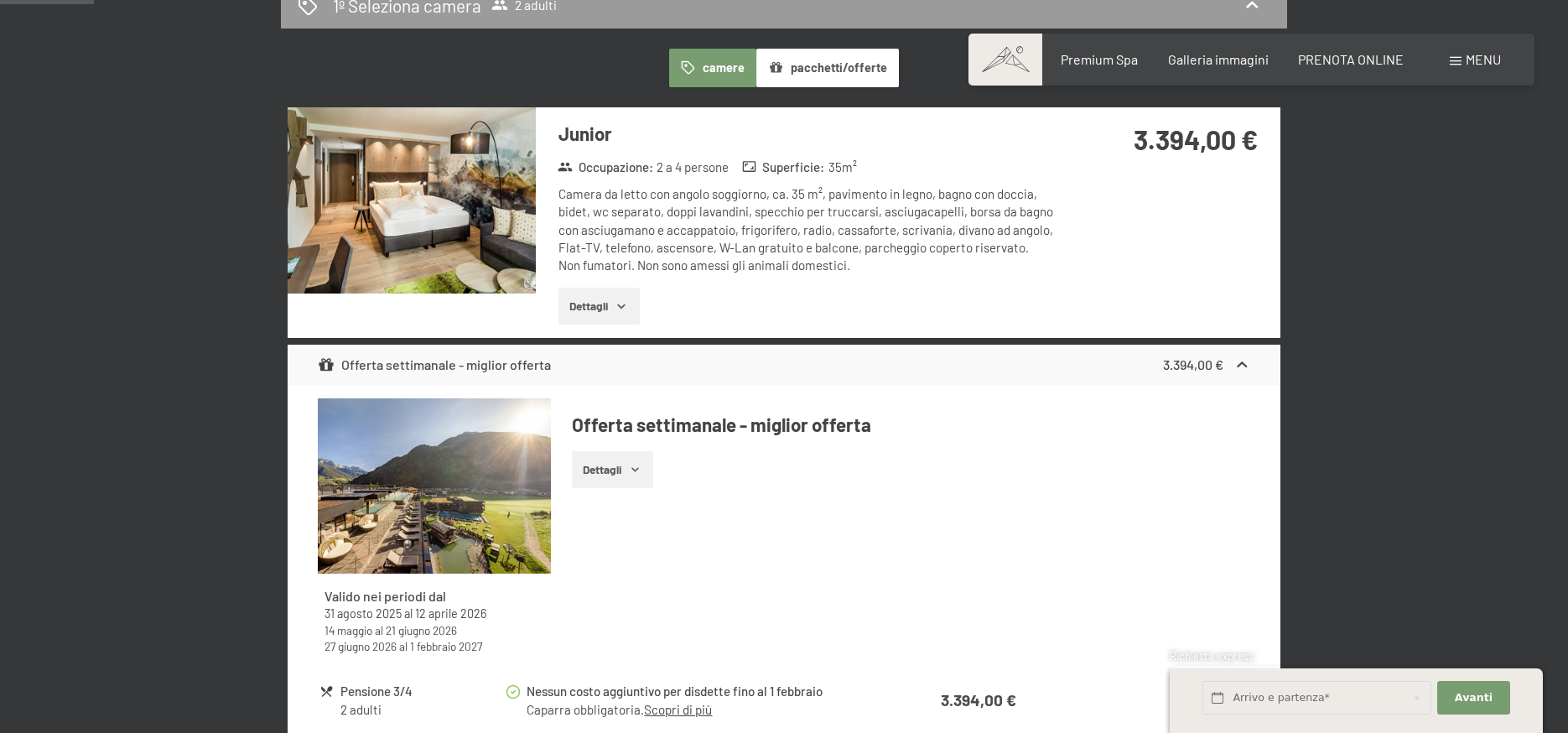
click at [611, 305] on button "Dettagli" at bounding box center [599, 306] width 81 height 37
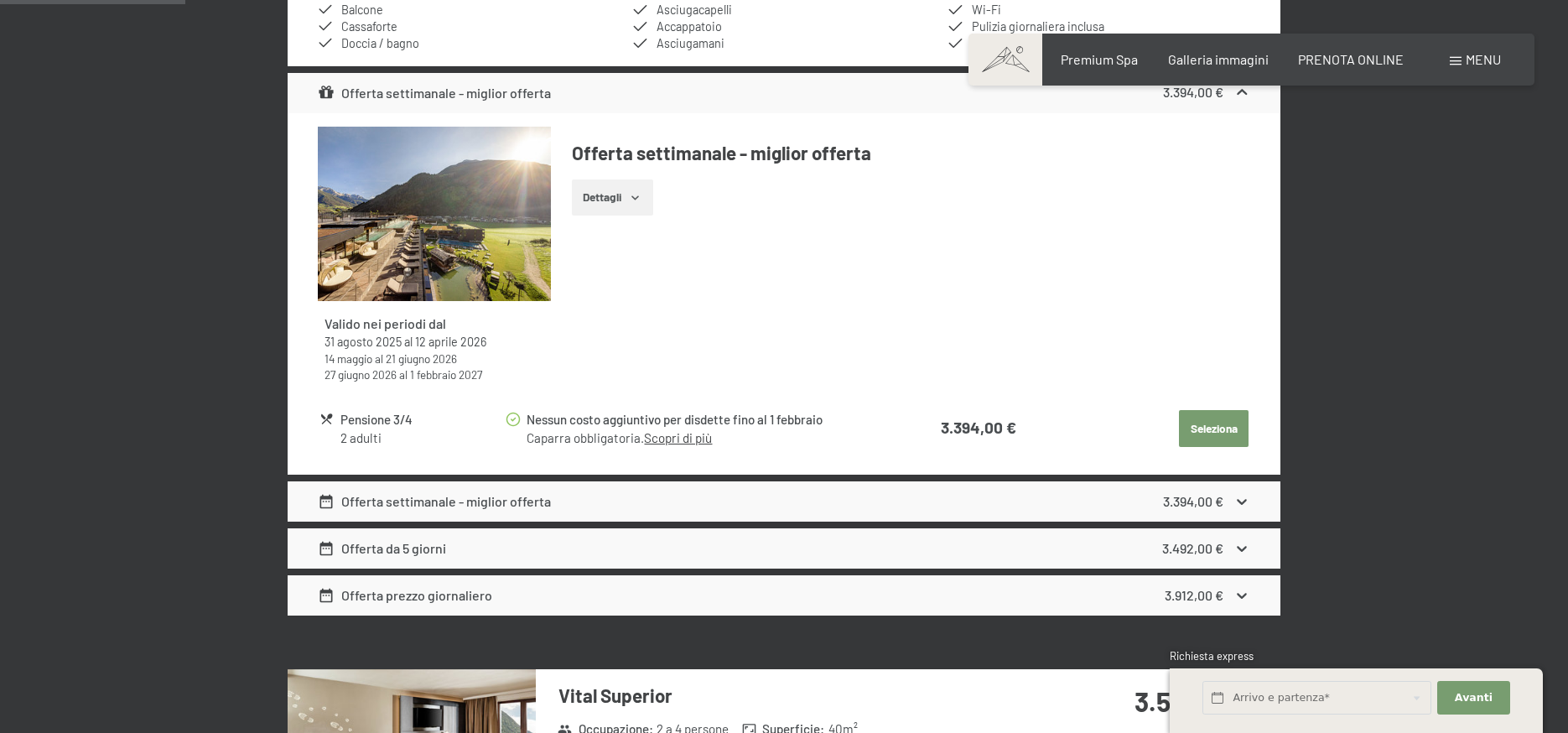
scroll to position [1001, 0]
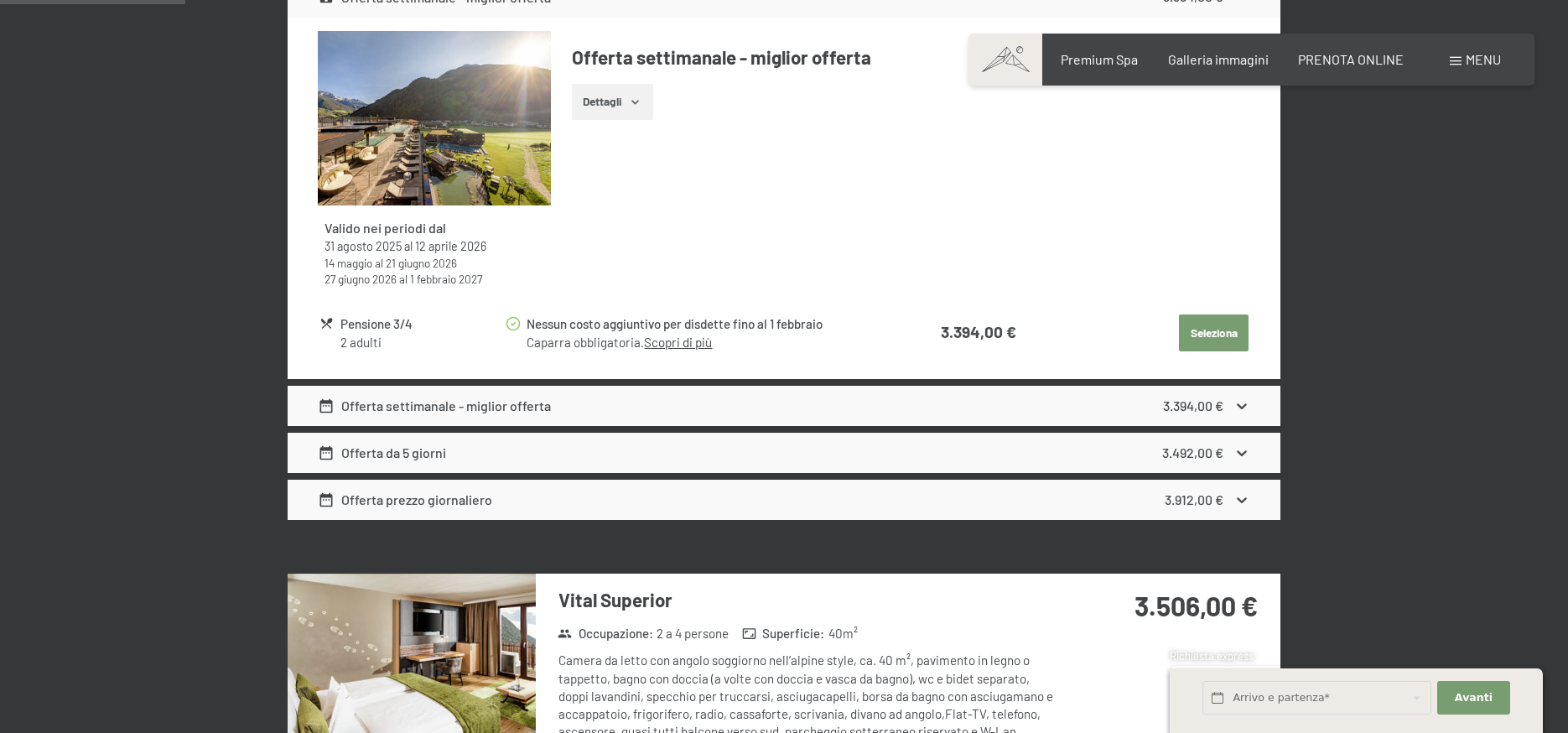
click at [1218, 408] on strong "3.394,00 €" at bounding box center [1193, 405] width 61 height 16
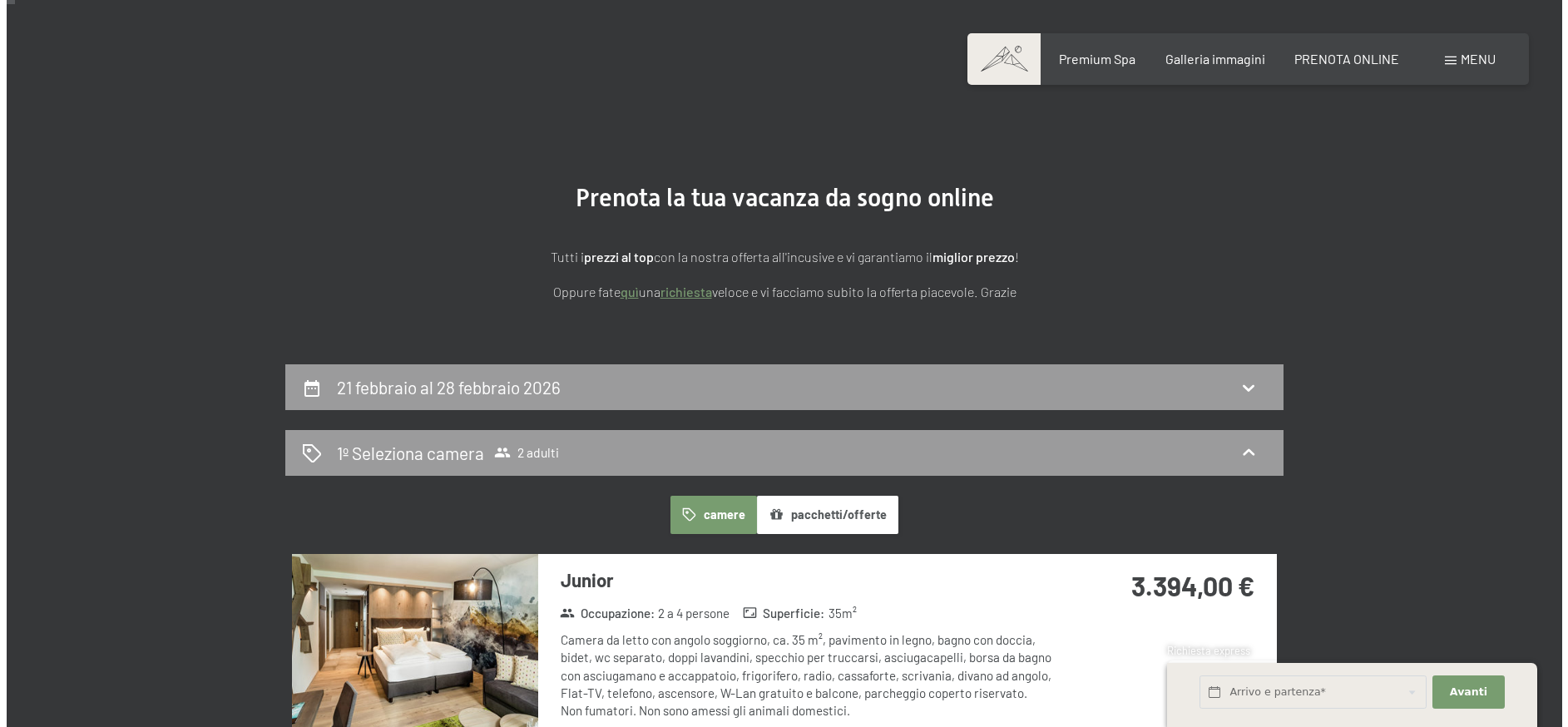
scroll to position [0, 0]
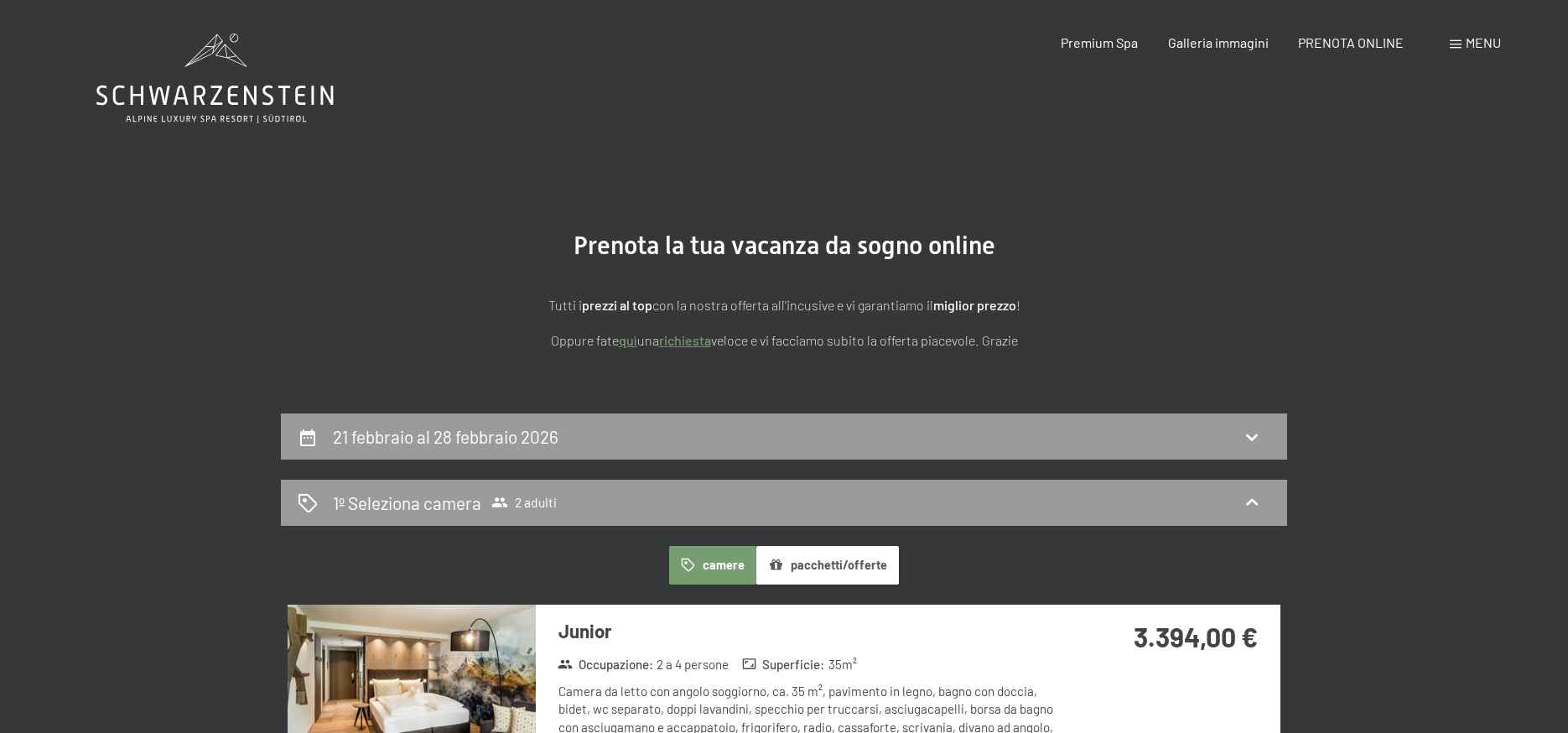
click at [1459, 43] on span at bounding box center [1456, 44] width 12 height 8
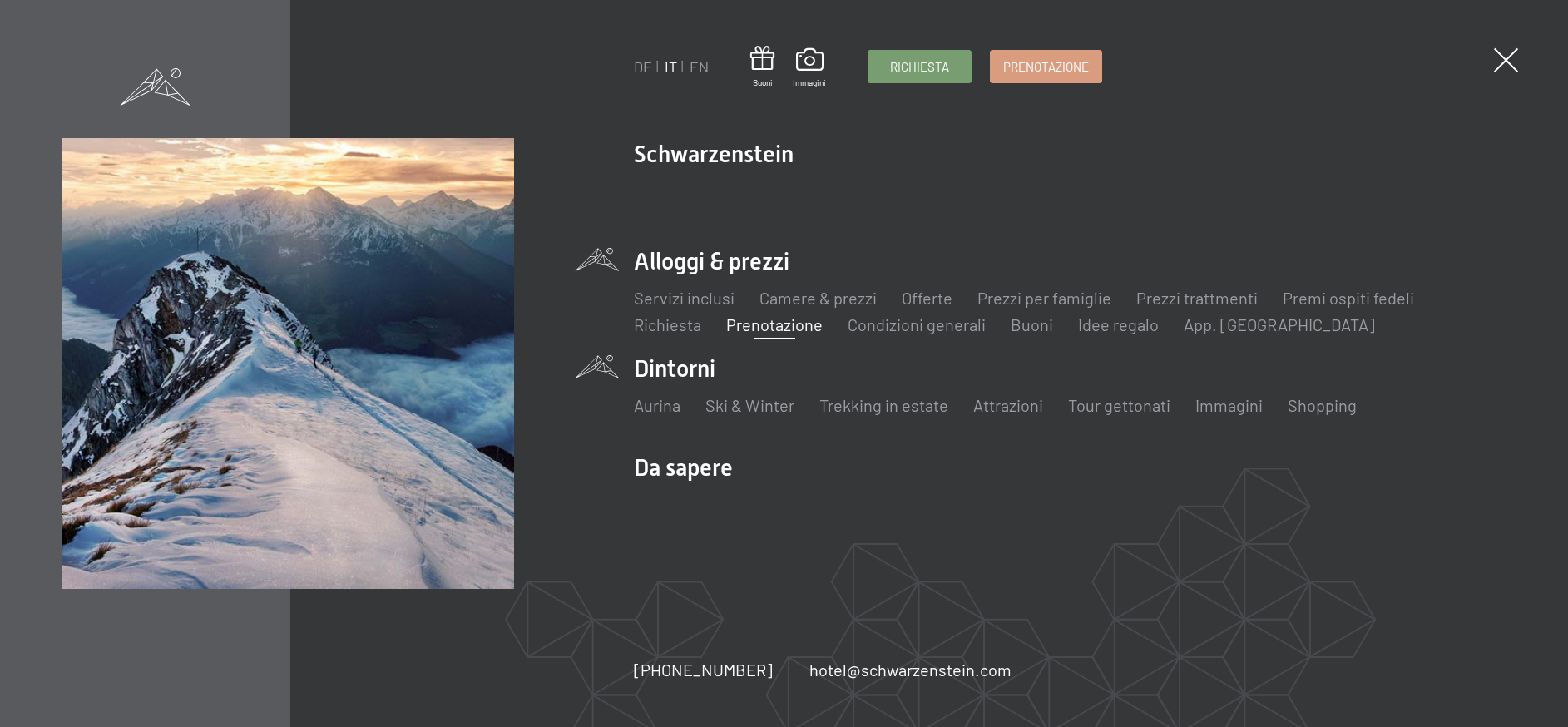
click at [696, 367] on li "Dintorni Aurina Ski & Winter Sci Scuola di sci Trekking in estate Escursioni Bi…" at bounding box center [1068, 393] width 870 height 82
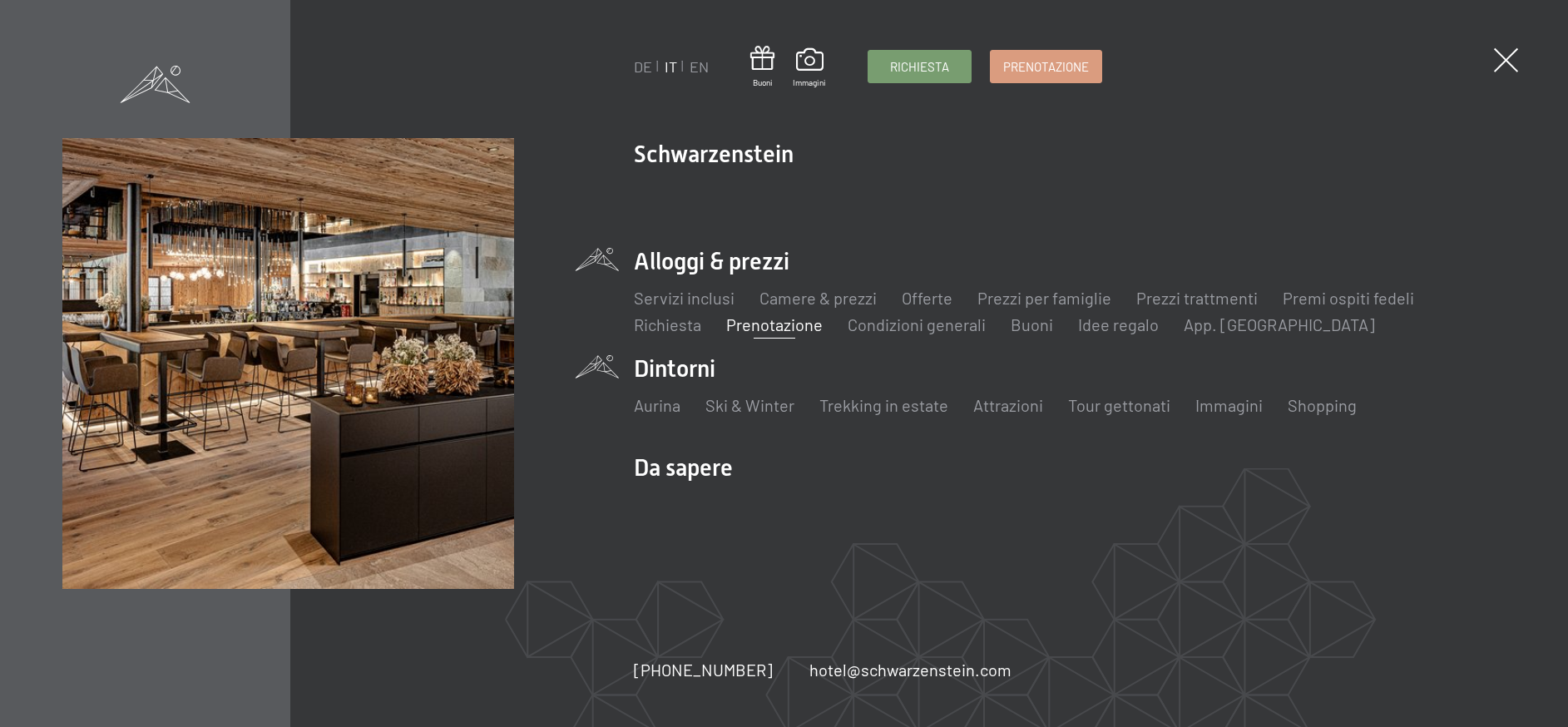
click at [158, 80] on span at bounding box center [155, 84] width 70 height 37
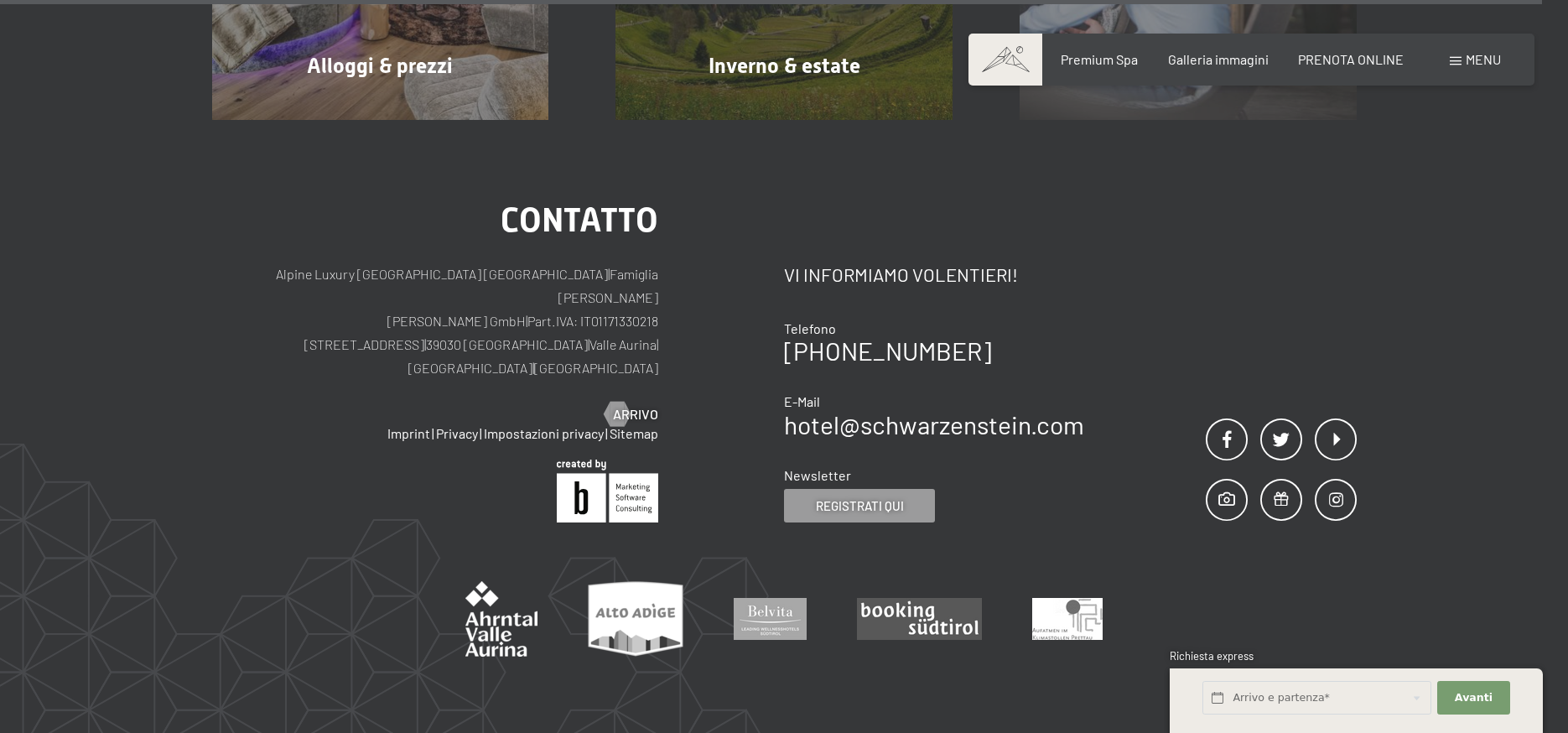
scroll to position [8301, 0]
